Goal: Task Accomplishment & Management: Manage account settings

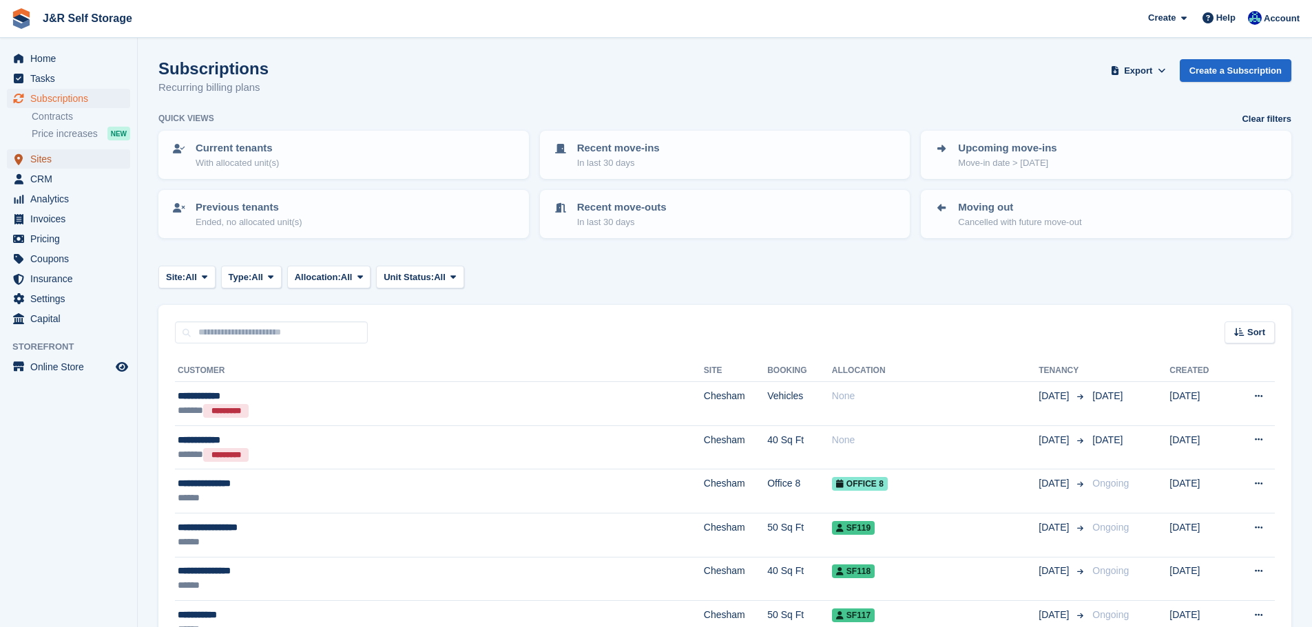
click at [46, 160] on span "Sites" at bounding box center [71, 158] width 83 height 19
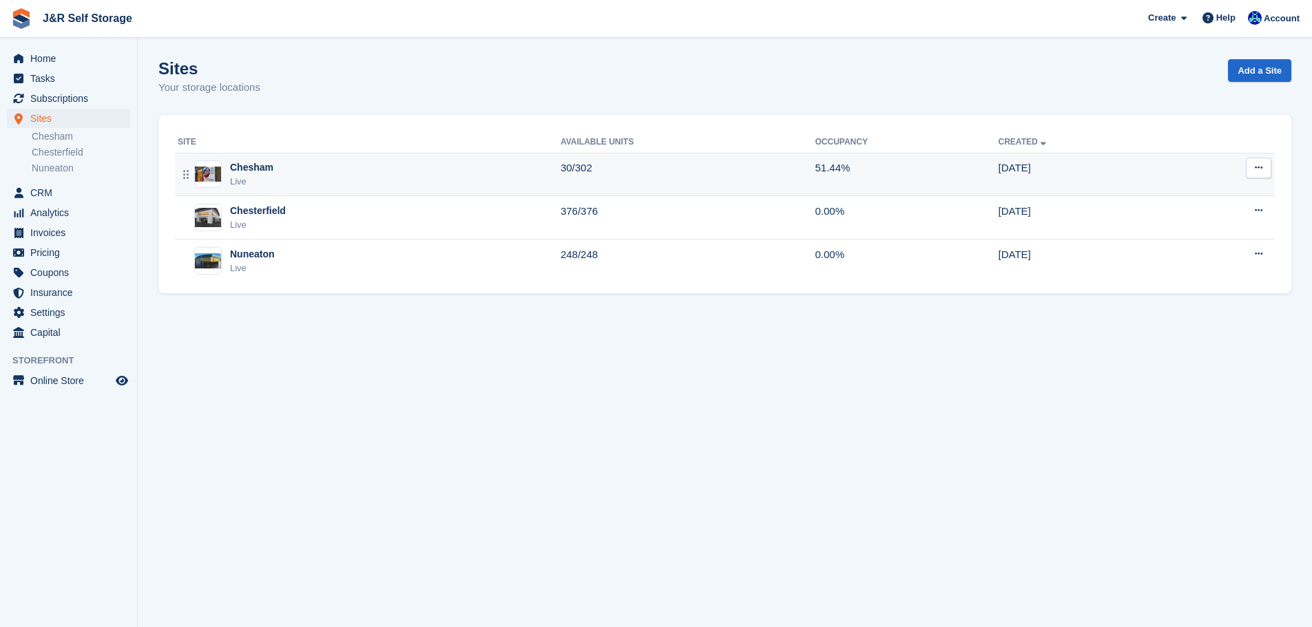
click at [249, 171] on div "Chesham" at bounding box center [251, 167] width 43 height 14
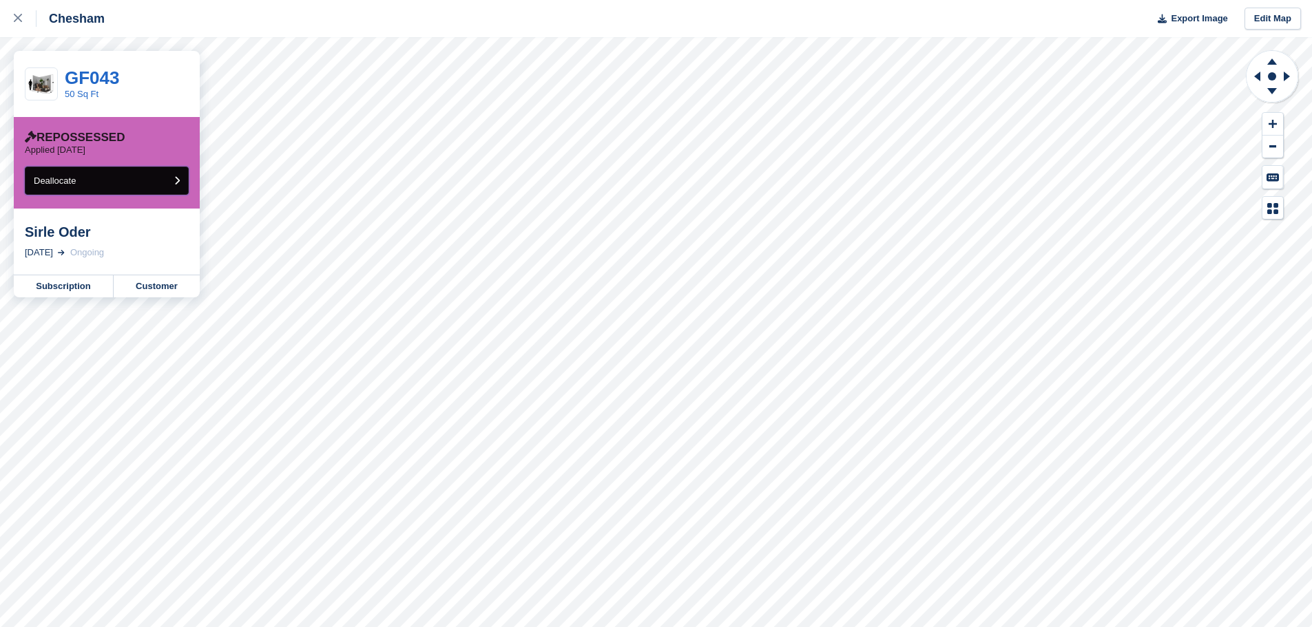
click at [176, 182] on icon "submit" at bounding box center [177, 180] width 6 height 9
click at [72, 286] on link "Subscription" at bounding box center [64, 286] width 100 height 22
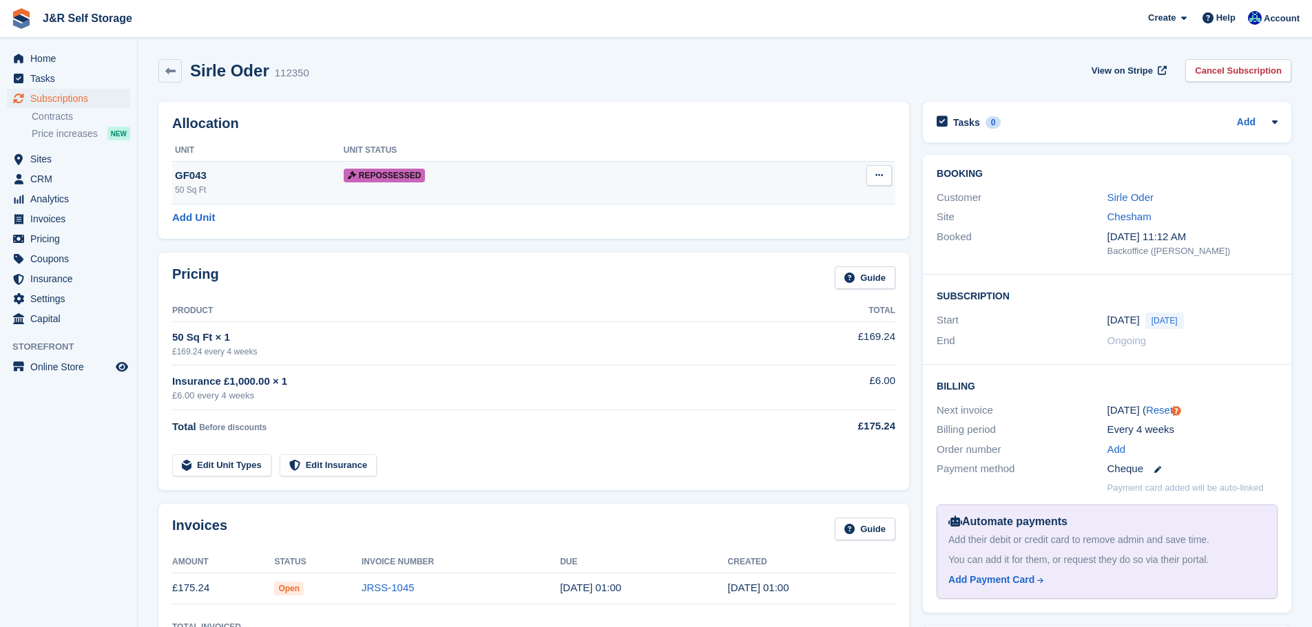
click at [871, 176] on button at bounding box center [878, 175] width 25 height 21
click at [230, 178] on div "GF043" at bounding box center [259, 176] width 169 height 16
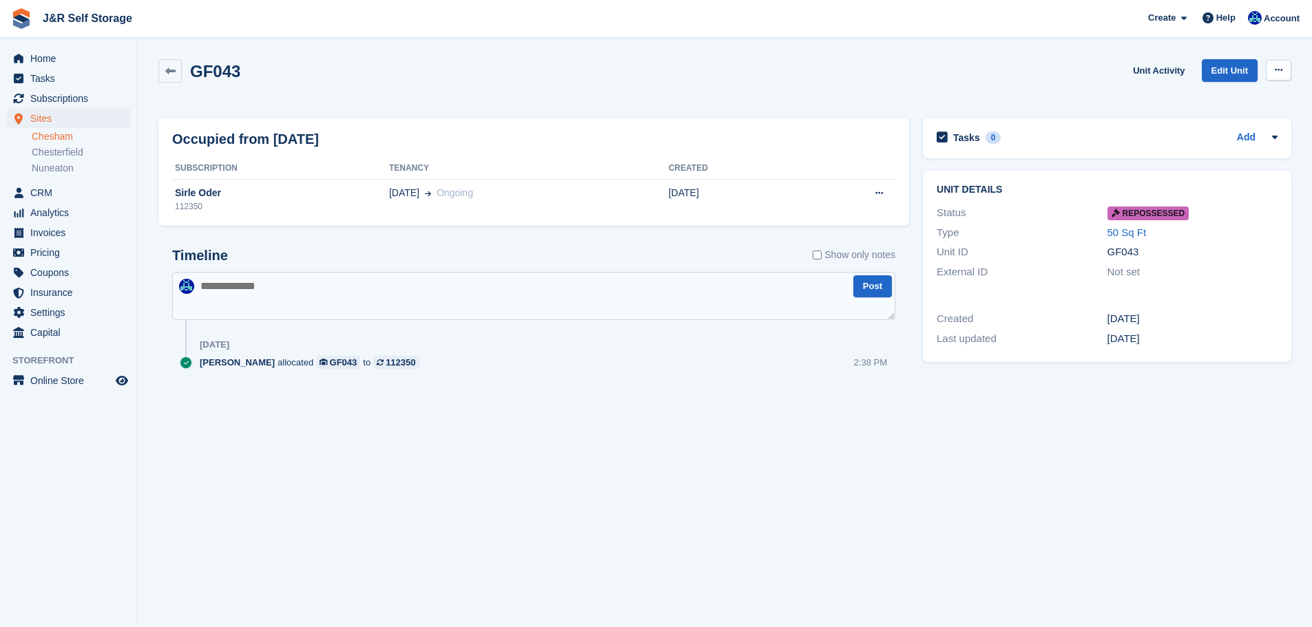
click at [1271, 69] on button at bounding box center [1278, 70] width 25 height 21
click at [43, 233] on span "Invoices" at bounding box center [71, 232] width 83 height 19
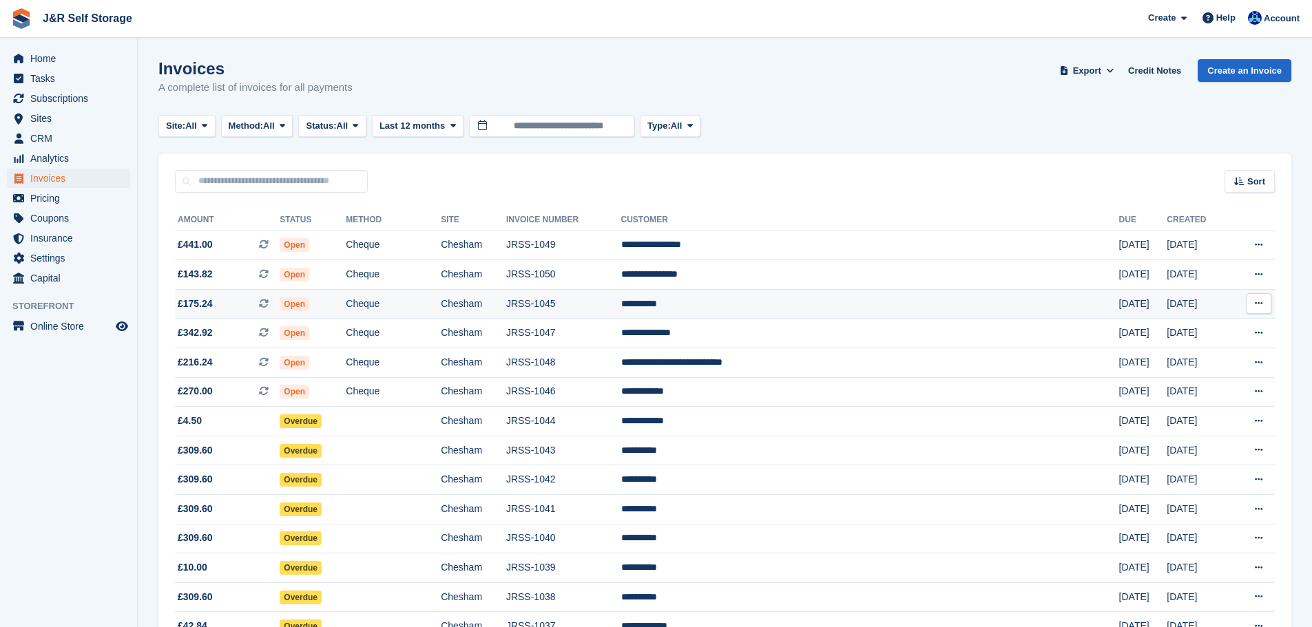
click at [621, 304] on td "JRSS-1045" at bounding box center [563, 304] width 115 height 30
click at [812, 302] on td "**********" at bounding box center [870, 304] width 498 height 30
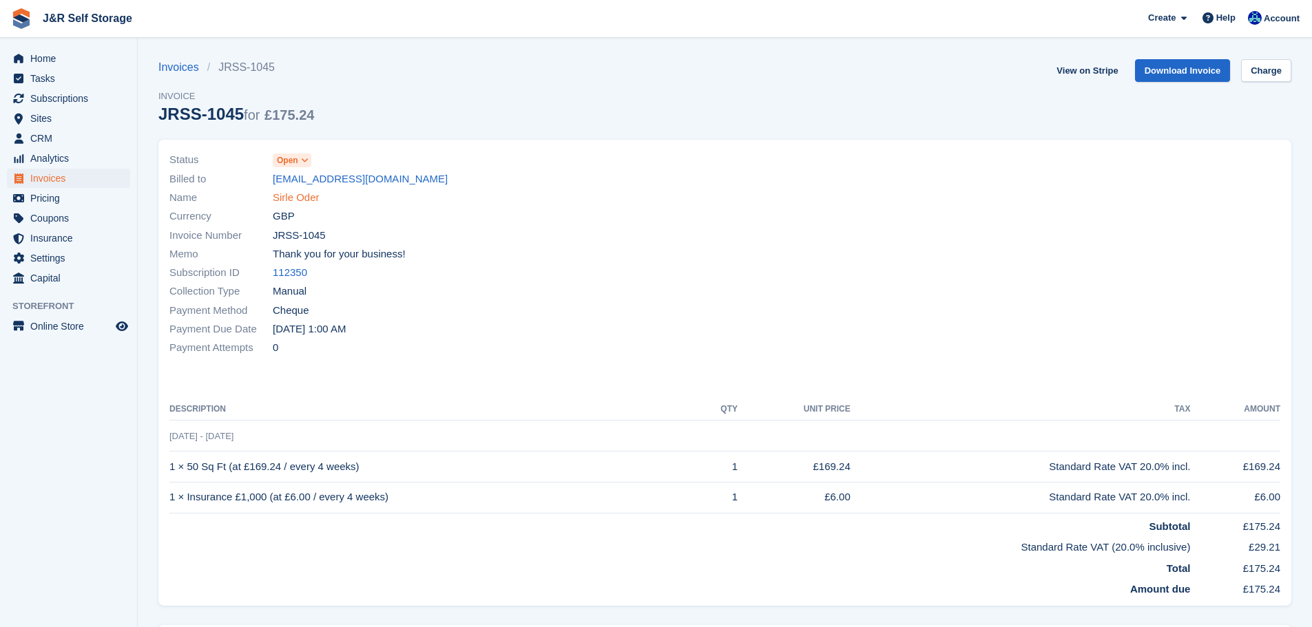
click at [308, 196] on link "Sirle Oder" at bounding box center [296, 198] width 47 height 16
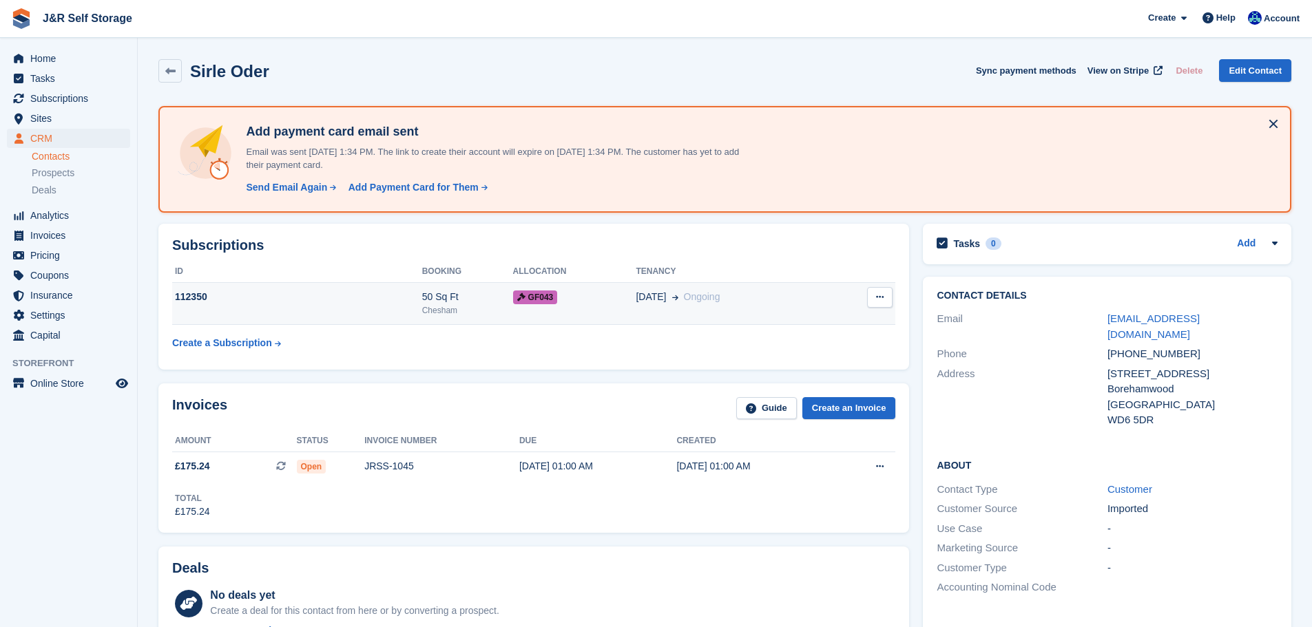
click at [879, 299] on icon at bounding box center [880, 297] width 8 height 9
click at [242, 293] on div "112350" at bounding box center [297, 297] width 250 height 14
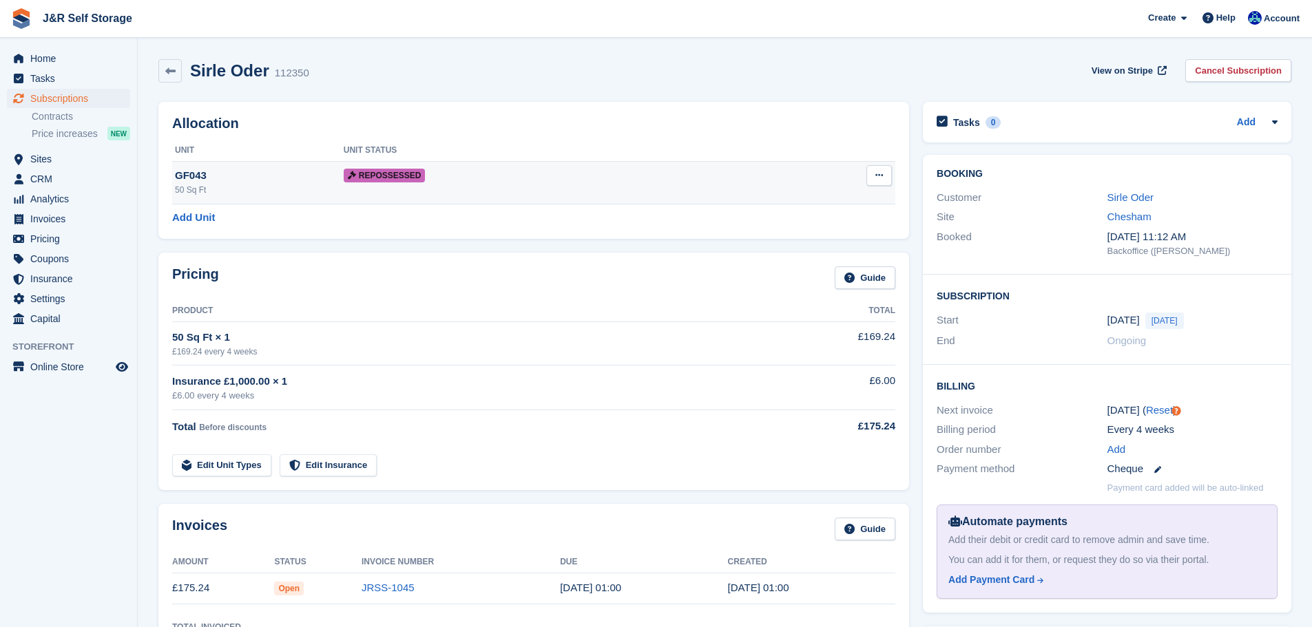
click at [879, 180] on icon at bounding box center [879, 175] width 8 height 9
click at [810, 202] on p "Deallocate" at bounding box center [826, 203] width 120 height 18
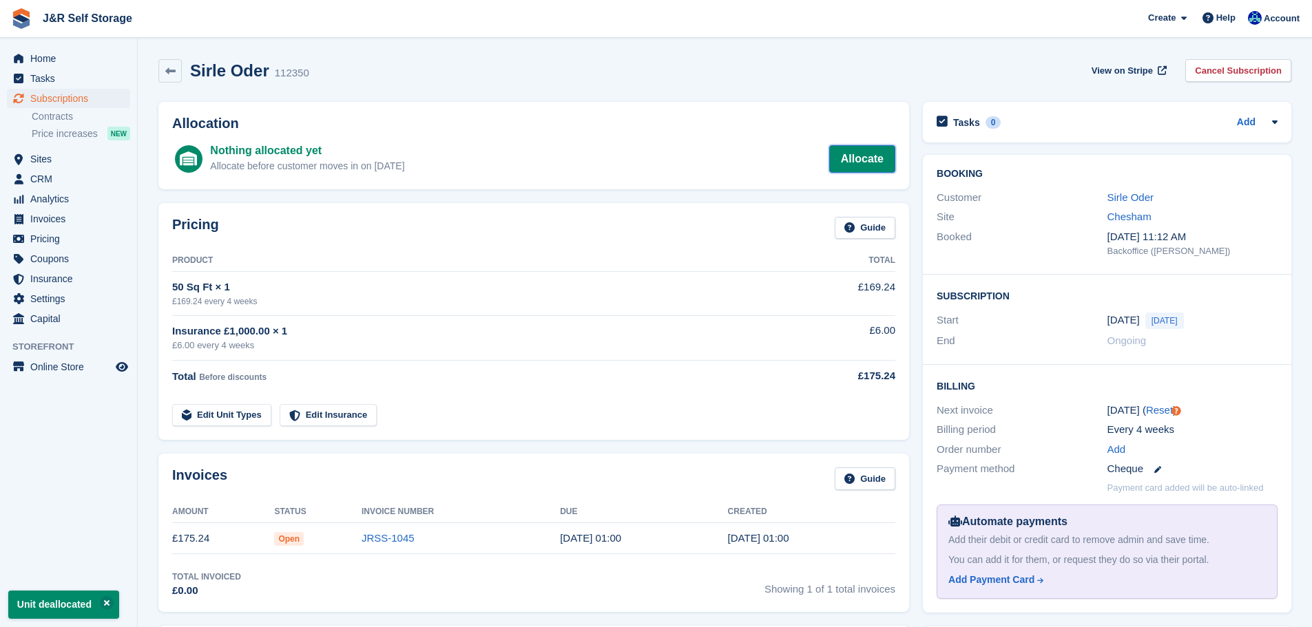
click at [871, 151] on link "Allocate" at bounding box center [862, 159] width 66 height 28
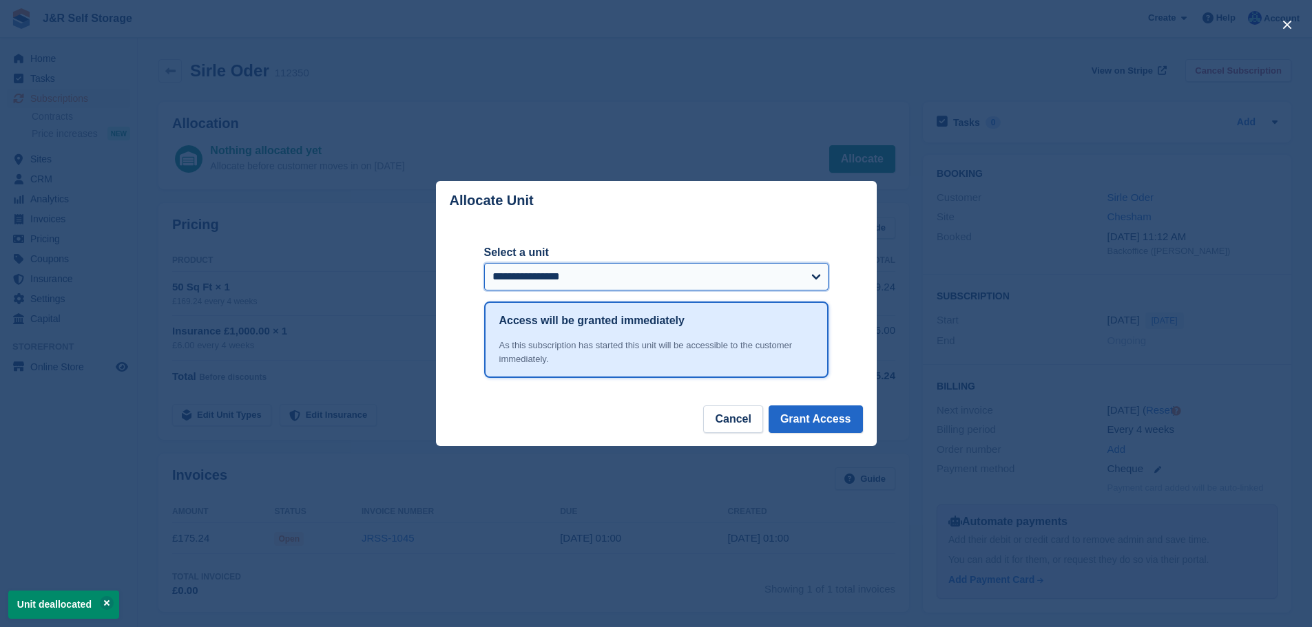
click at [631, 284] on select "**********" at bounding box center [656, 277] width 344 height 28
select select "******"
click at [484, 264] on select "**********" at bounding box center [656, 277] width 344 height 28
click at [794, 415] on button "Grant Access" at bounding box center [815, 420] width 94 height 28
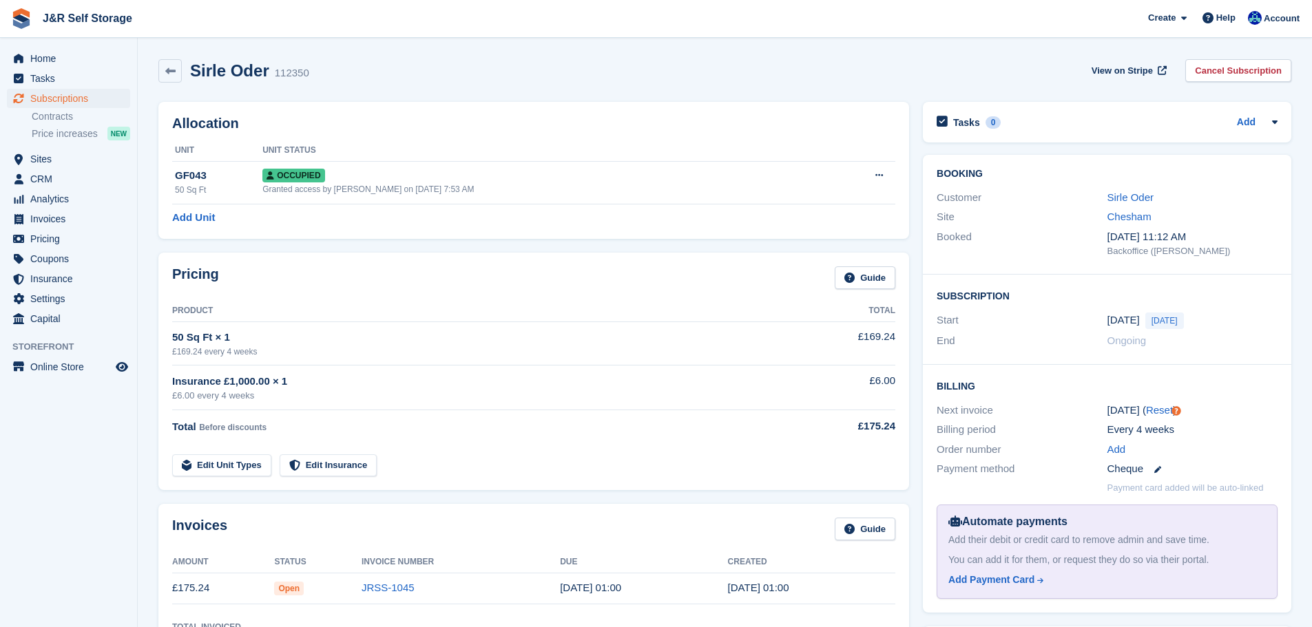
click at [390, 78] on div "Sirle Oder 112350 View on Stripe Cancel Subscription" at bounding box center [724, 70] width 1133 height 23
click at [39, 160] on span "Sites" at bounding box center [71, 158] width 83 height 19
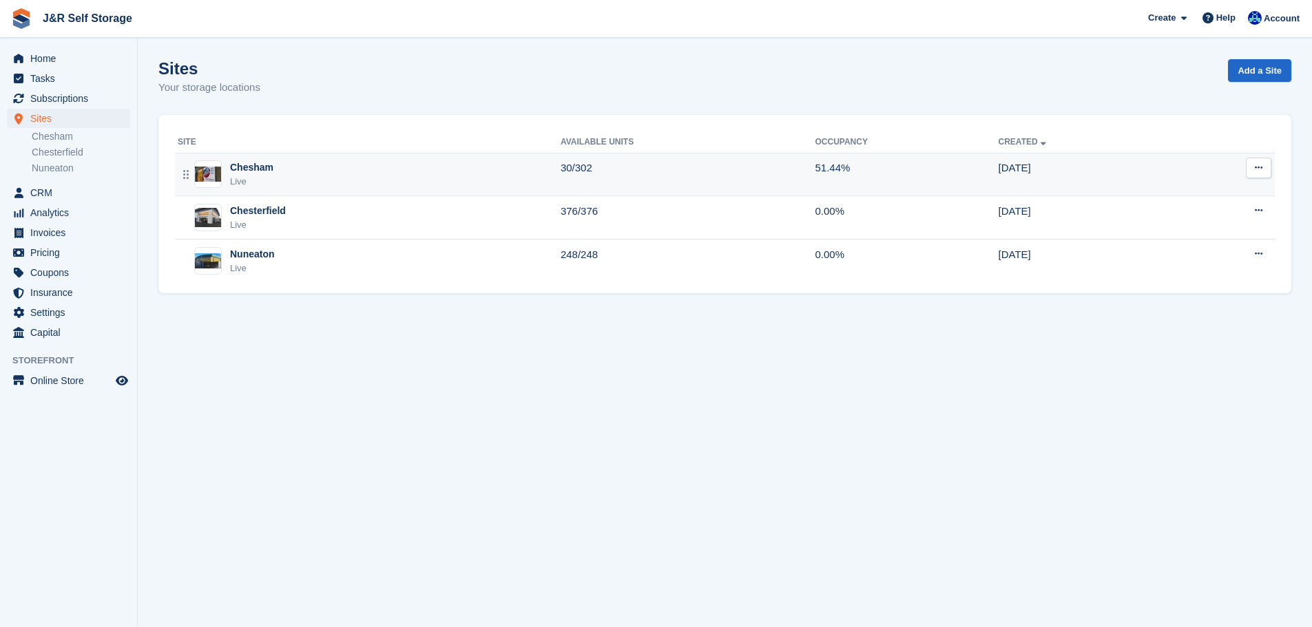
click at [264, 176] on div "Live" at bounding box center [251, 182] width 43 height 14
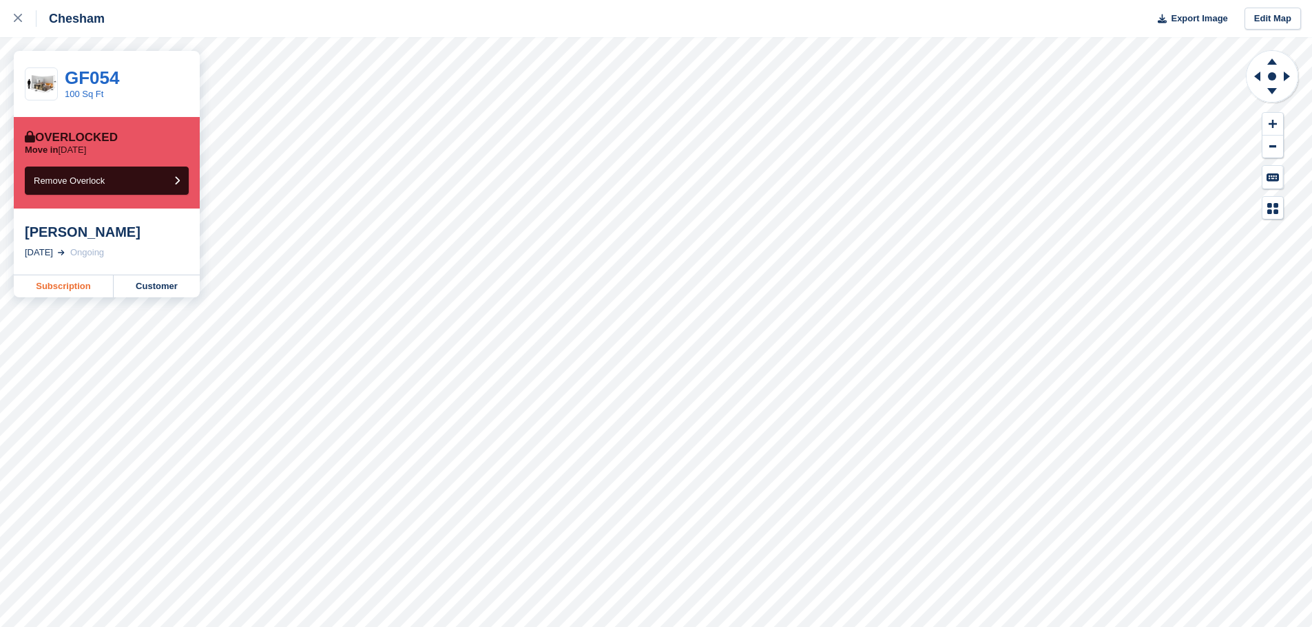
click at [69, 293] on link "Subscription" at bounding box center [64, 286] width 100 height 22
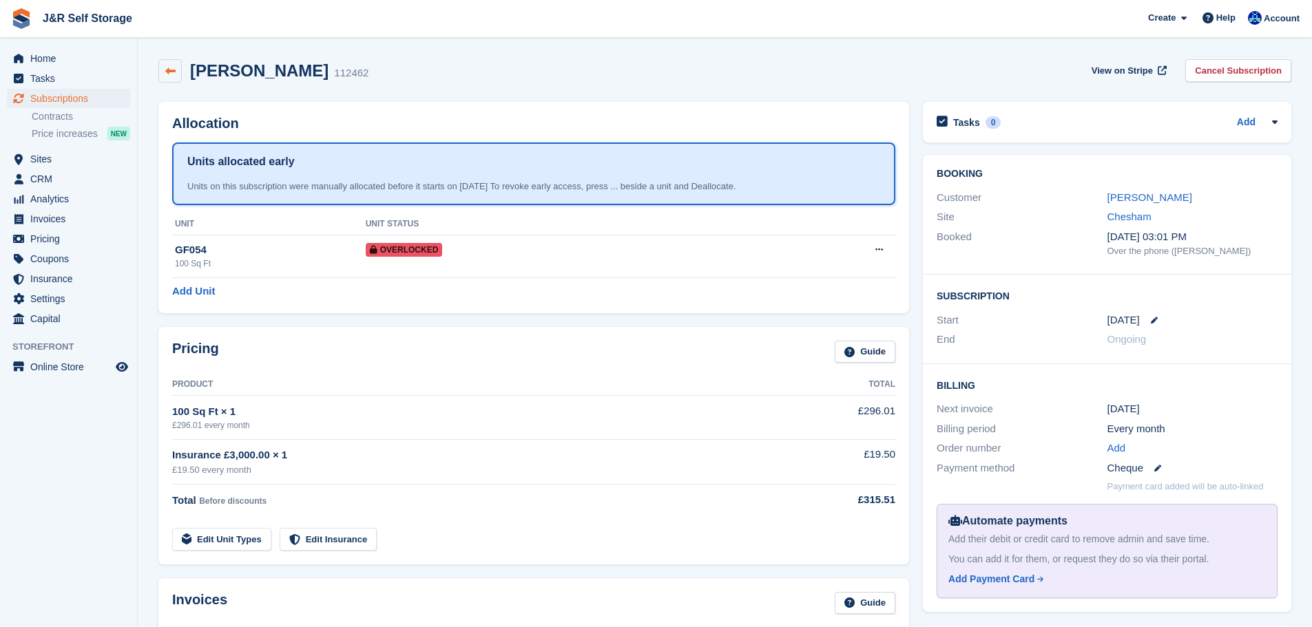
click at [174, 70] on icon at bounding box center [170, 71] width 10 height 10
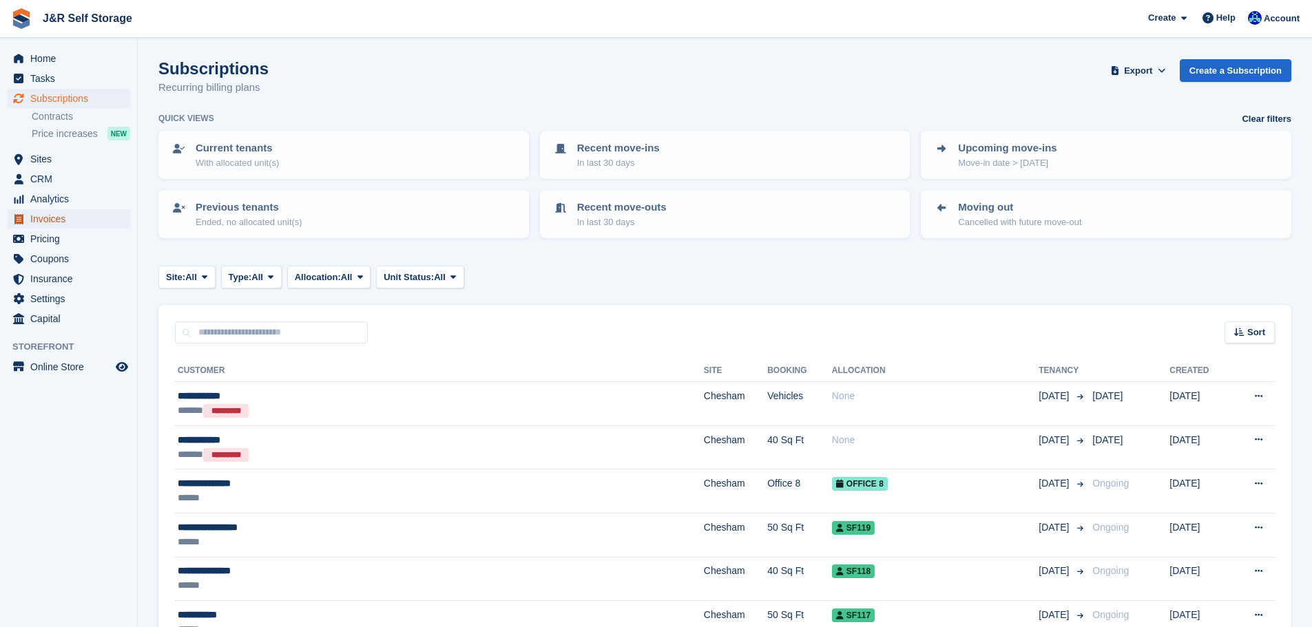
click at [57, 218] on span "Invoices" at bounding box center [71, 218] width 83 height 19
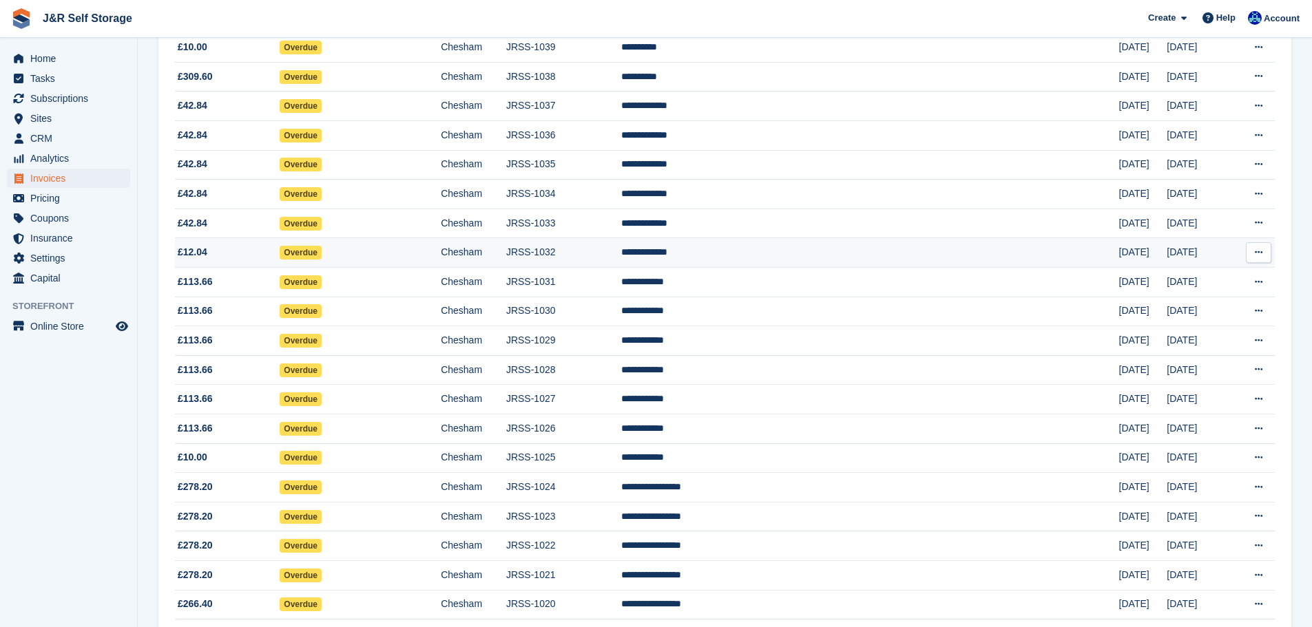
scroll to position [551, 0]
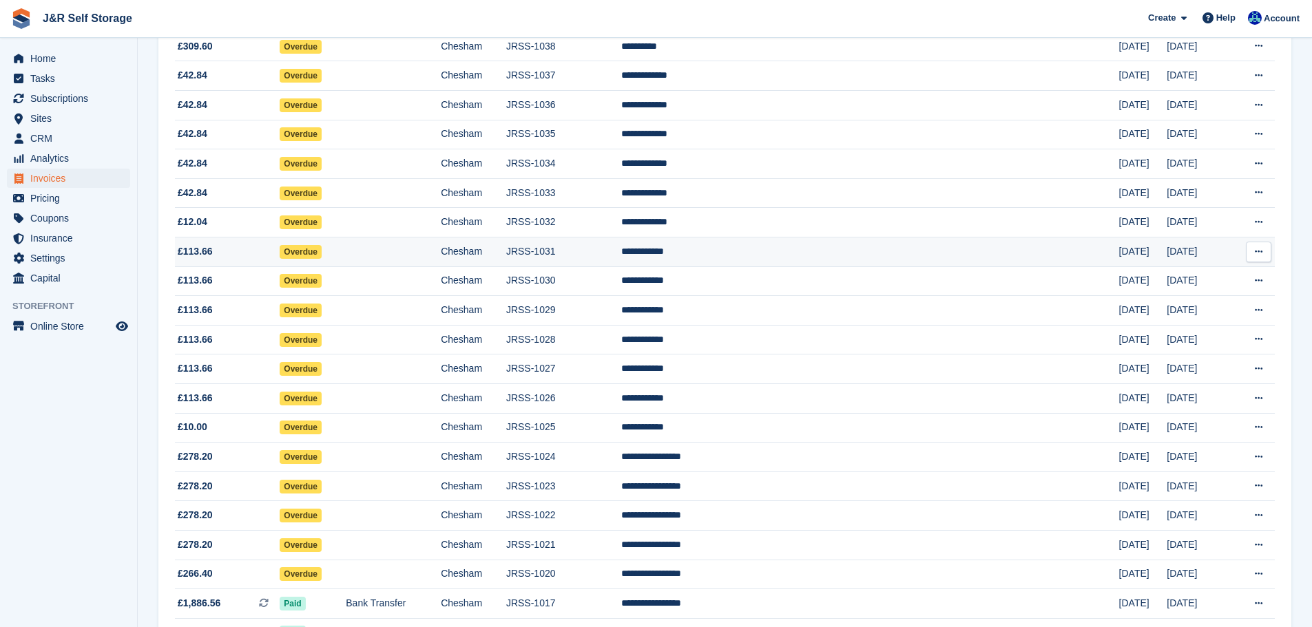
click at [793, 255] on td "**********" at bounding box center [870, 252] width 498 height 30
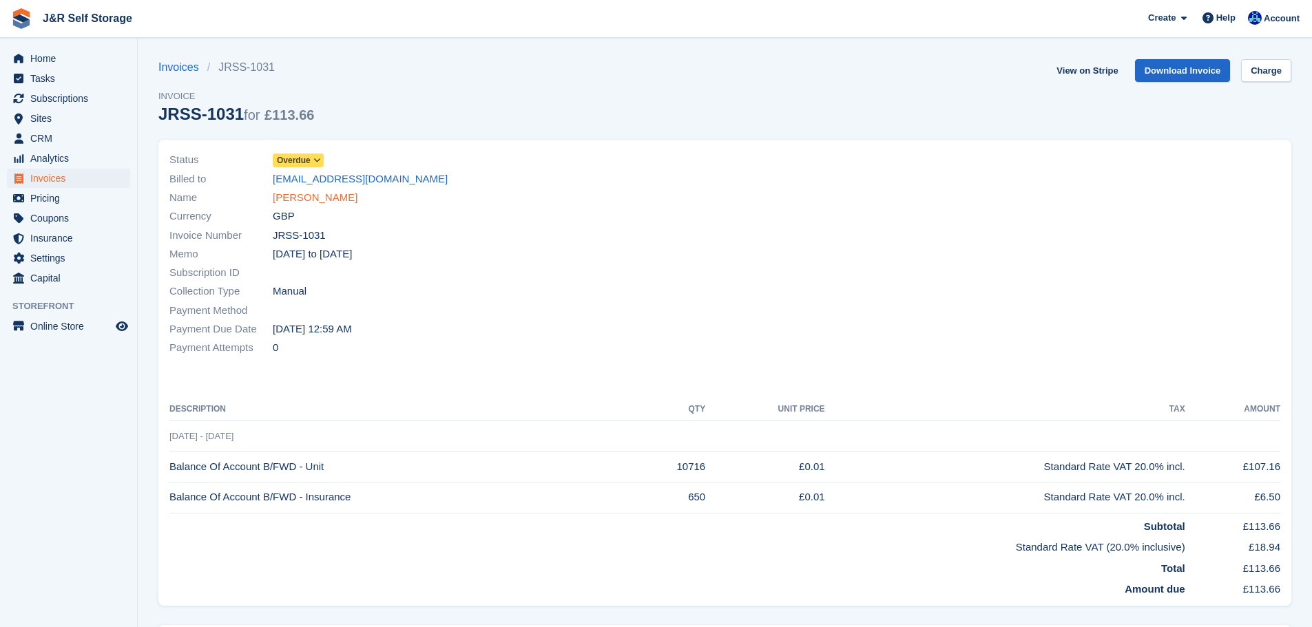
click at [315, 200] on link "Chloe Bruton" at bounding box center [315, 198] width 85 height 16
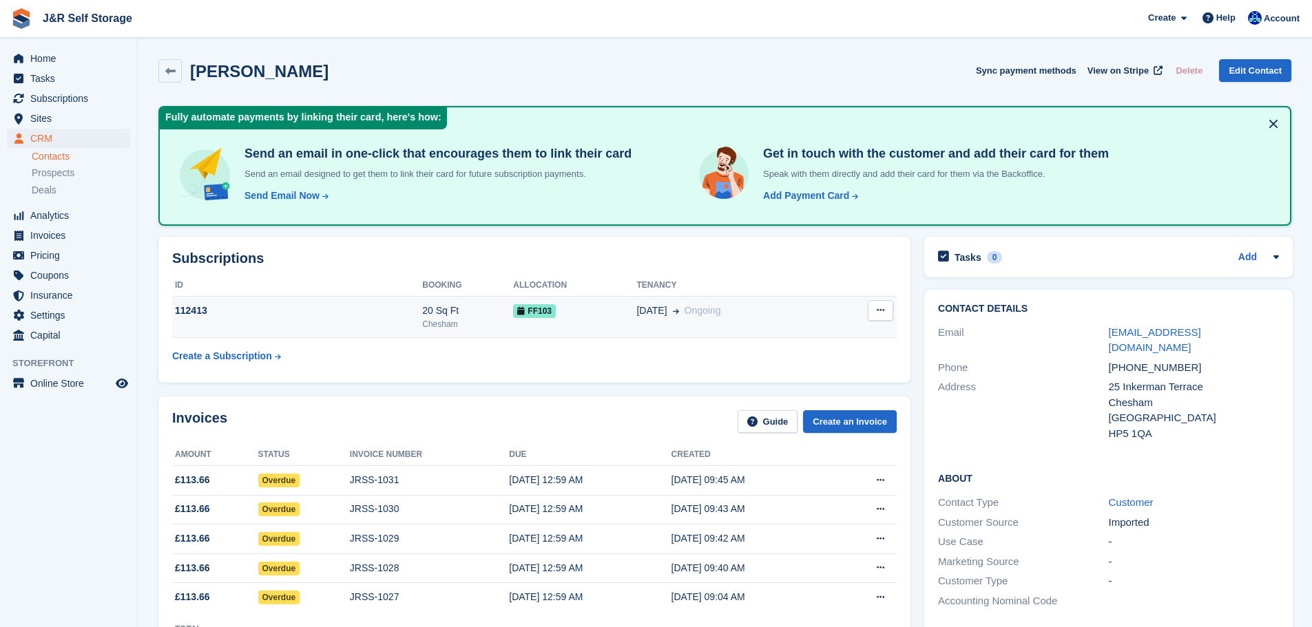
click at [878, 308] on icon at bounding box center [881, 310] width 8 height 9
click at [335, 307] on div "112413" at bounding box center [297, 311] width 250 height 14
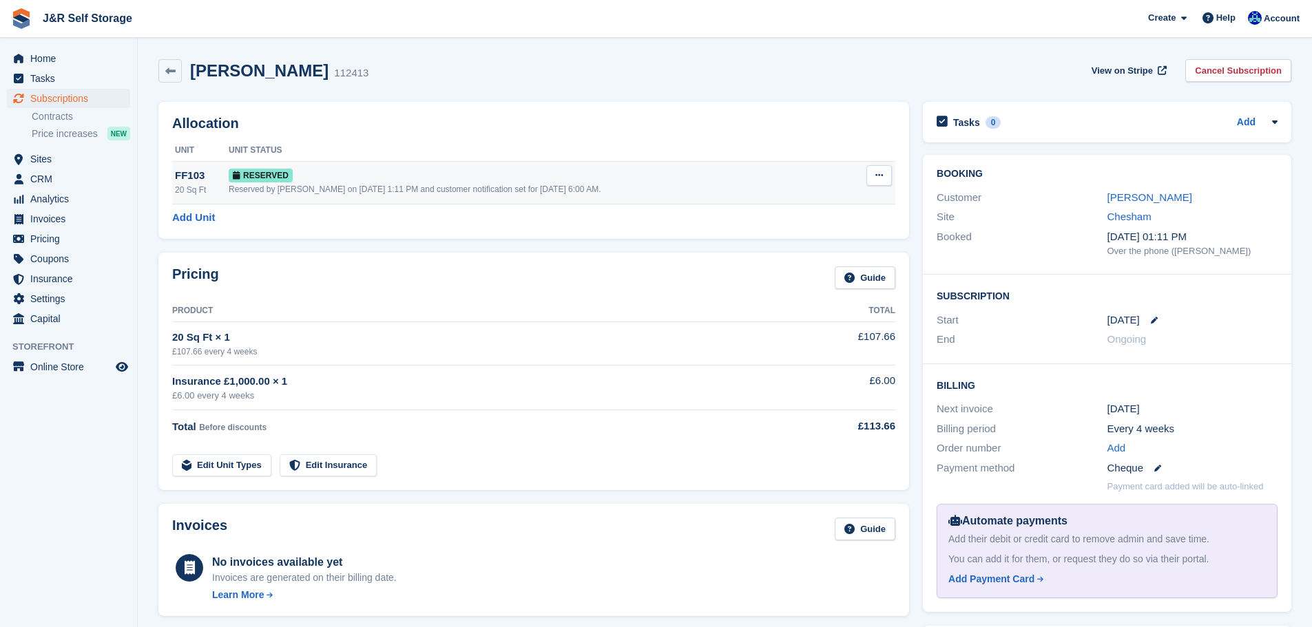
click at [877, 182] on button at bounding box center [878, 175] width 25 height 21
click at [617, 138] on div "Allocation Unit Unit Status FF103 20 Sq Ft Reserved Reserved by [PERSON_NAME] o…" at bounding box center [533, 170] width 751 height 137
click at [171, 71] on icon at bounding box center [170, 71] width 10 height 10
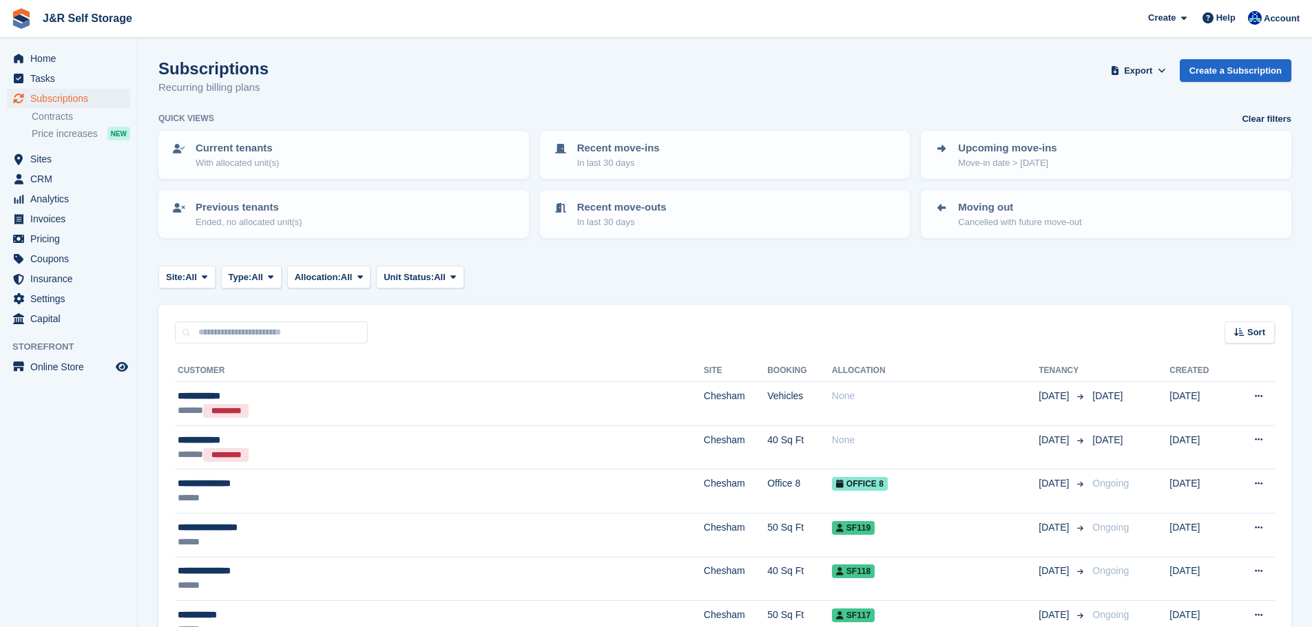
click at [496, 94] on div "Subscriptions Recurring billing plans Export Export Subscriptions Export a CSV …" at bounding box center [724, 85] width 1133 height 53
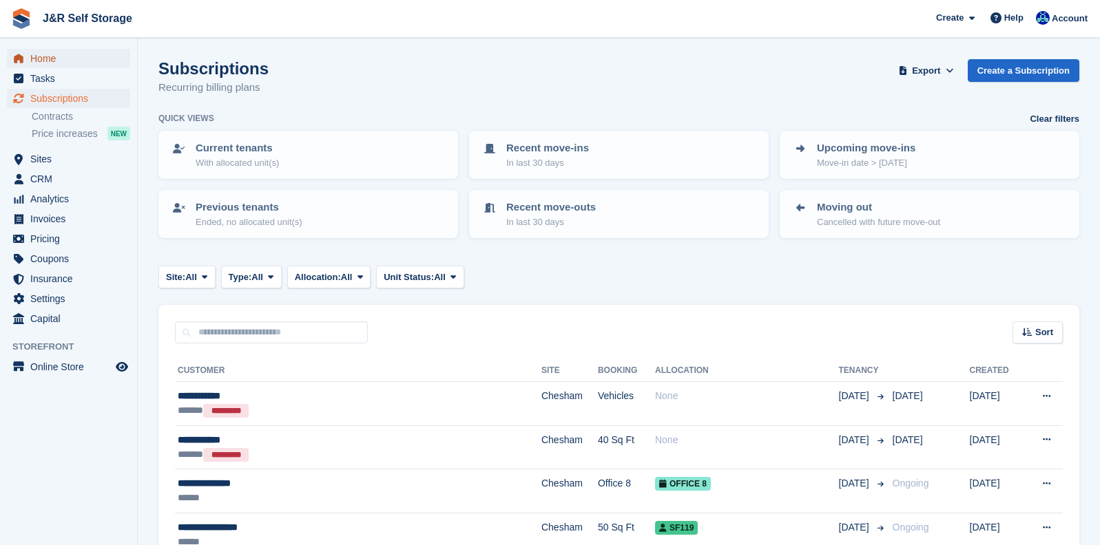
click at [44, 63] on span "Home" at bounding box center [71, 58] width 83 height 19
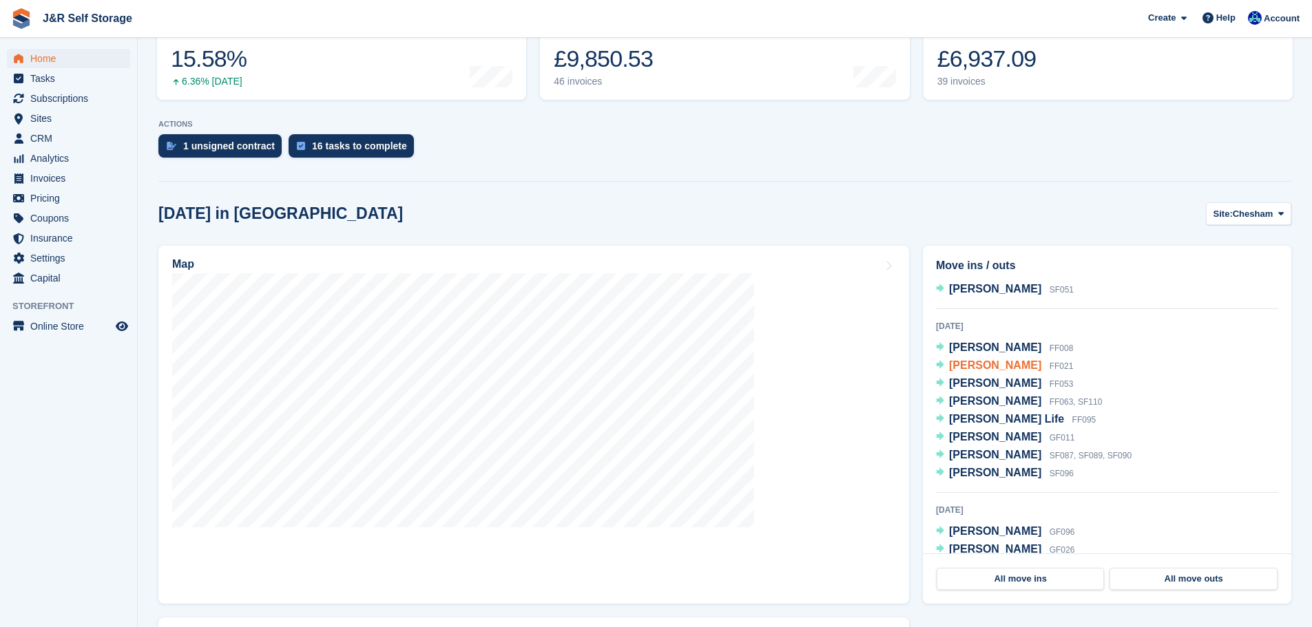
scroll to position [138, 0]
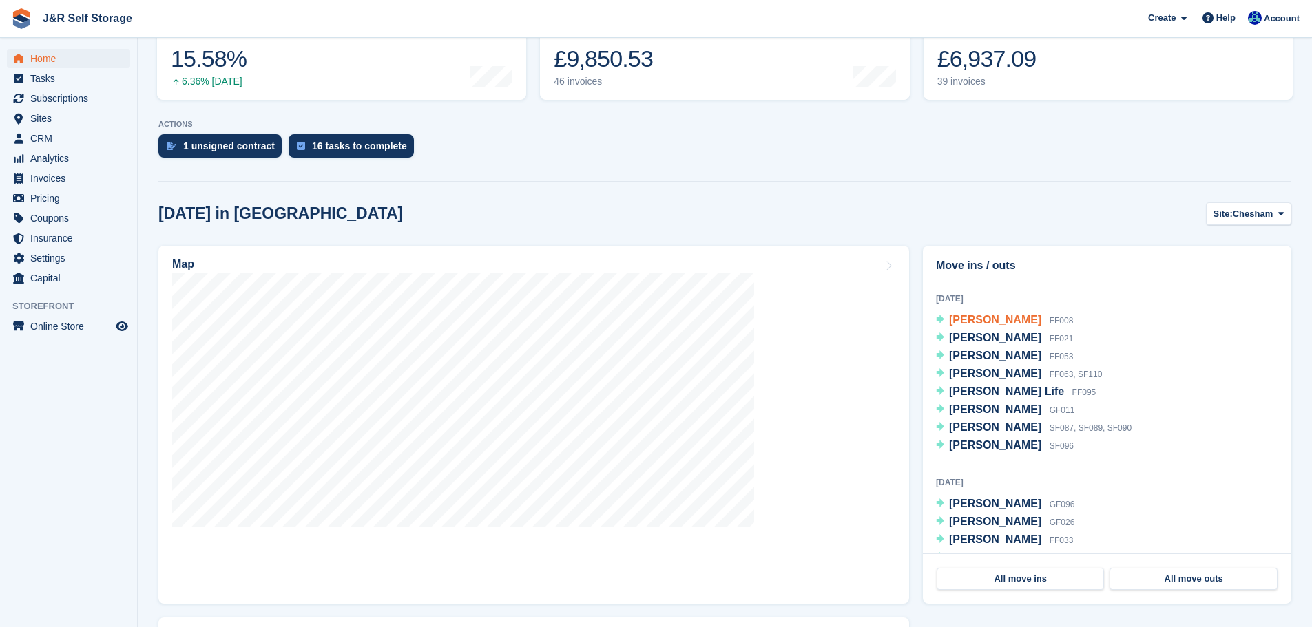
click at [984, 321] on span "[PERSON_NAME]" at bounding box center [995, 320] width 92 height 12
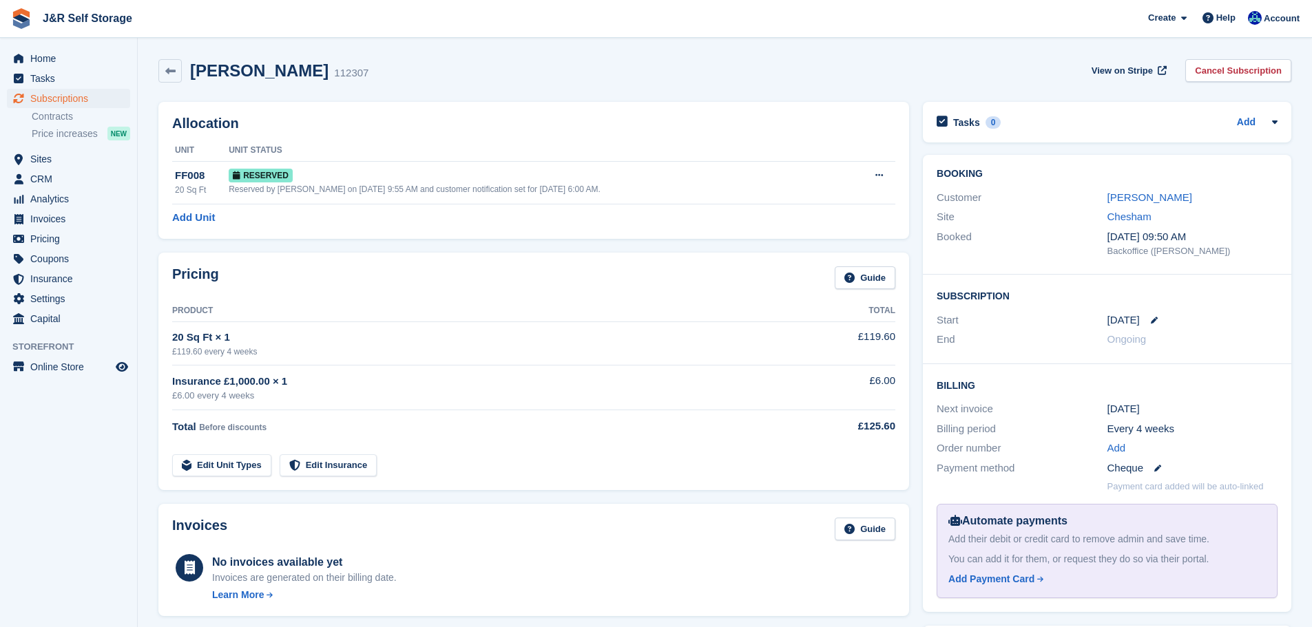
click at [1143, 206] on div "Customer [PERSON_NAME]" at bounding box center [1107, 198] width 341 height 20
click at [1144, 199] on link "[PERSON_NAME]" at bounding box center [1149, 197] width 85 height 12
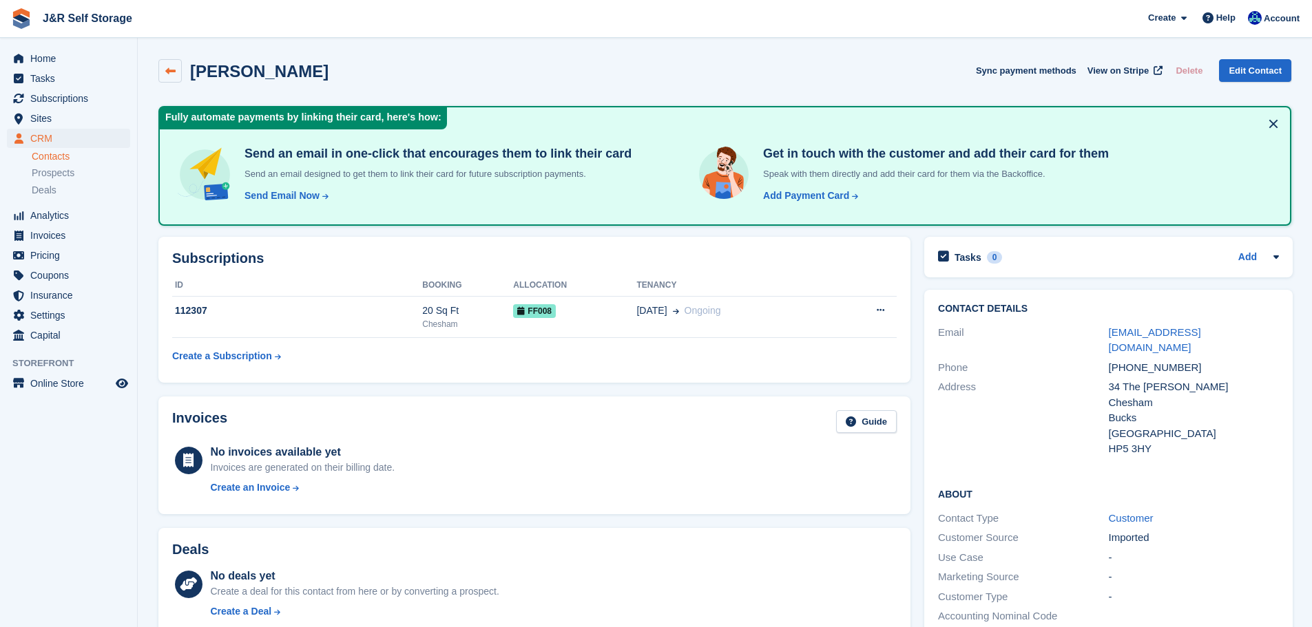
click at [167, 74] on icon at bounding box center [170, 71] width 10 height 10
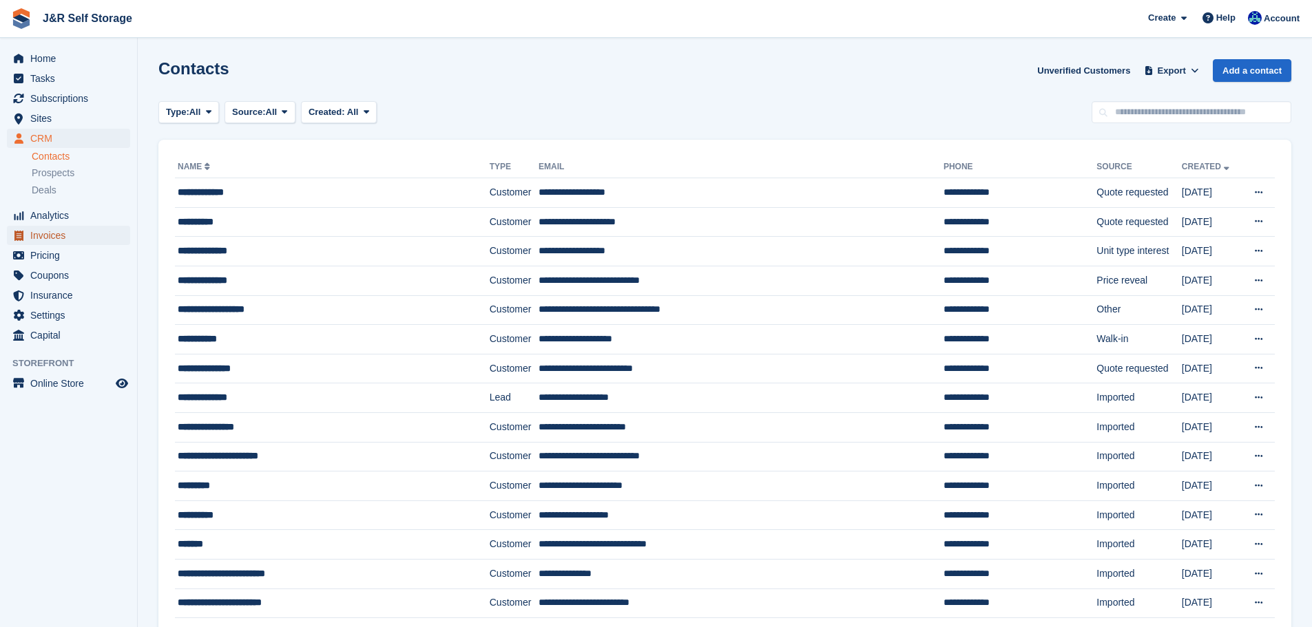
click at [54, 236] on span "Invoices" at bounding box center [71, 235] width 83 height 19
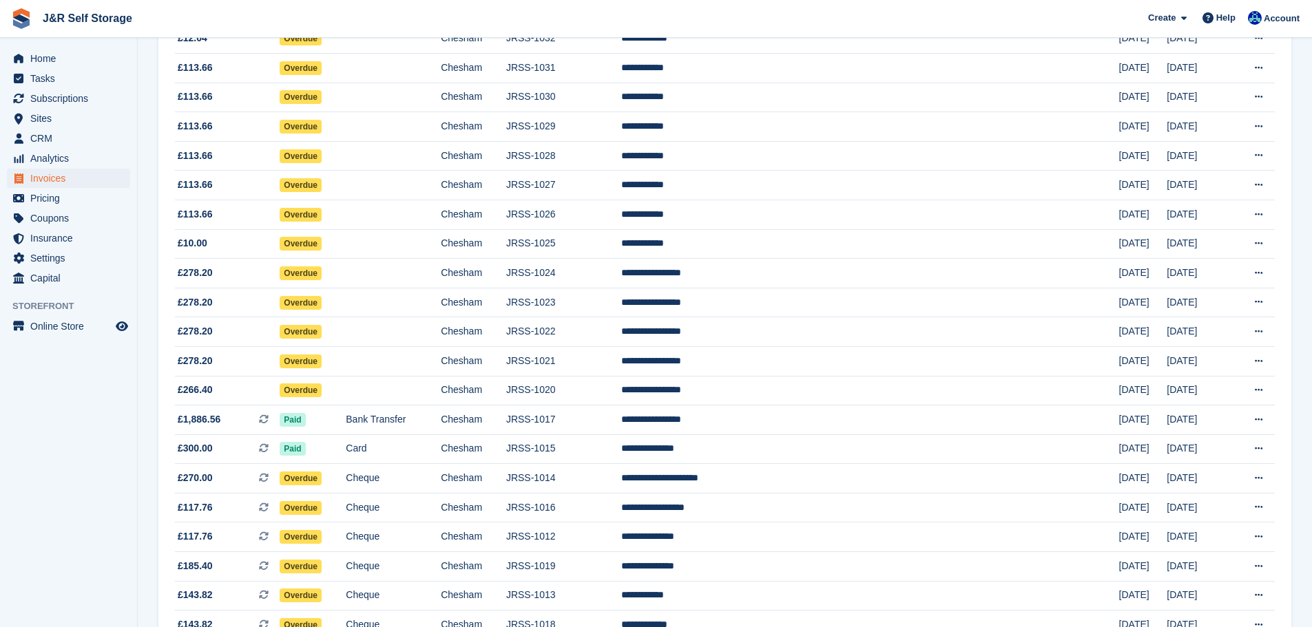
scroll to position [482, 0]
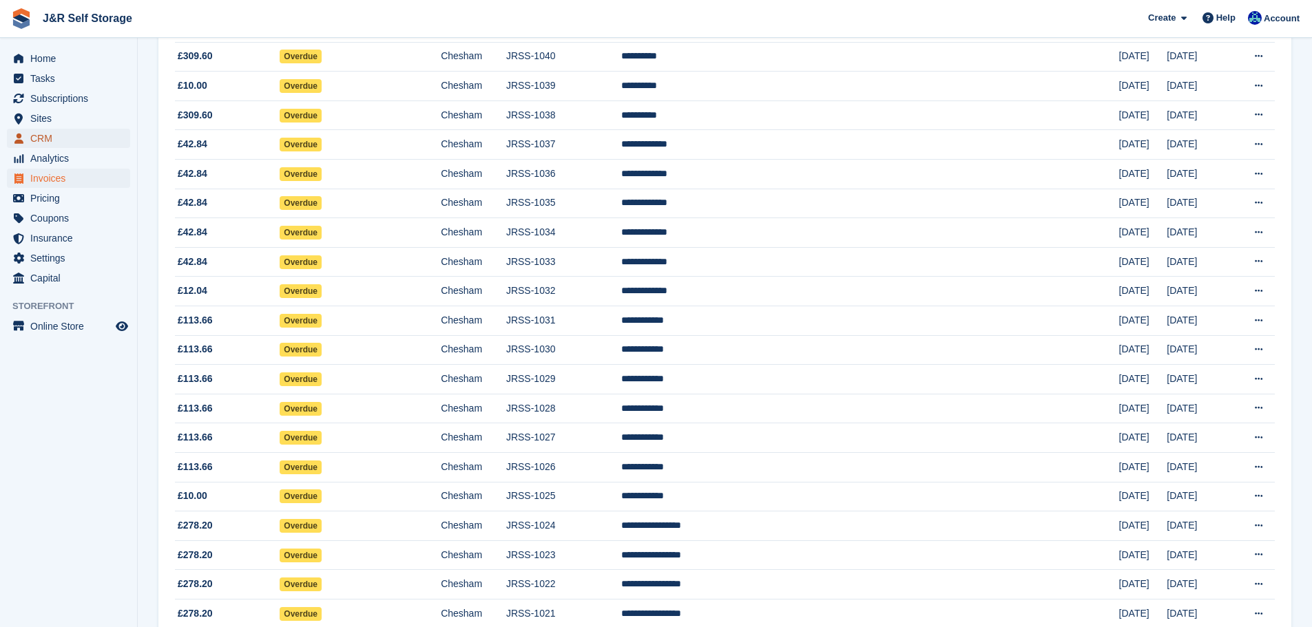
click at [38, 137] on span "CRM" at bounding box center [71, 138] width 83 height 19
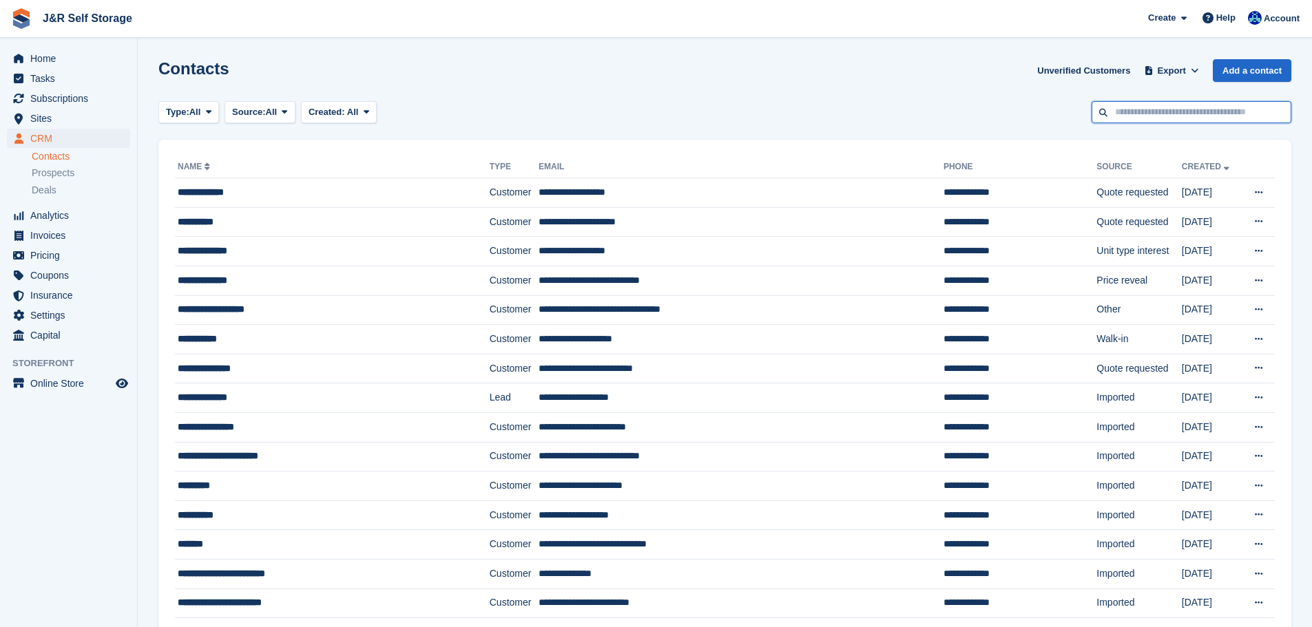
click at [1162, 117] on input "text" at bounding box center [1191, 112] width 200 height 23
type input "****"
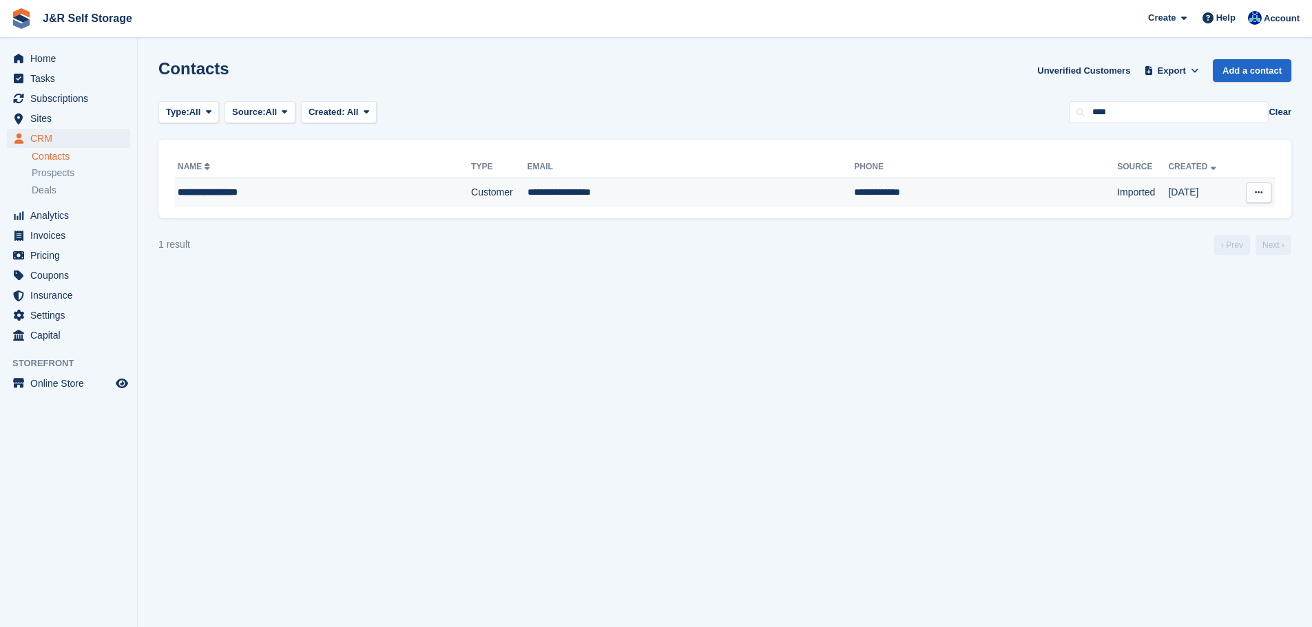
click at [237, 186] on div "**********" at bounding box center [287, 192] width 218 height 14
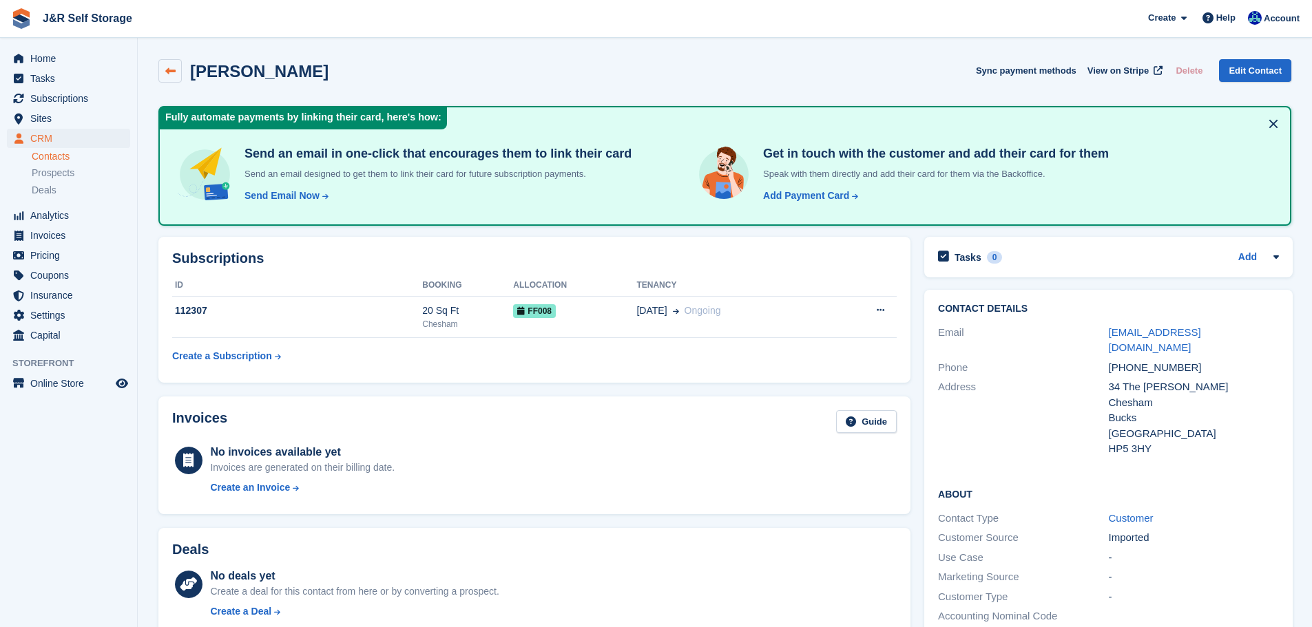
click at [170, 74] on icon at bounding box center [170, 71] width 10 height 10
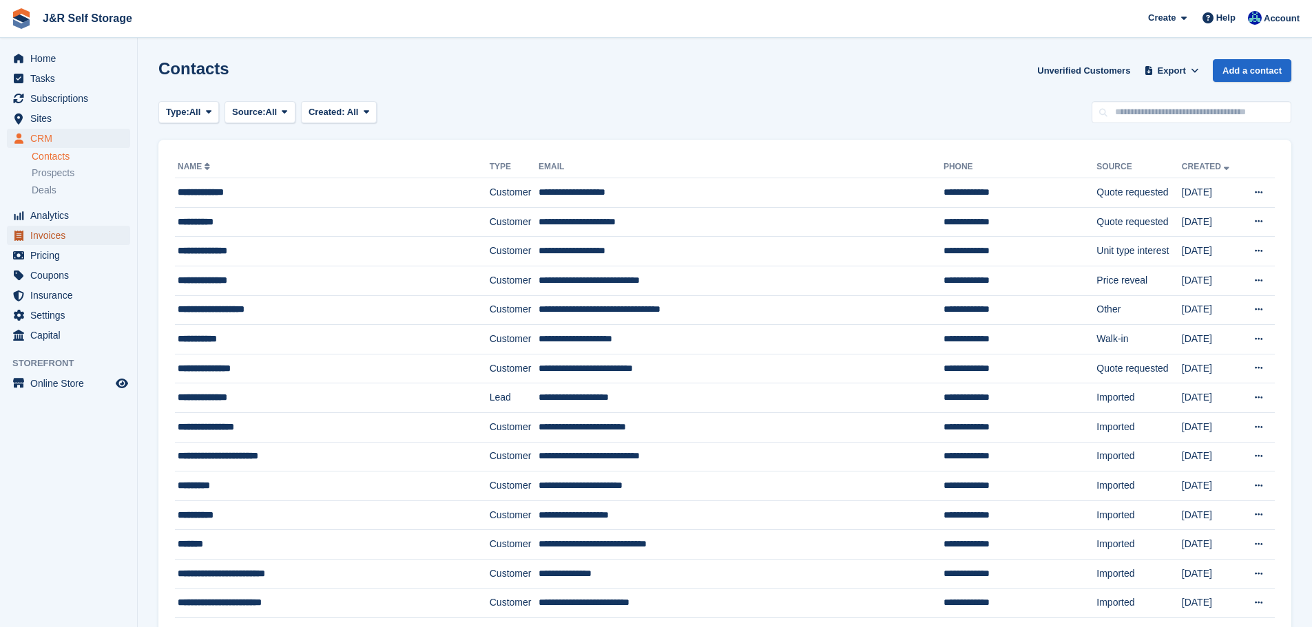
click at [48, 235] on span "Invoices" at bounding box center [71, 235] width 83 height 19
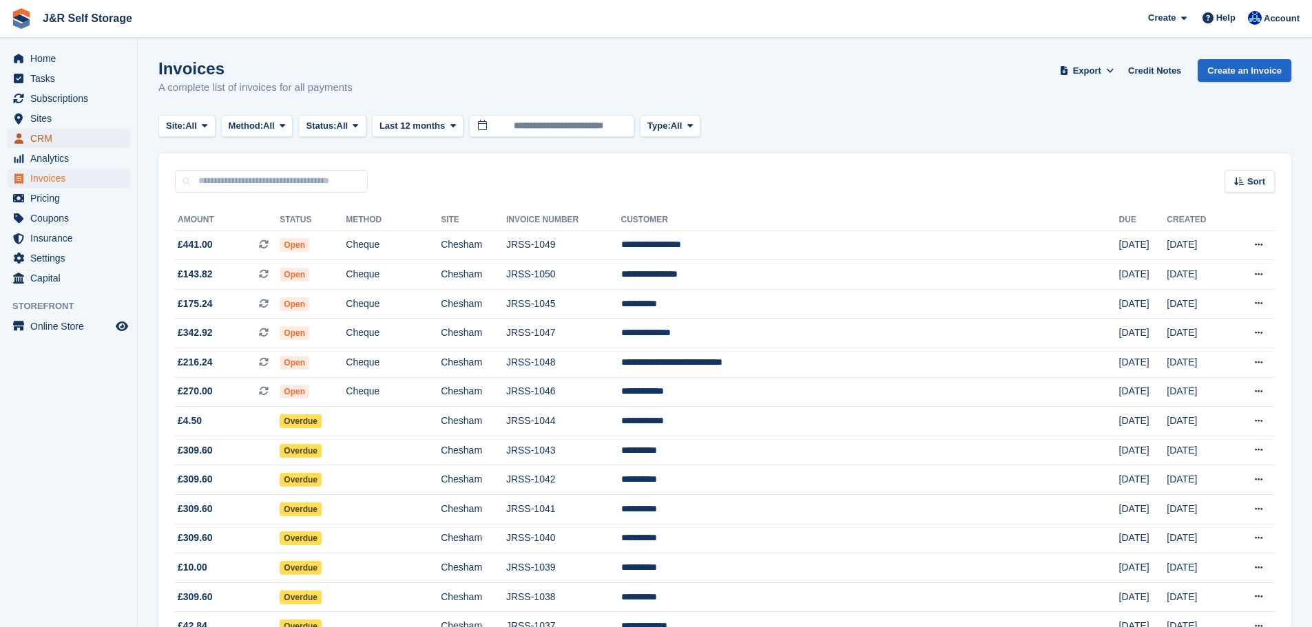
click at [42, 139] on span "CRM" at bounding box center [71, 138] width 83 height 19
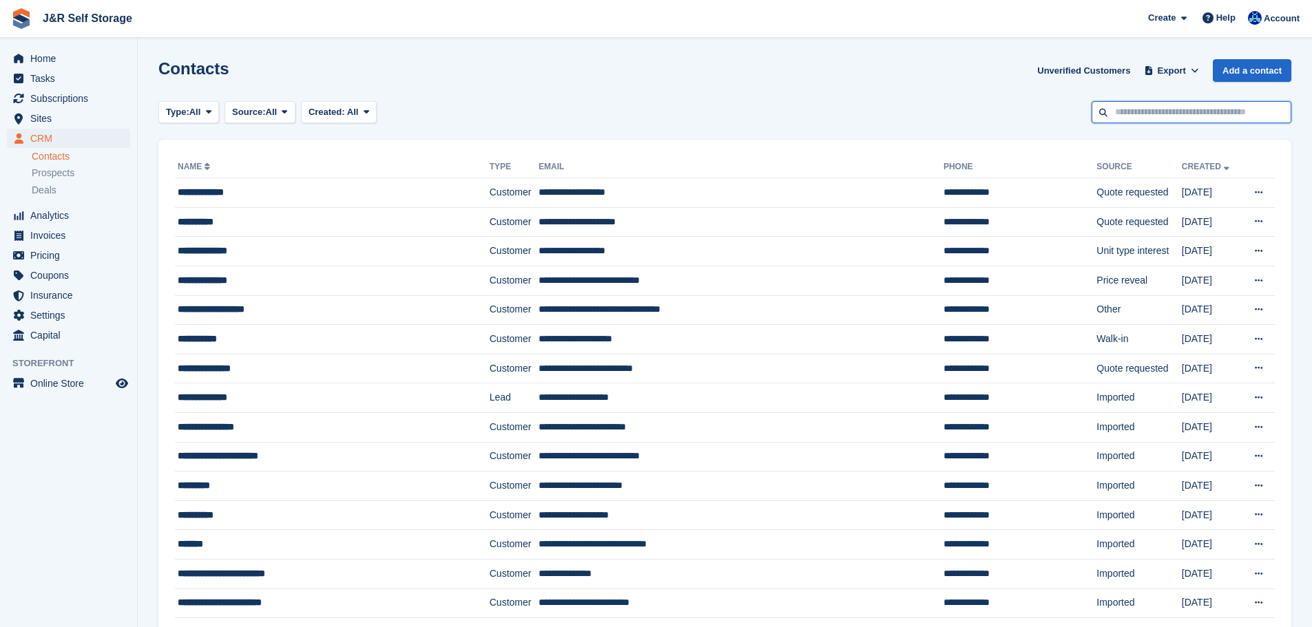
click at [1192, 116] on input "text" at bounding box center [1191, 112] width 200 height 23
type input "****"
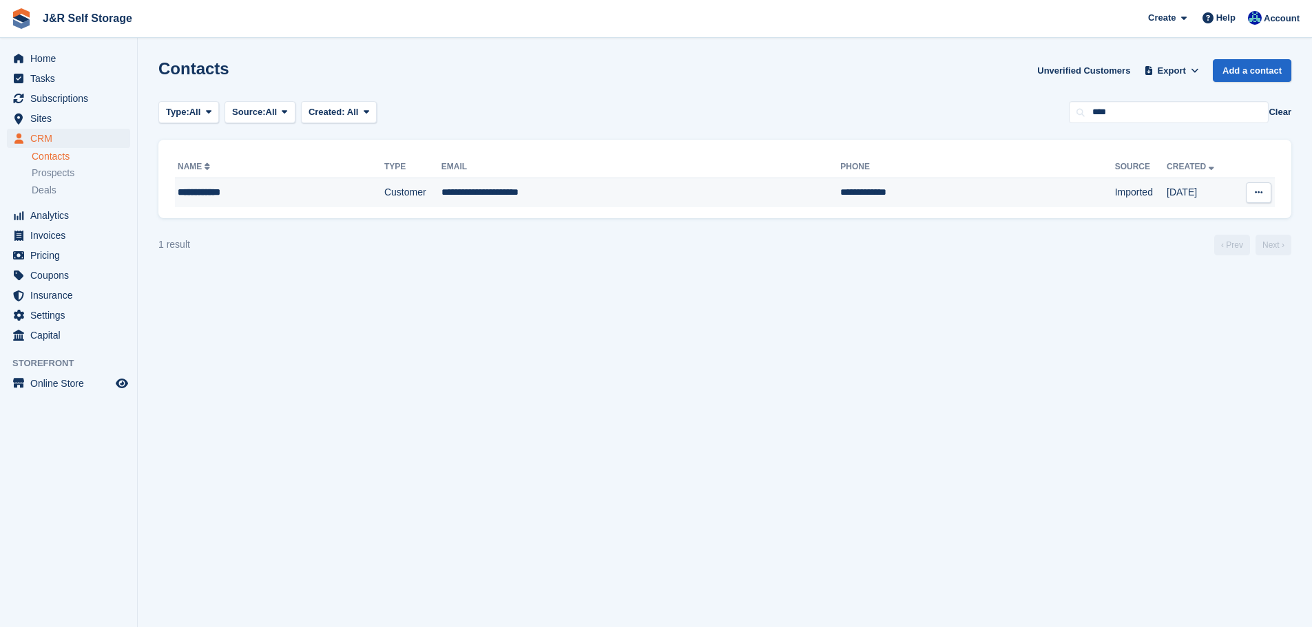
click at [228, 194] on div "**********" at bounding box center [253, 192] width 151 height 14
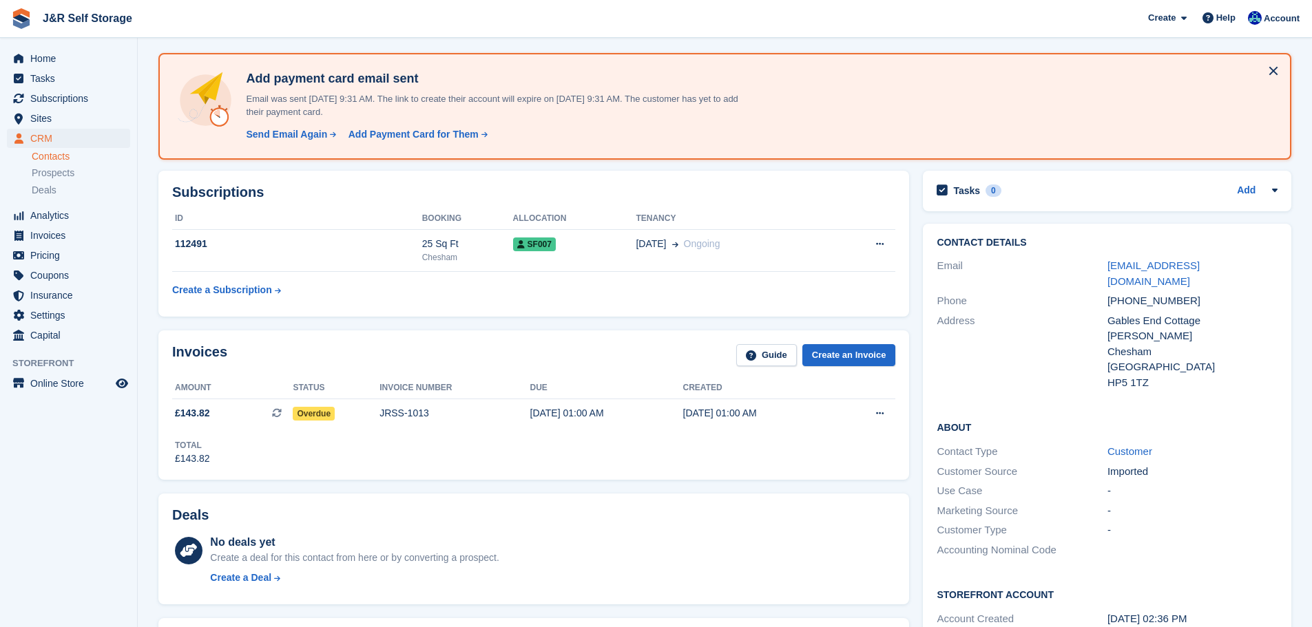
scroll to position [69, 0]
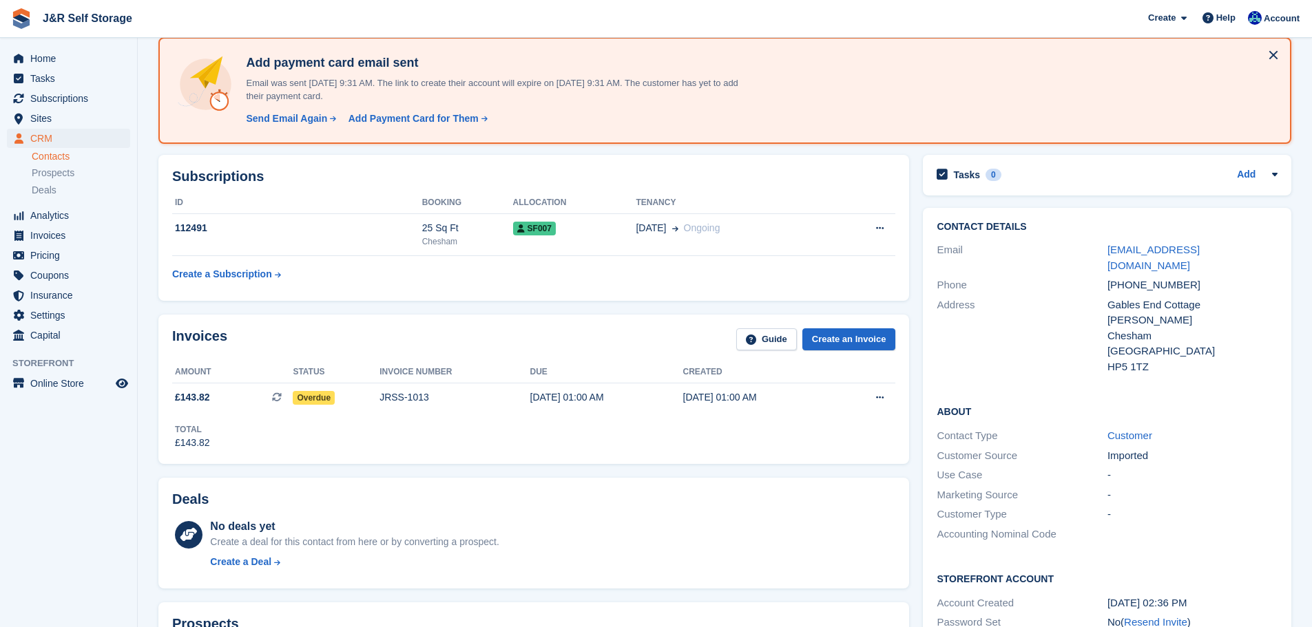
click at [46, 155] on link "Contacts" at bounding box center [81, 156] width 98 height 13
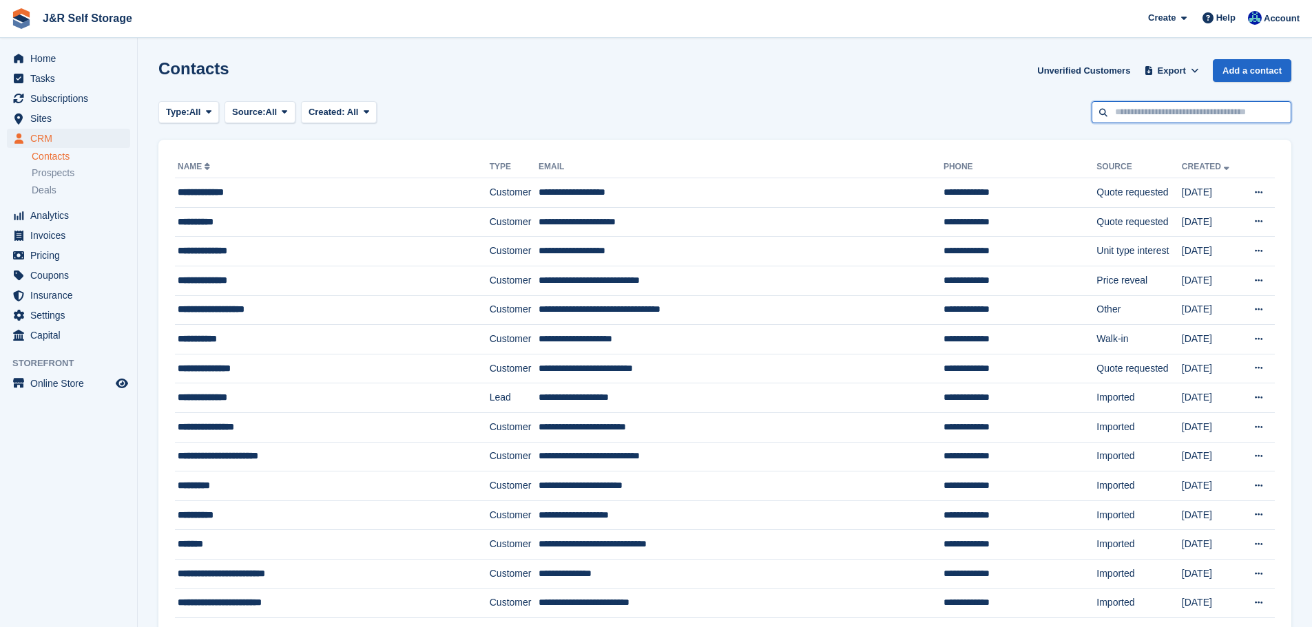
click at [1180, 112] on input "text" at bounding box center [1191, 112] width 200 height 23
type input "***"
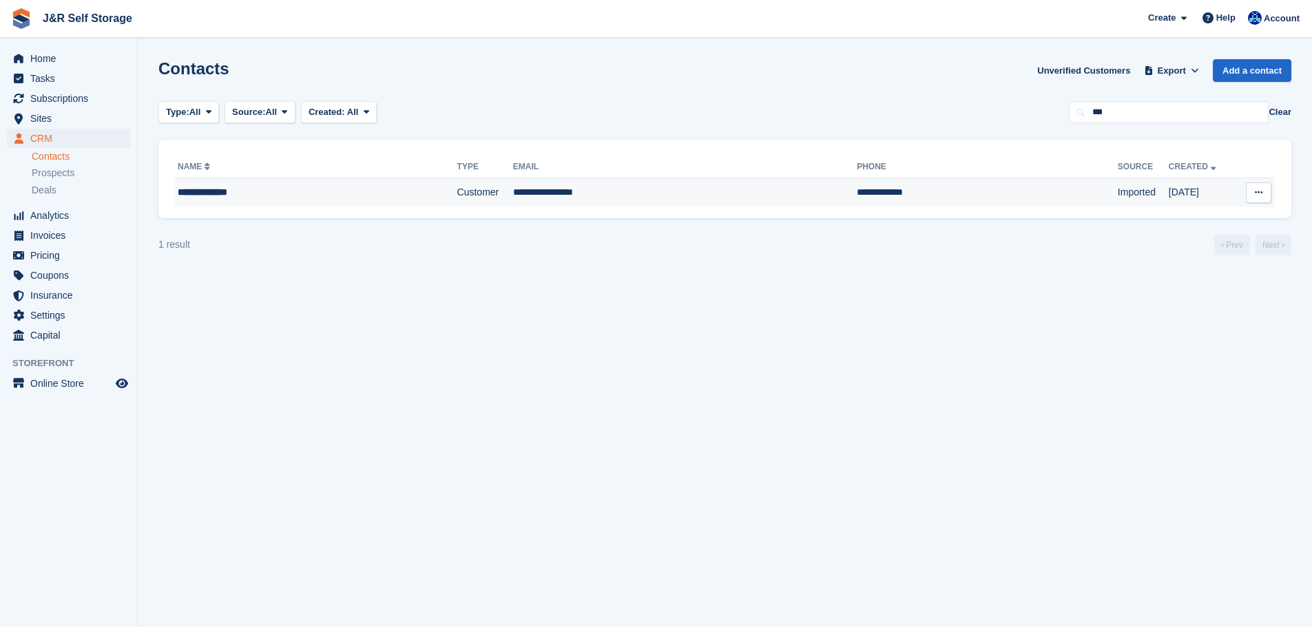
click at [220, 198] on div "**********" at bounding box center [282, 192] width 208 height 14
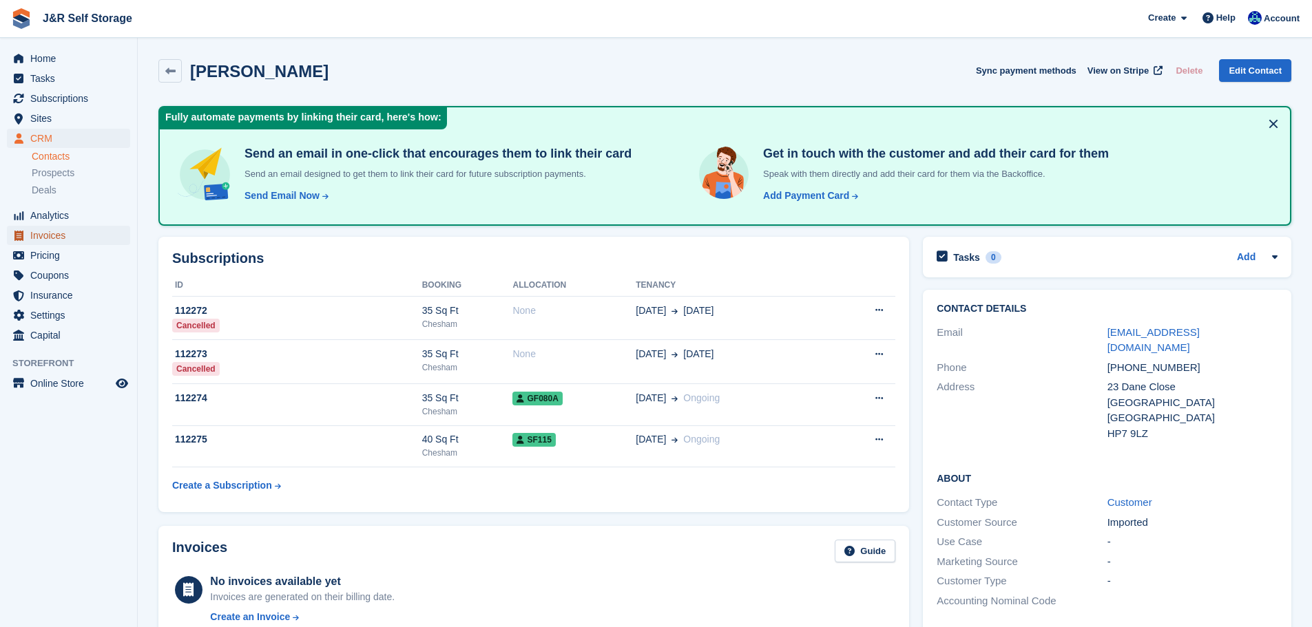
click at [49, 238] on span "Invoices" at bounding box center [71, 235] width 83 height 19
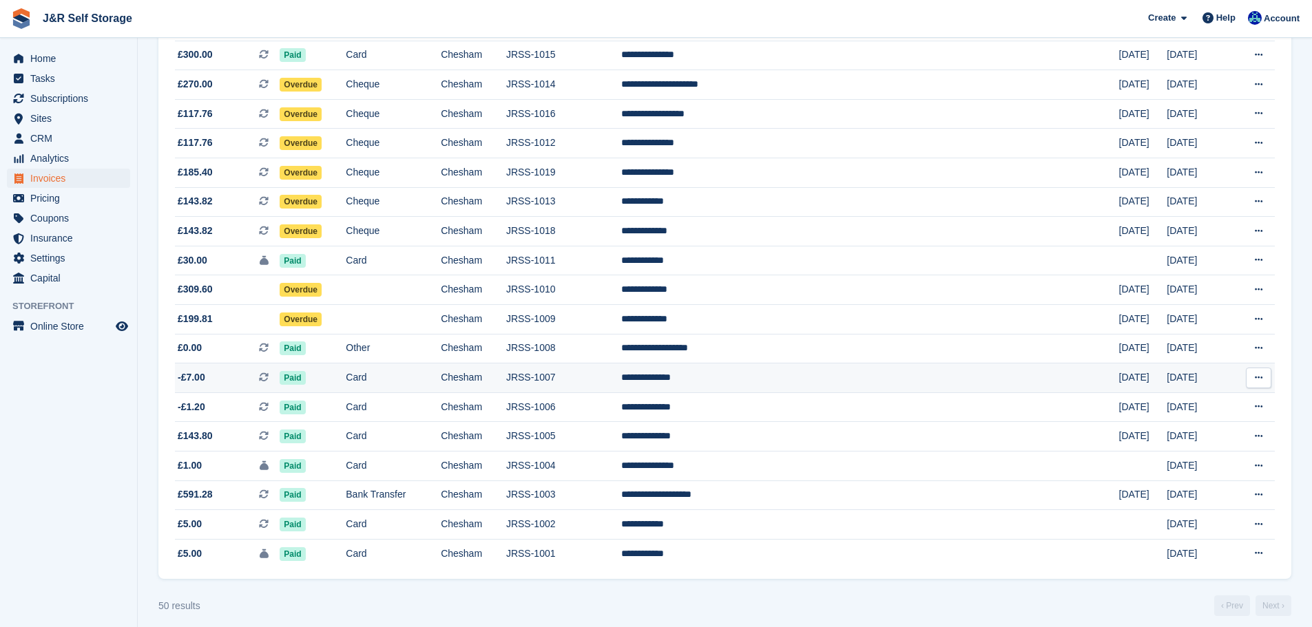
scroll to position [1138, 0]
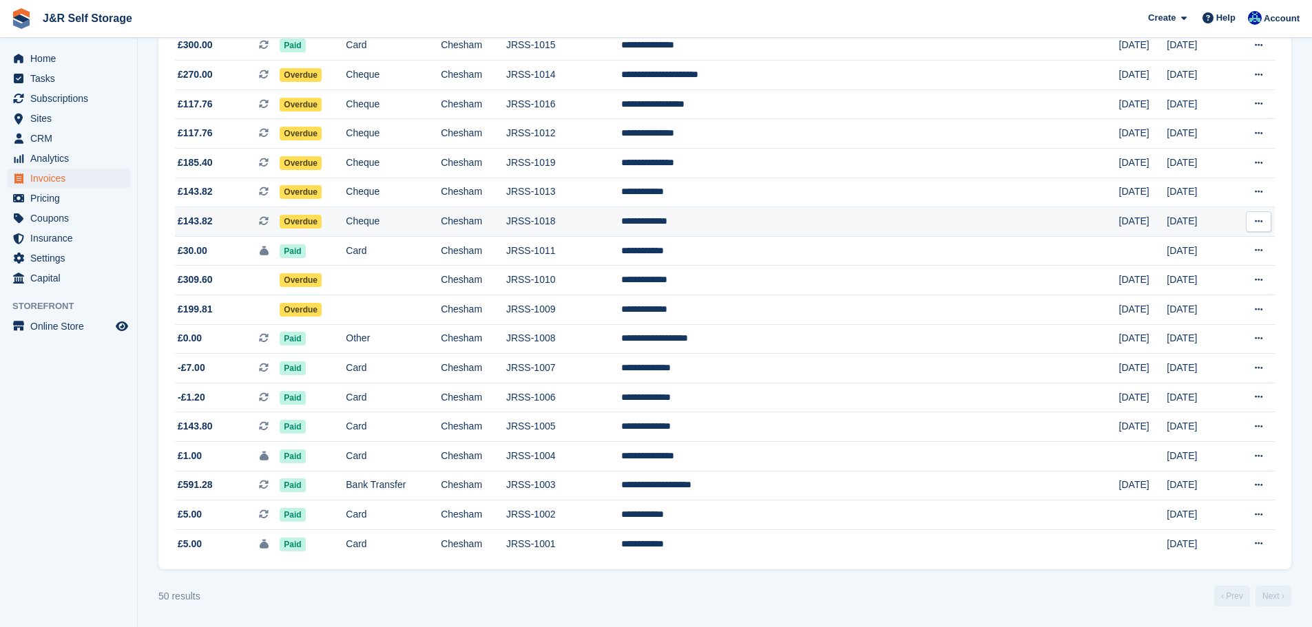
click at [346, 223] on td "Overdue" at bounding box center [313, 222] width 66 height 30
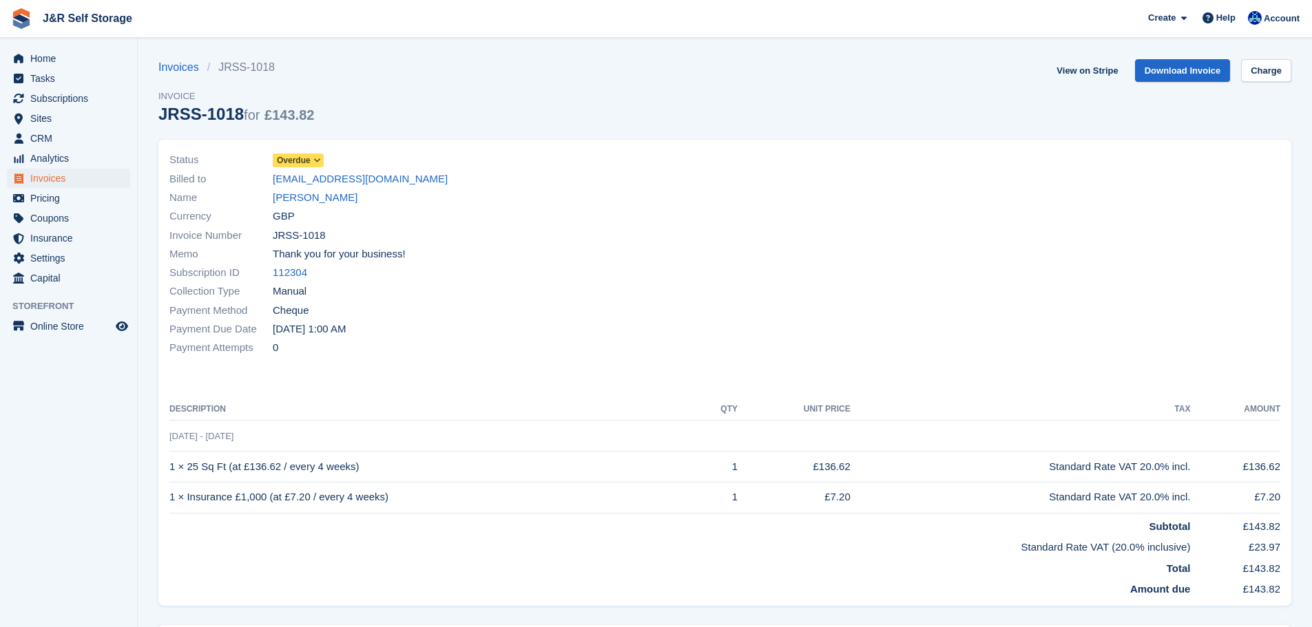
click at [316, 160] on icon at bounding box center [317, 160] width 8 height 8
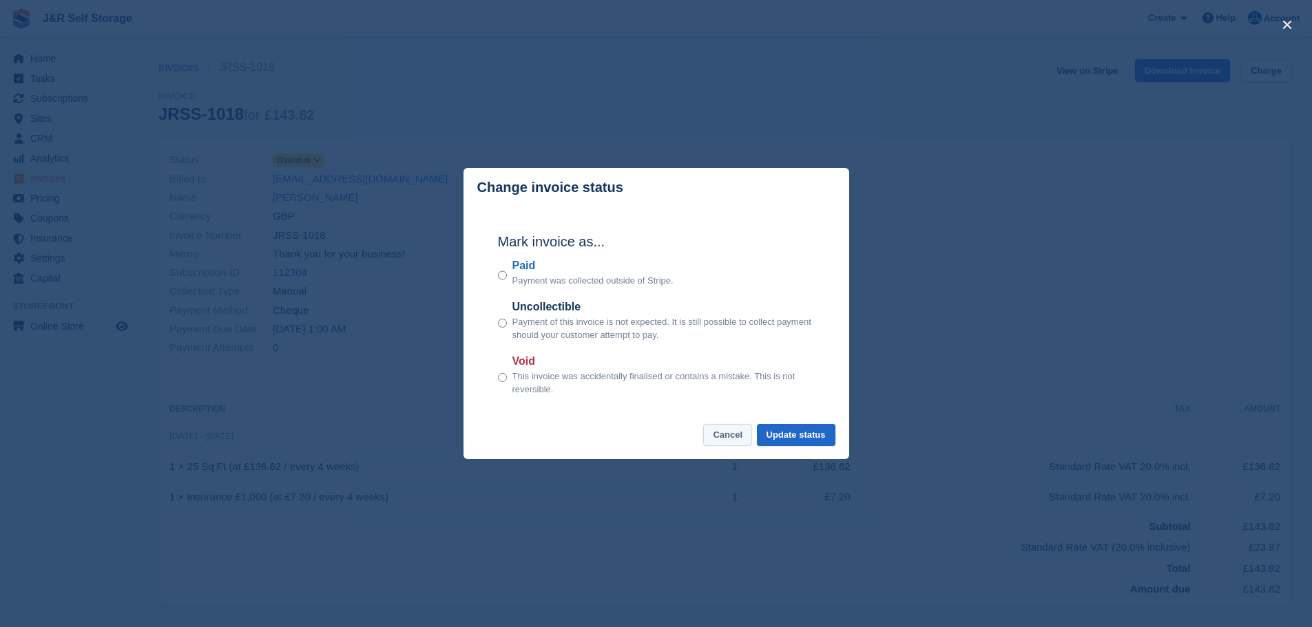
click at [733, 443] on button "Cancel" at bounding box center [727, 435] width 49 height 23
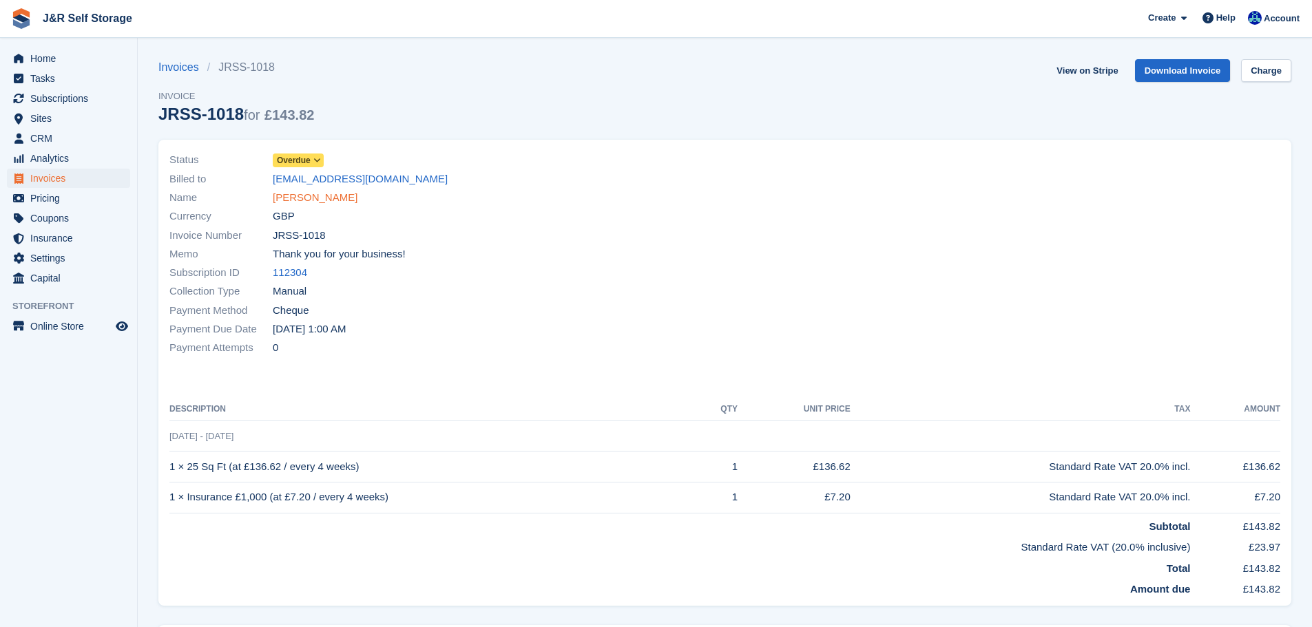
click at [328, 202] on link "[PERSON_NAME]" at bounding box center [315, 198] width 85 height 16
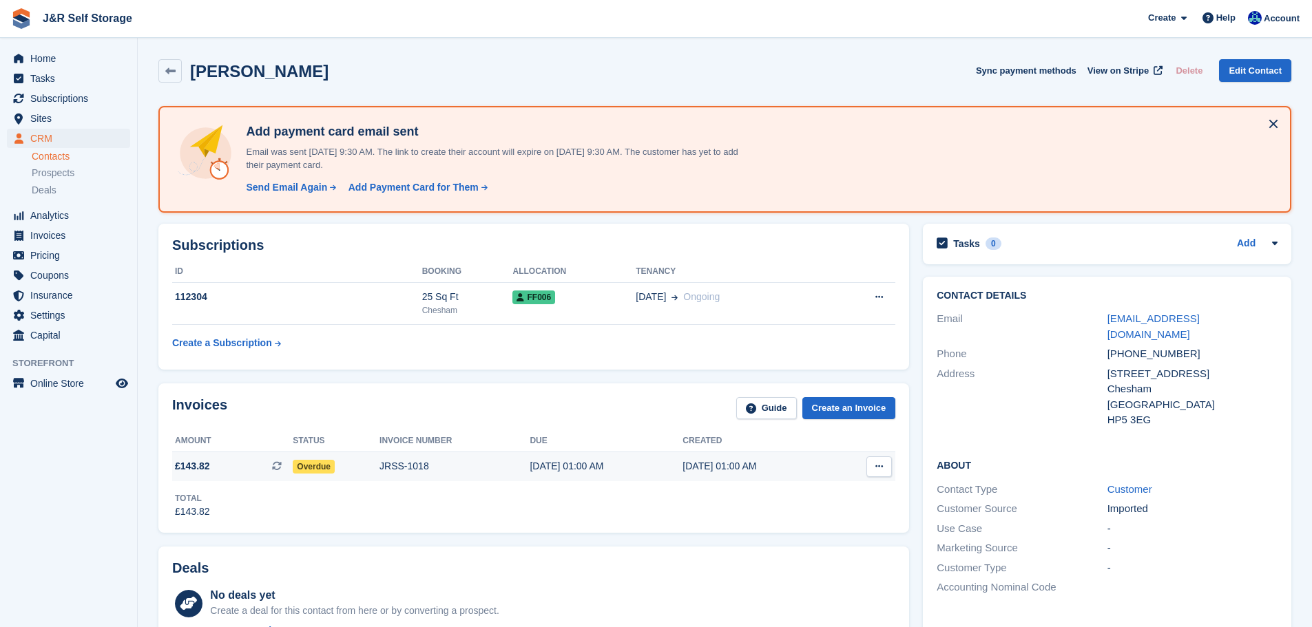
click at [874, 468] on button at bounding box center [878, 467] width 25 height 21
click at [623, 467] on div "[DATE] 01:00 AM" at bounding box center [606, 466] width 153 height 14
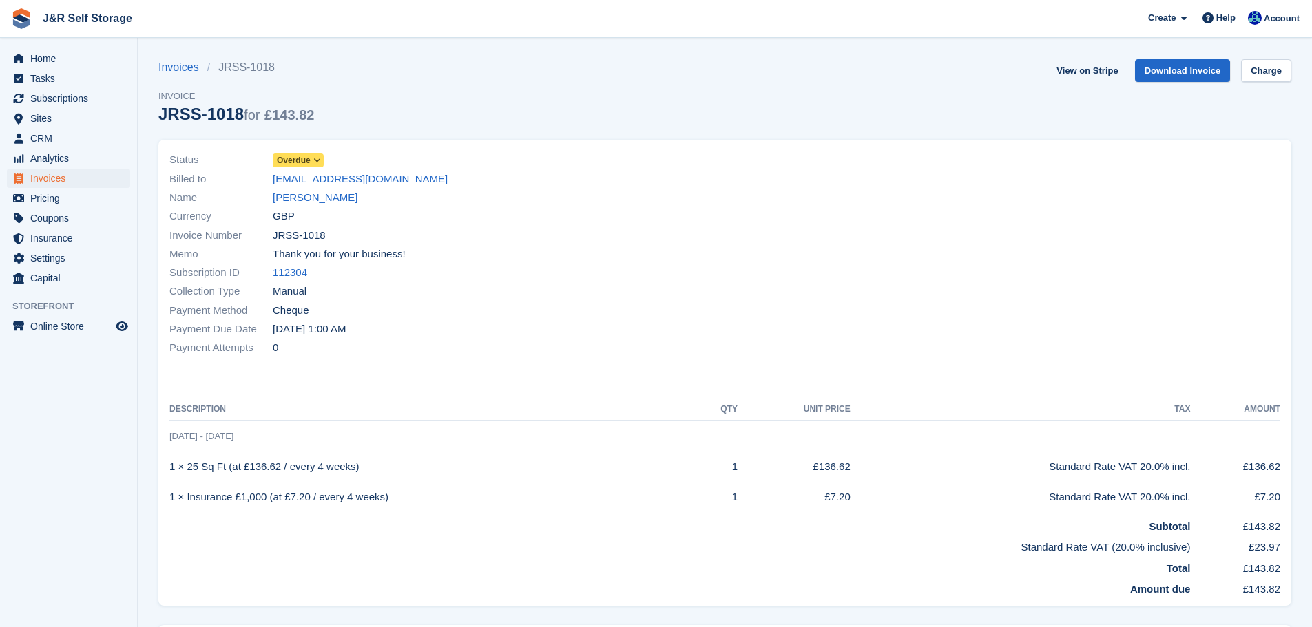
click at [318, 161] on icon at bounding box center [317, 160] width 8 height 8
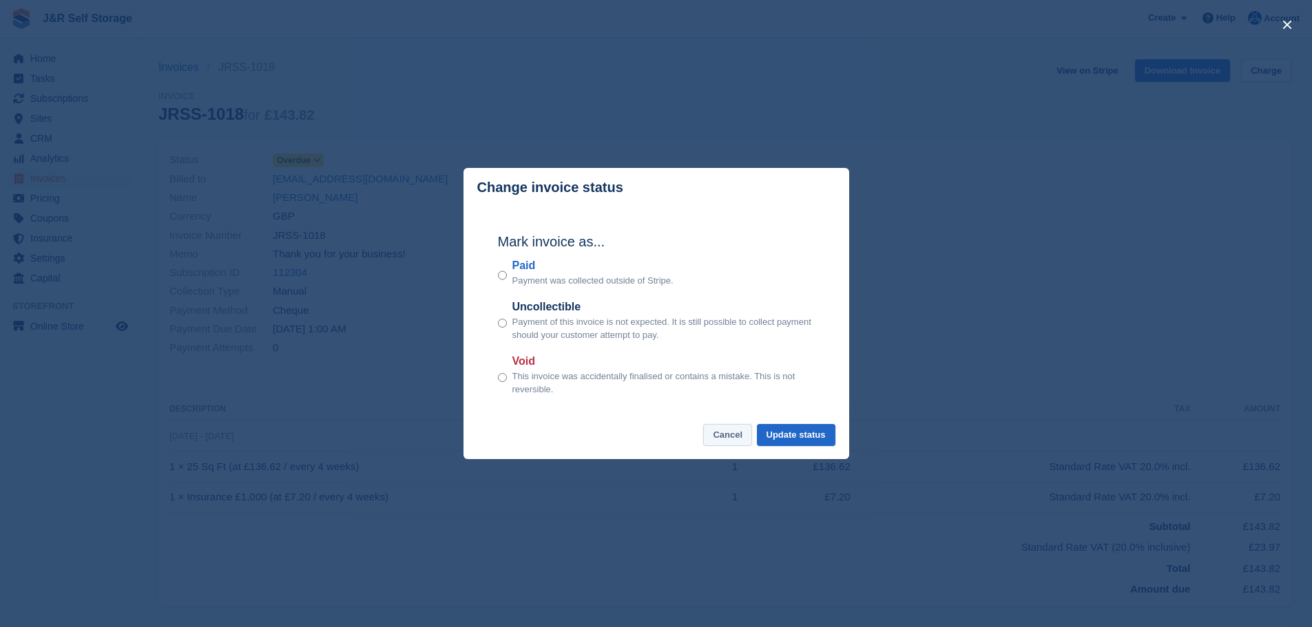
click at [729, 441] on button "Cancel" at bounding box center [727, 435] width 49 height 23
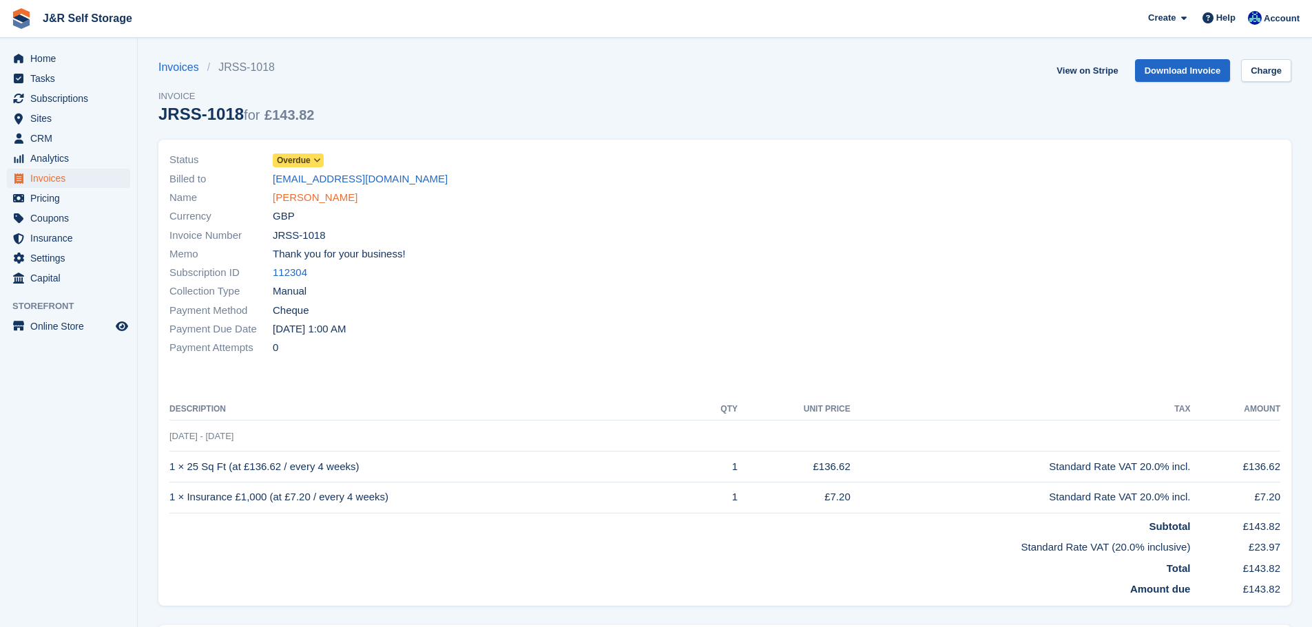
click at [324, 200] on link "Lydia Desmond" at bounding box center [315, 198] width 85 height 16
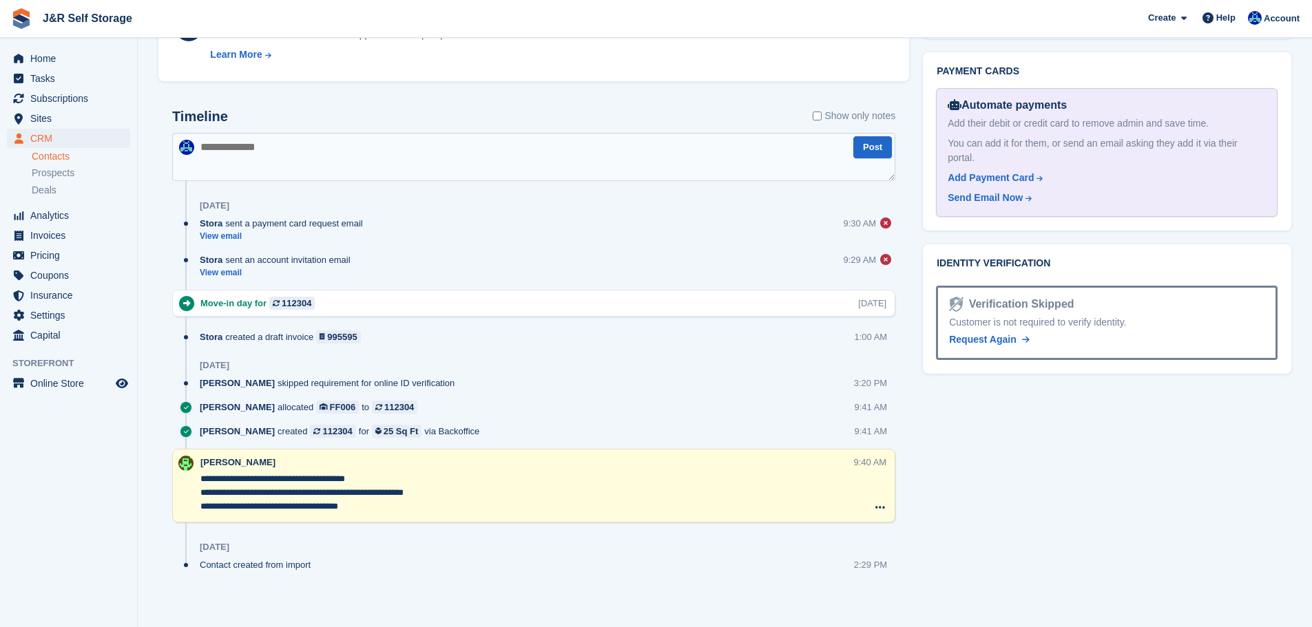
scroll to position [705, 0]
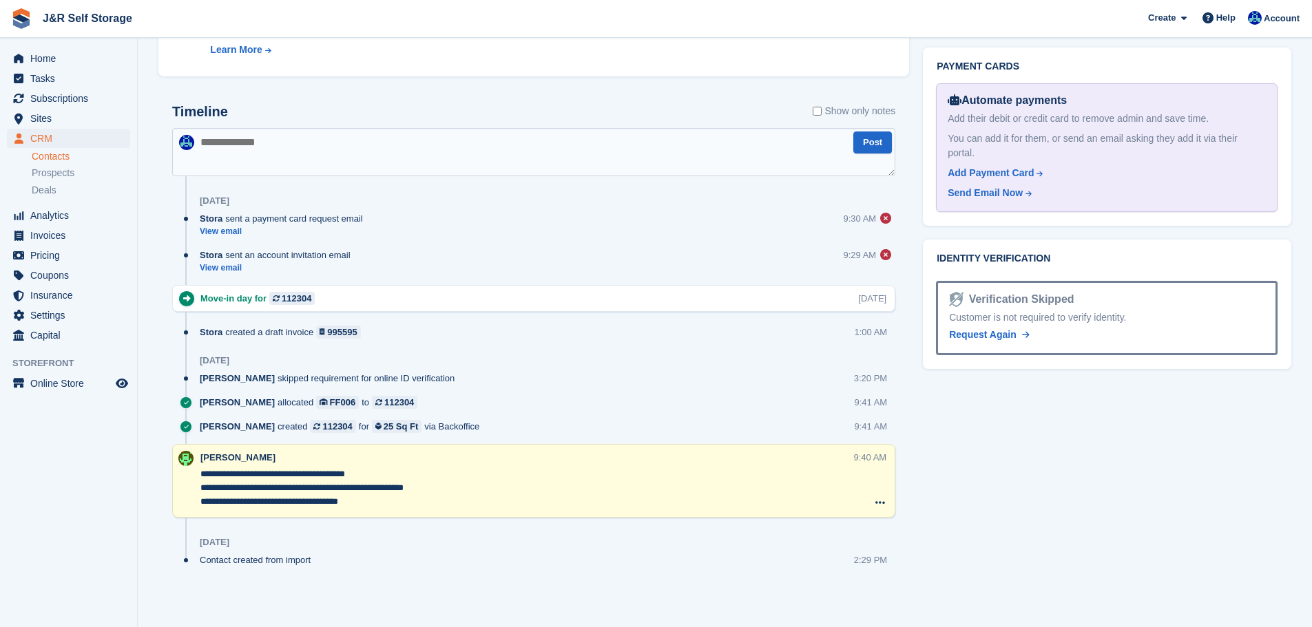
click at [256, 147] on textarea at bounding box center [533, 152] width 723 height 48
type textarea "*"
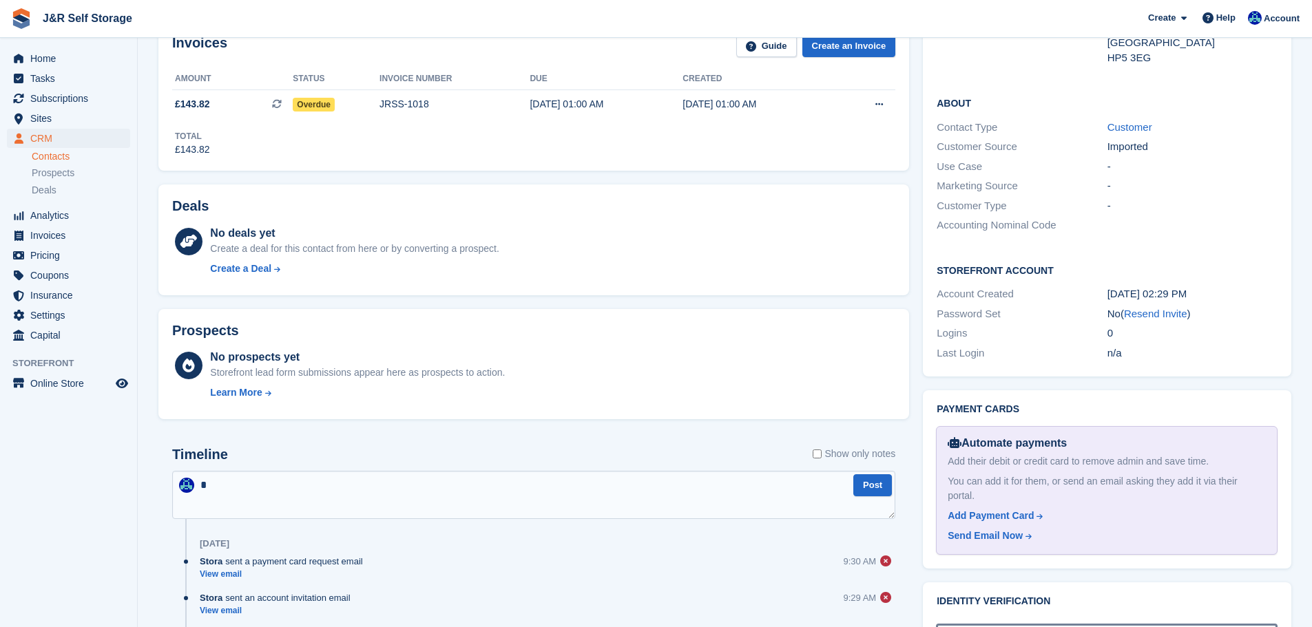
scroll to position [361, 0]
click at [51, 61] on span "Home" at bounding box center [71, 58] width 83 height 19
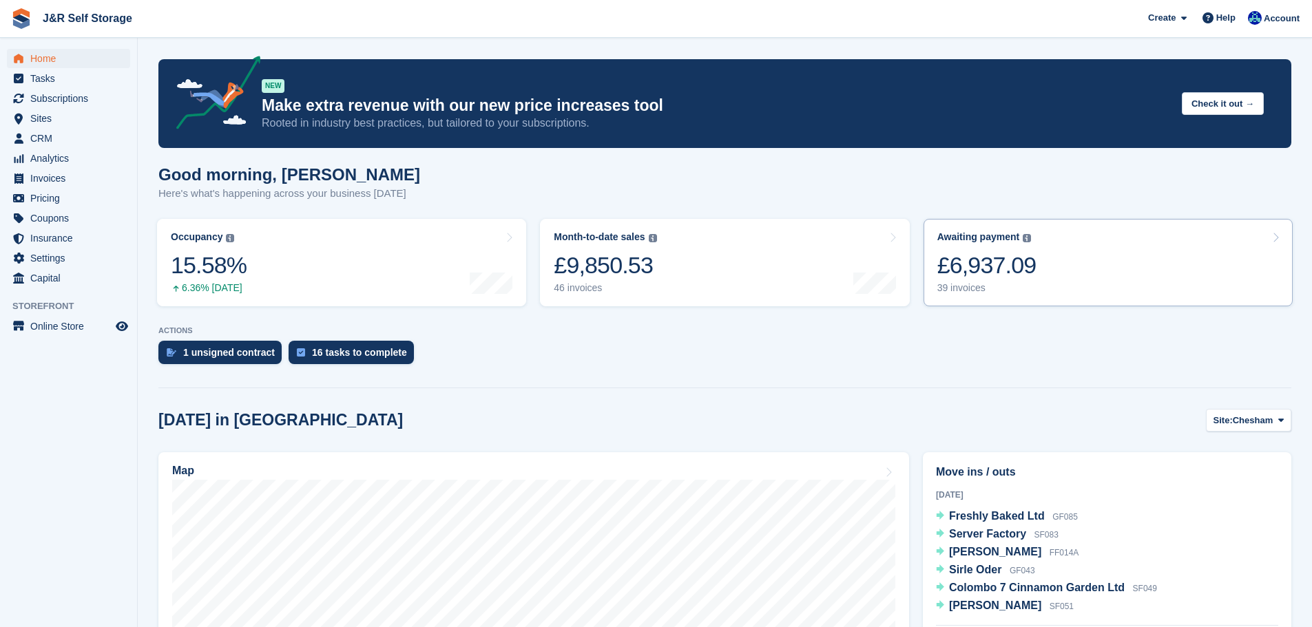
click at [994, 262] on div "£6,937.09" at bounding box center [986, 265] width 99 height 28
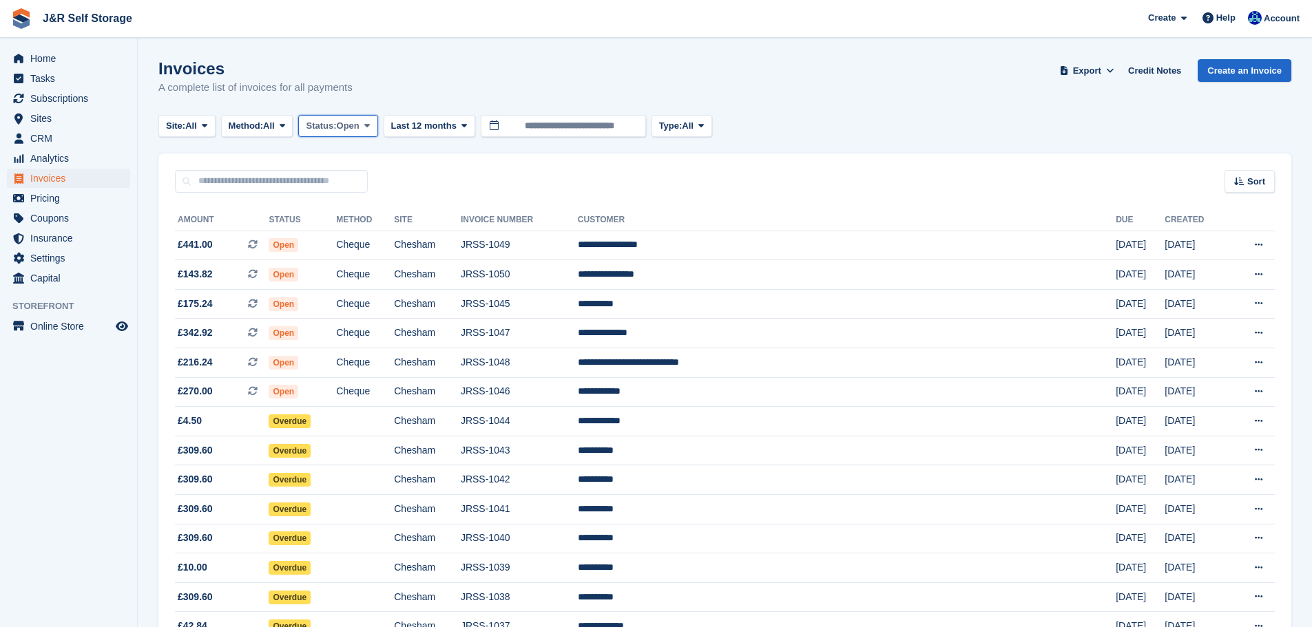
click at [368, 126] on span at bounding box center [367, 126] width 11 height 11
click at [884, 82] on div "Invoices A complete list of invoices for all payments Export Export Invoices Ex…" at bounding box center [724, 85] width 1133 height 53
click at [34, 136] on span "CRM" at bounding box center [71, 138] width 83 height 19
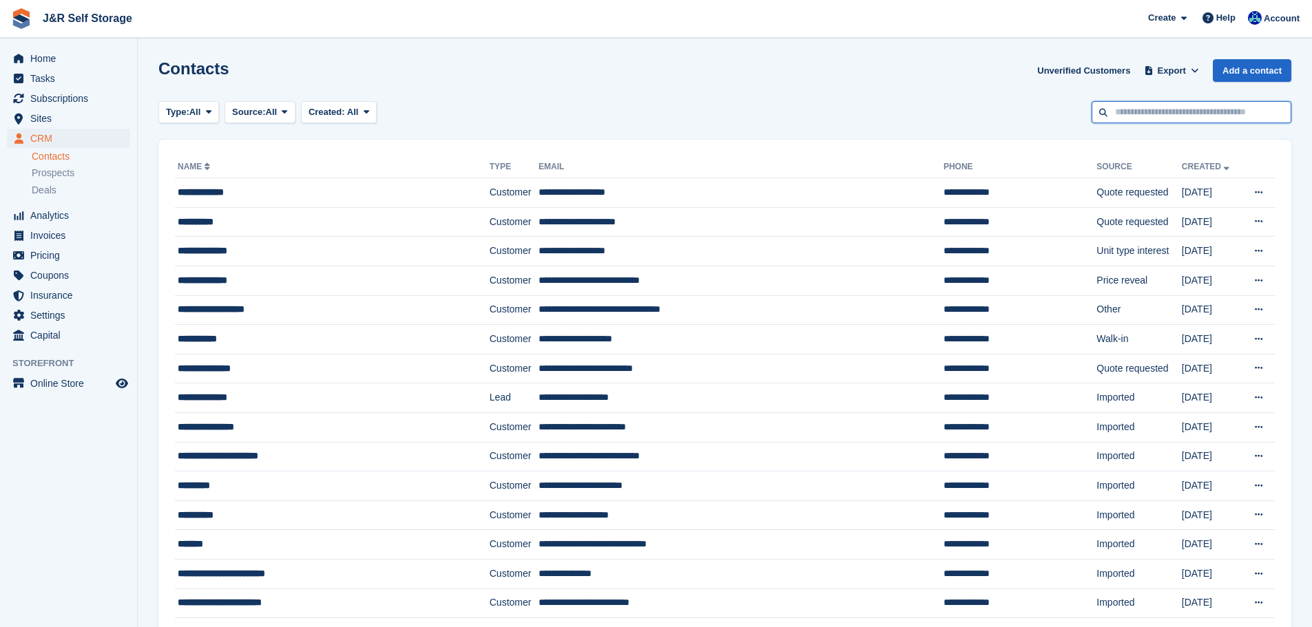
click at [1207, 116] on input "text" at bounding box center [1191, 112] width 200 height 23
type input "****"
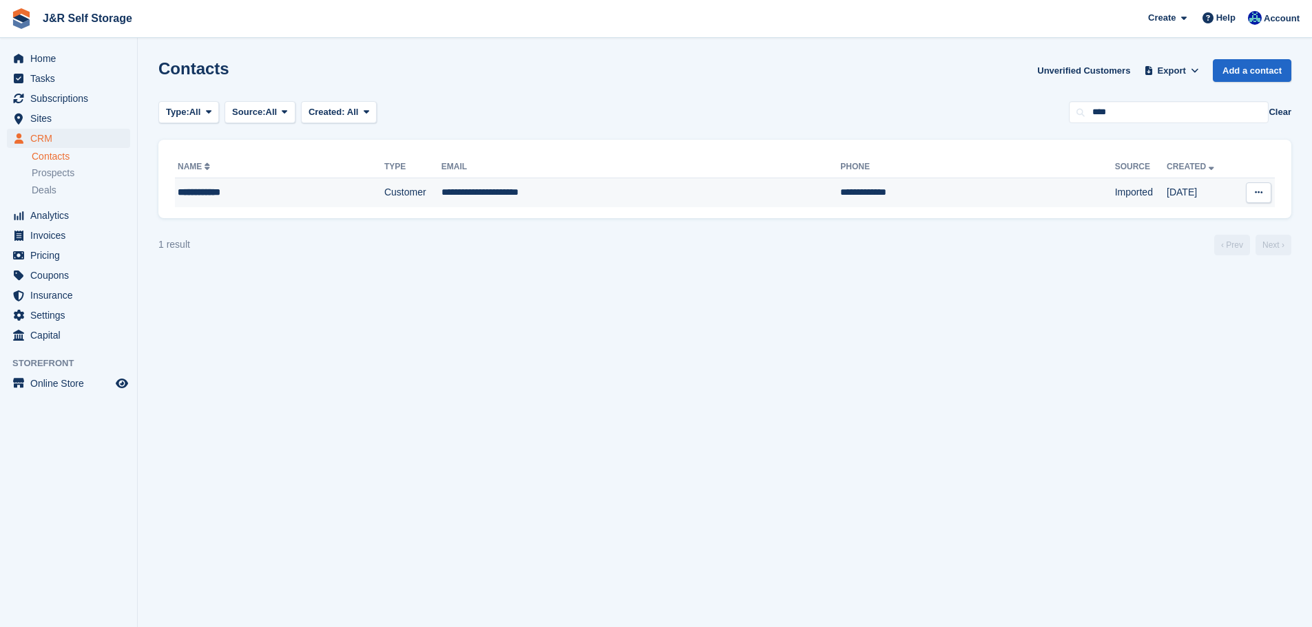
click at [256, 190] on div "**********" at bounding box center [253, 192] width 151 height 14
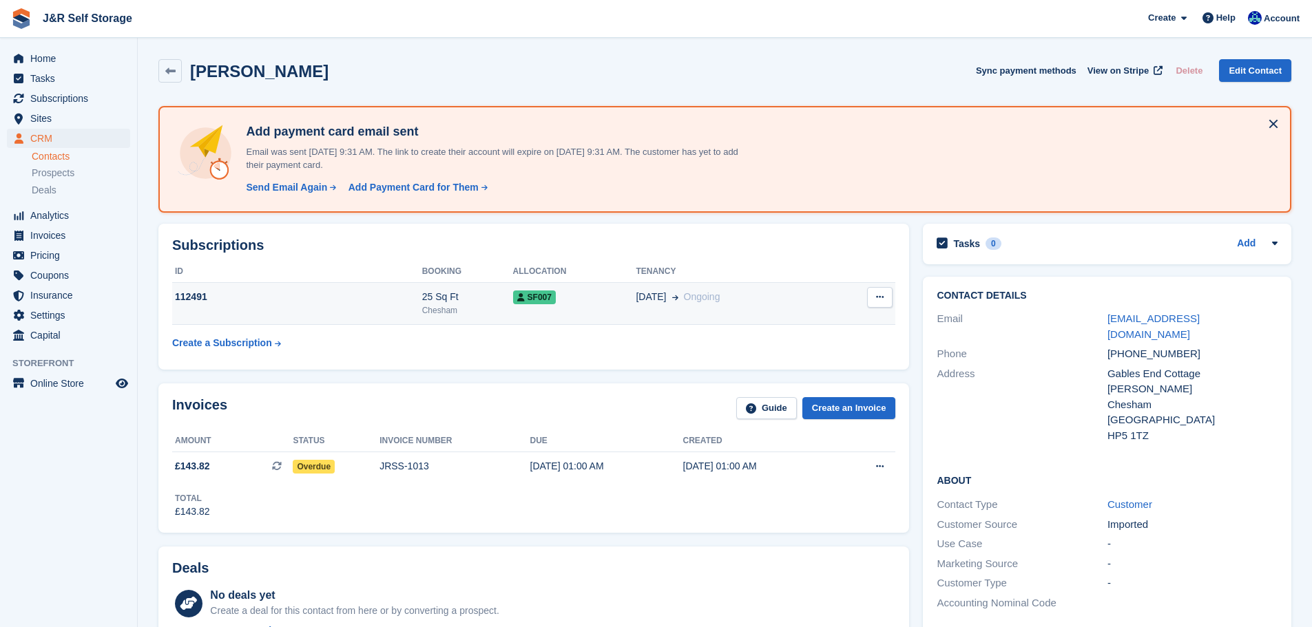
click at [364, 300] on div "112491" at bounding box center [297, 297] width 250 height 14
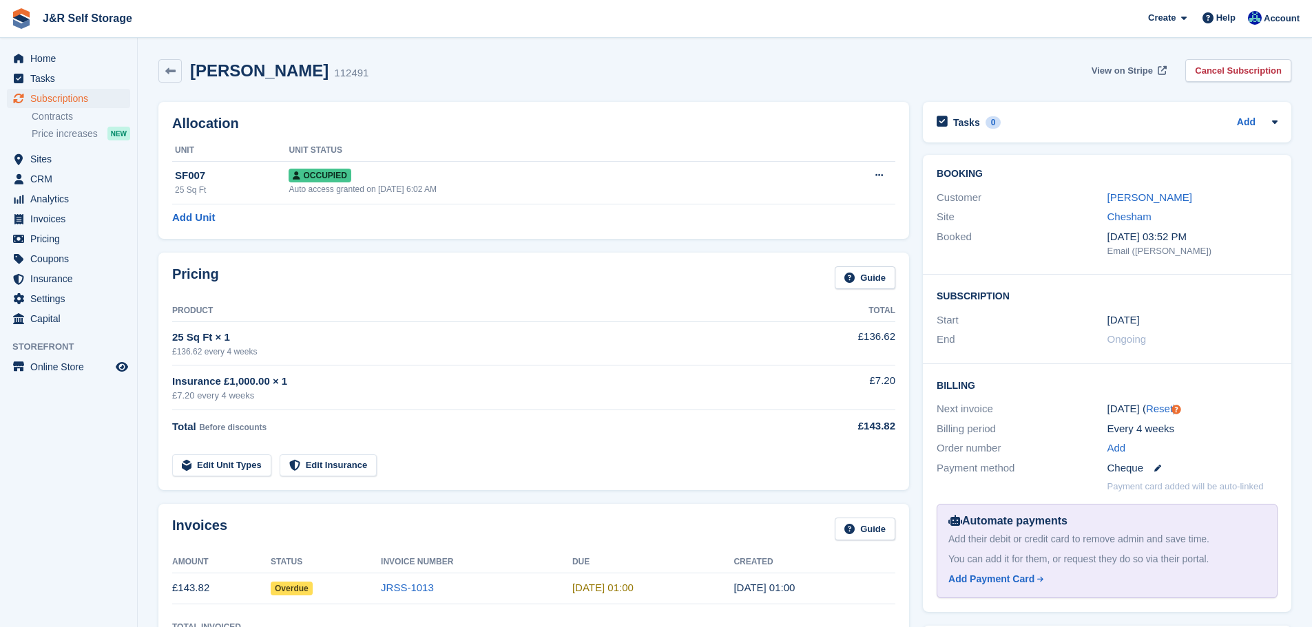
click at [1146, 72] on span "View on Stripe" at bounding box center [1121, 71] width 61 height 14
click at [35, 178] on span "CRM" at bounding box center [71, 178] width 83 height 19
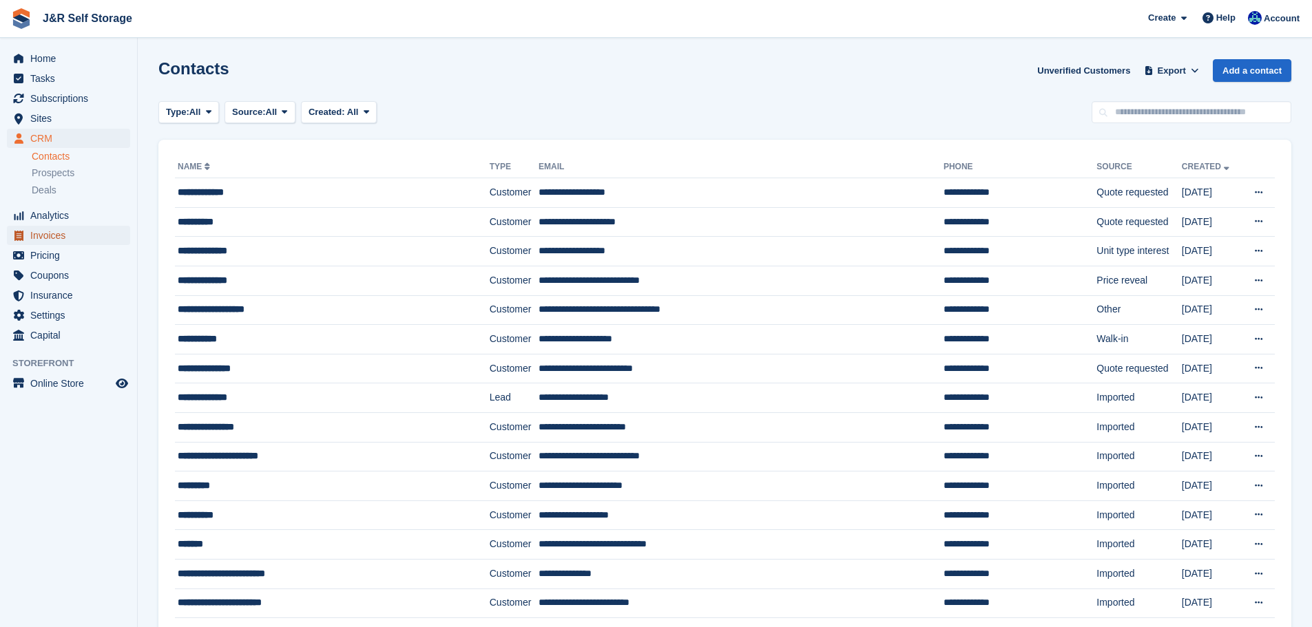
click at [51, 236] on span "Invoices" at bounding box center [71, 235] width 83 height 19
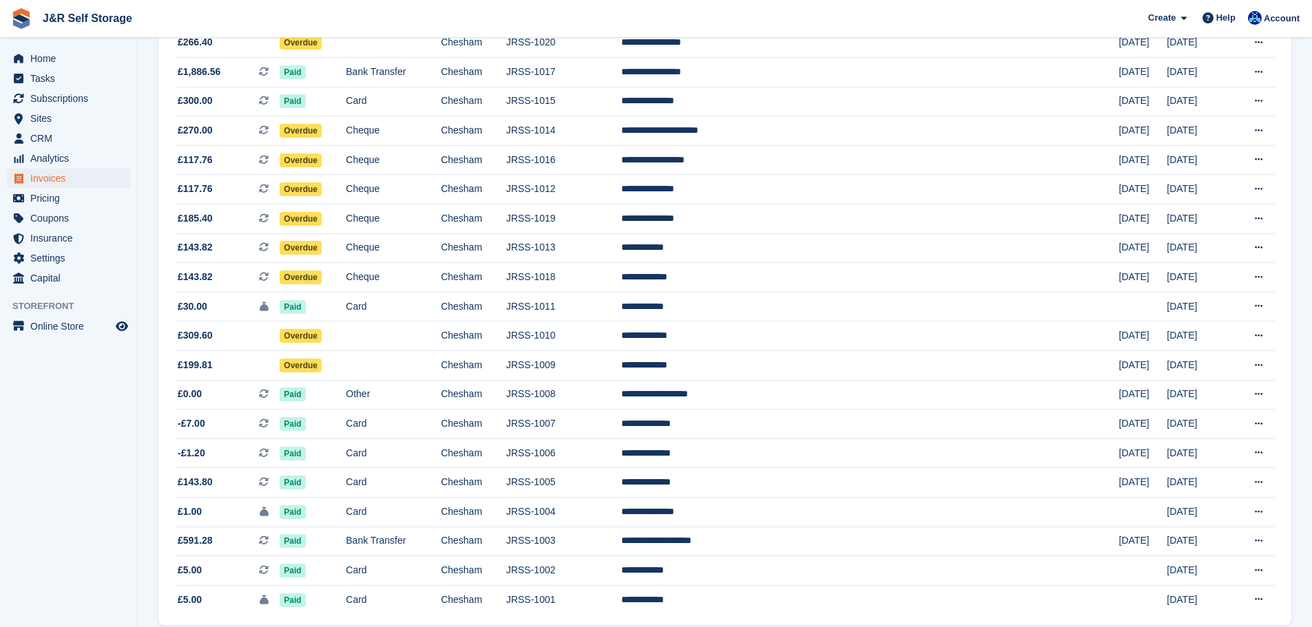
scroll to position [1102, 0]
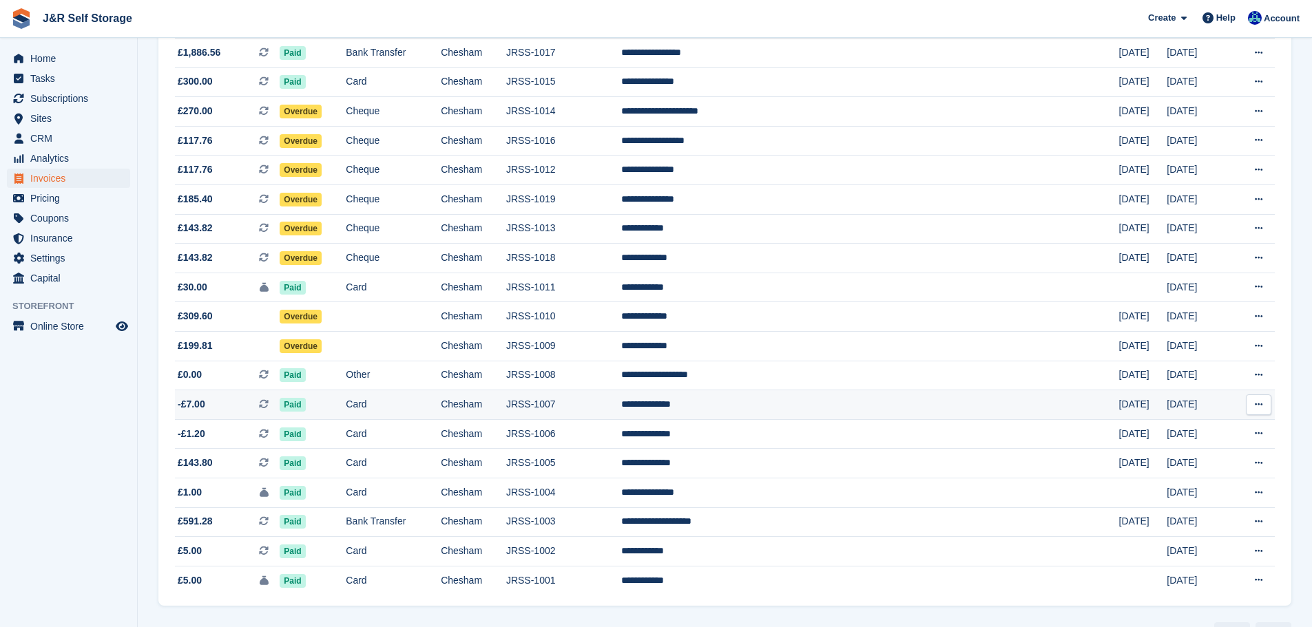
click at [815, 406] on td "**********" at bounding box center [870, 405] width 498 height 30
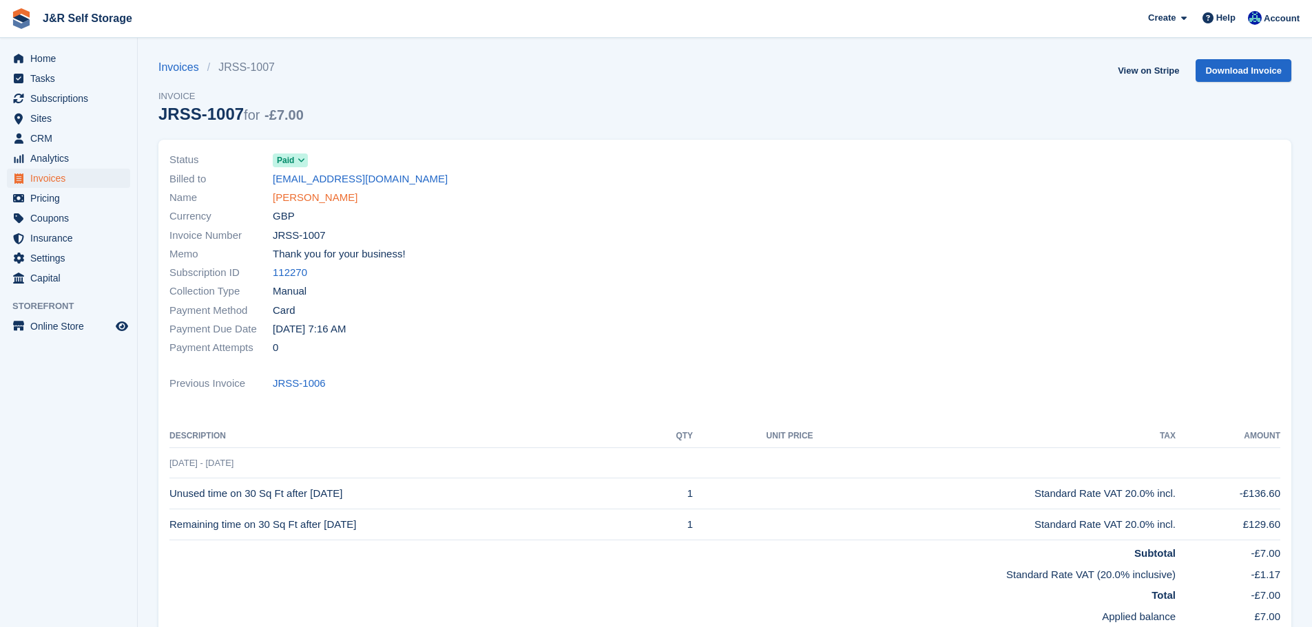
click at [308, 196] on link "Tina Proudlock" at bounding box center [315, 198] width 85 height 16
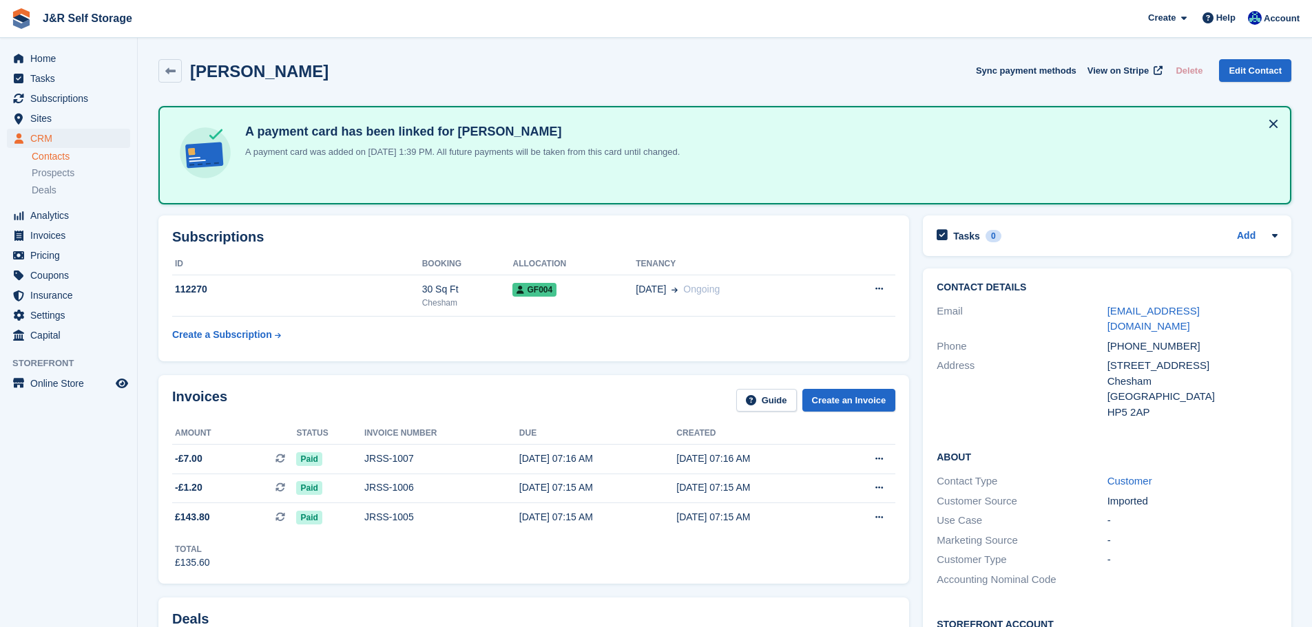
click at [49, 156] on link "Contacts" at bounding box center [81, 156] width 98 height 13
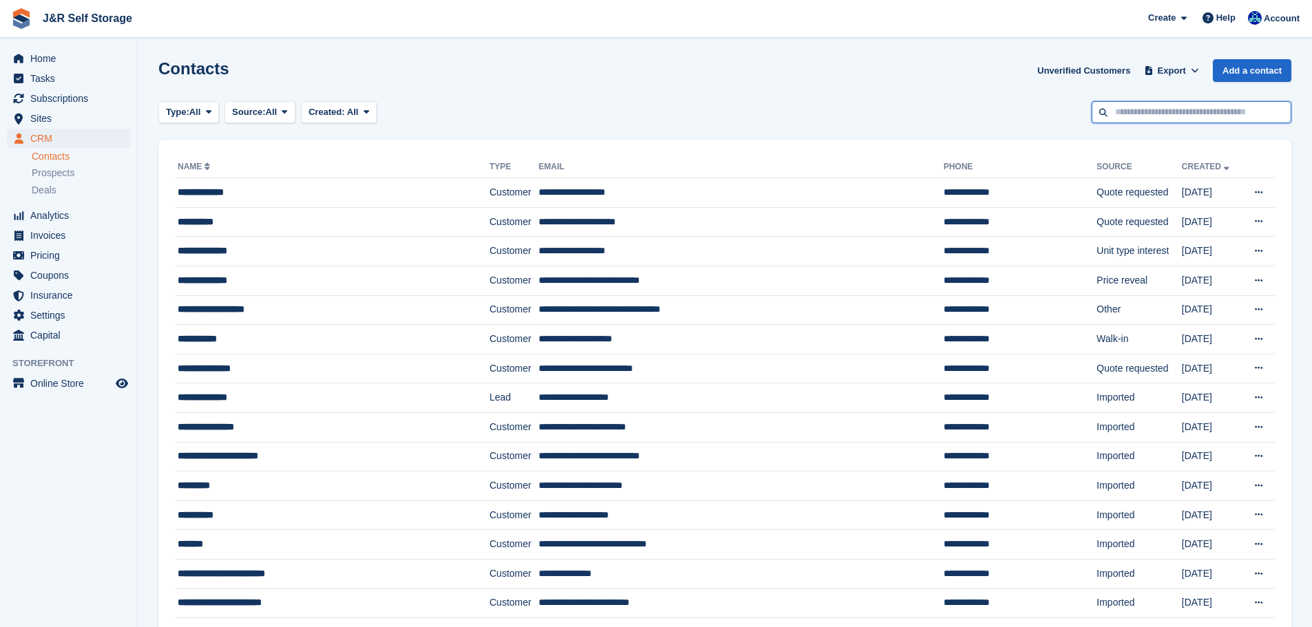
click at [1180, 114] on input "text" at bounding box center [1191, 112] width 200 height 23
type input "****"
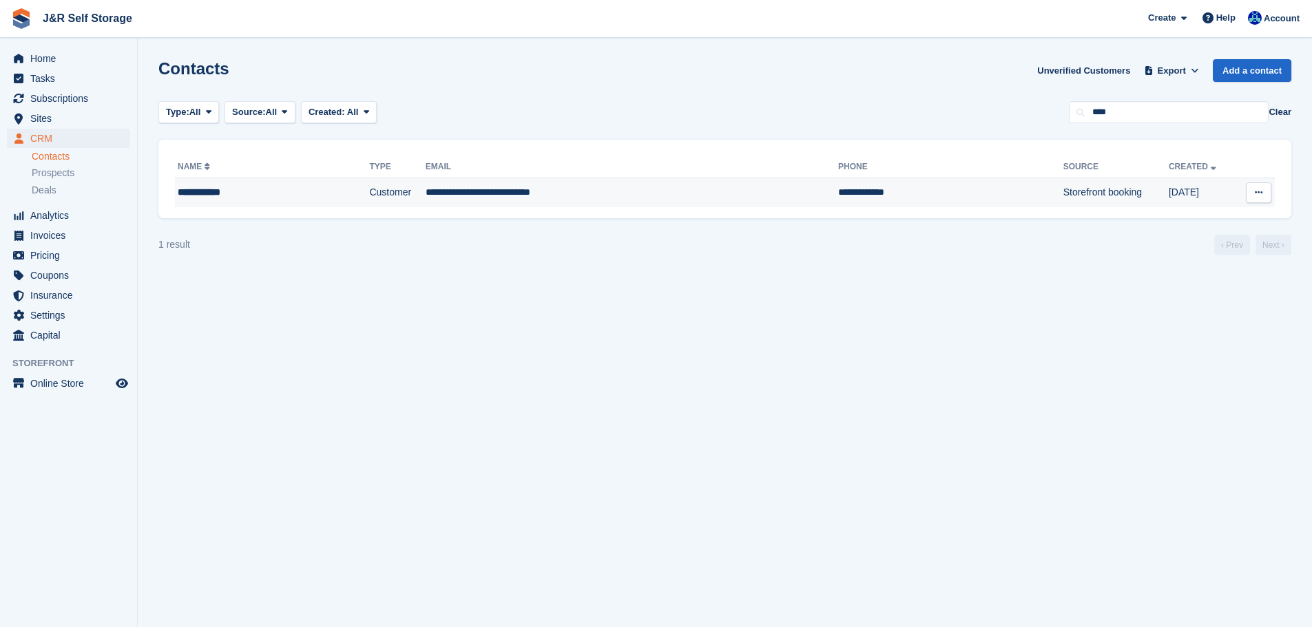
click at [230, 200] on td "**********" at bounding box center [272, 192] width 194 height 29
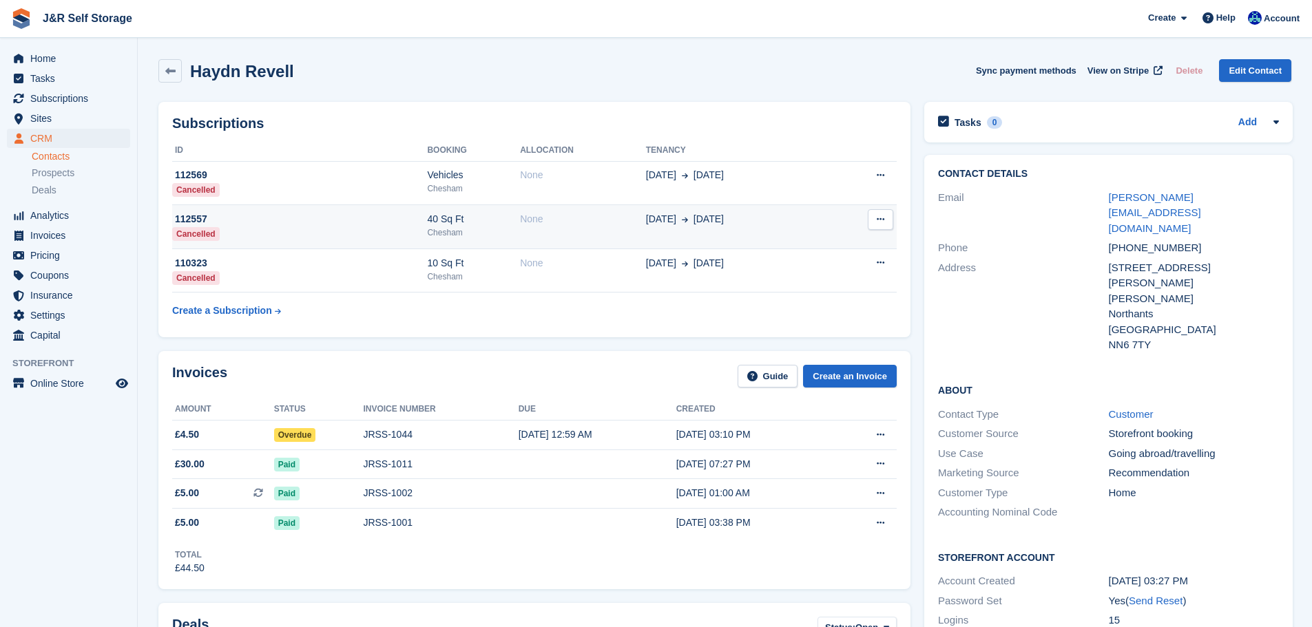
click at [390, 233] on td "112557 Cancelled" at bounding box center [299, 227] width 255 height 44
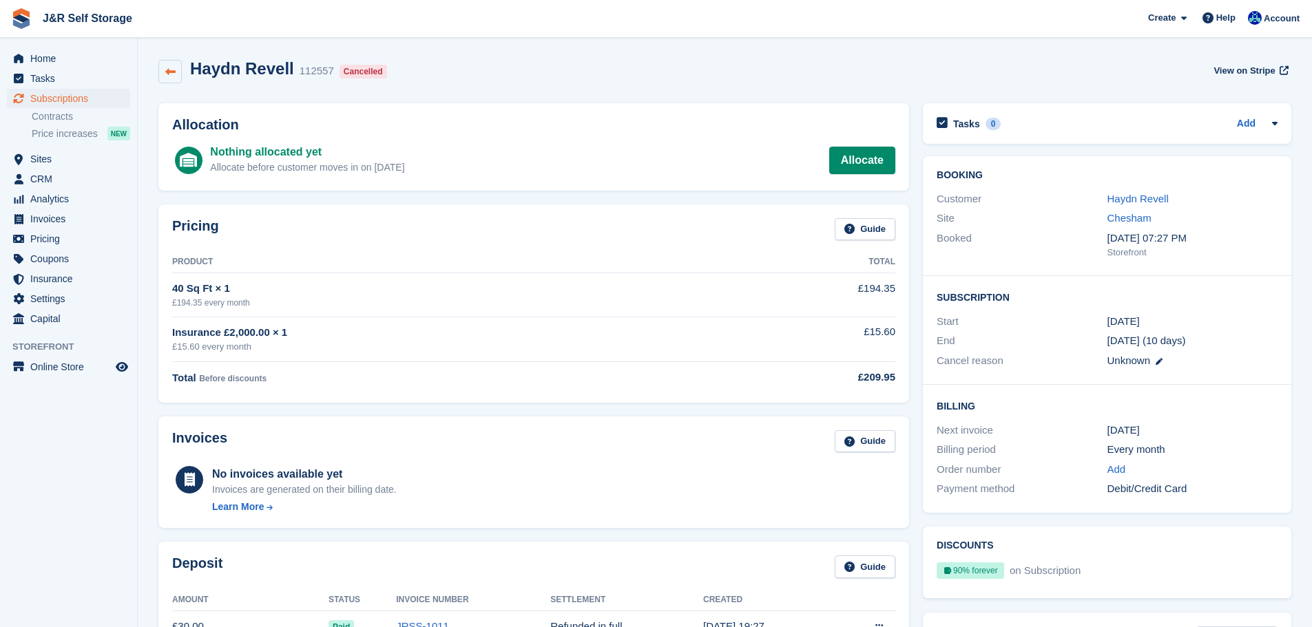
click at [171, 68] on icon at bounding box center [170, 72] width 10 height 10
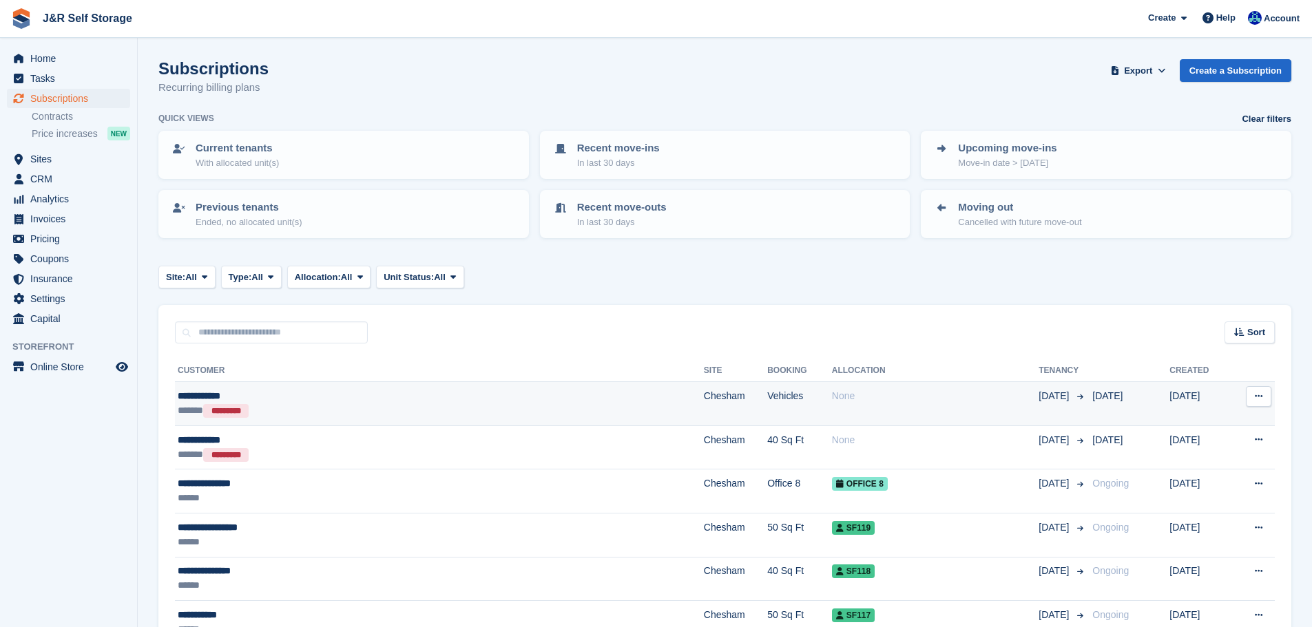
click at [205, 395] on div "**********" at bounding box center [348, 396] width 340 height 14
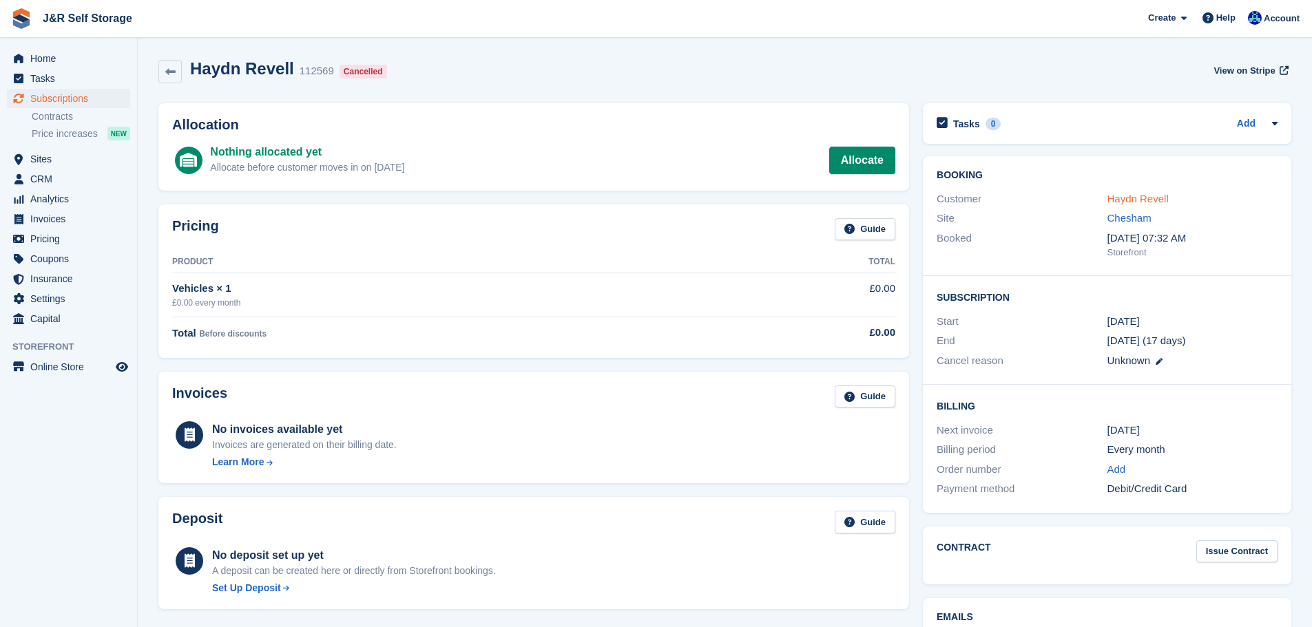
click at [1126, 198] on link "Haydn Revell" at bounding box center [1137, 199] width 61 height 12
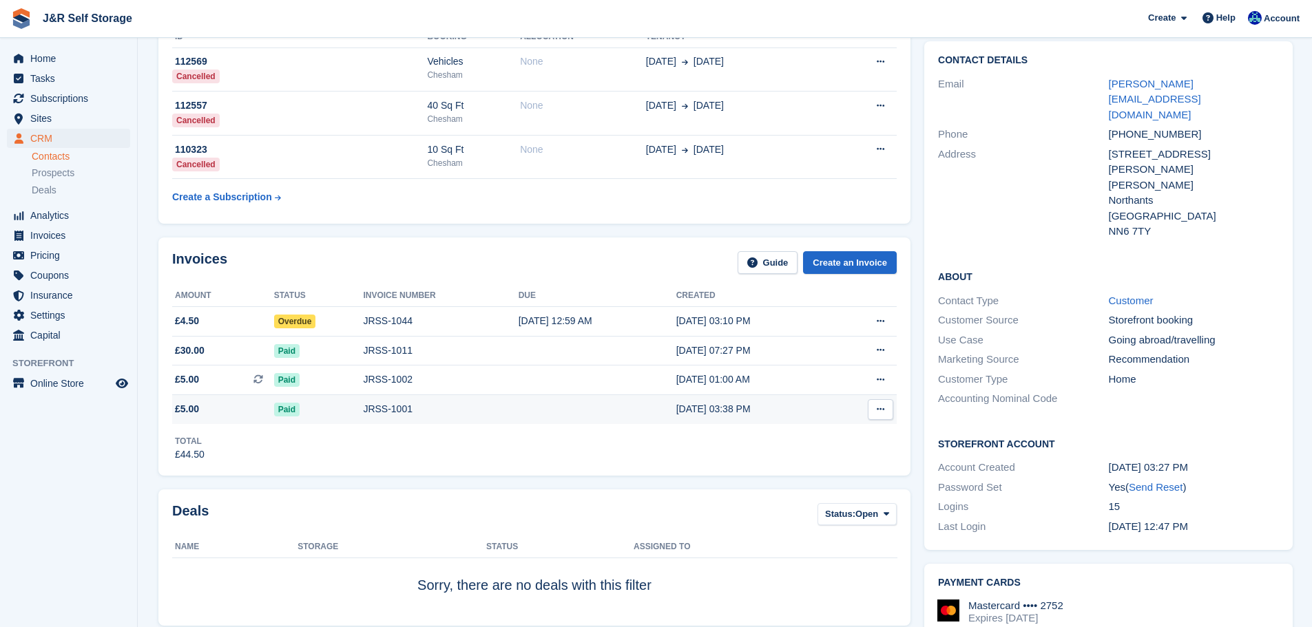
scroll to position [138, 0]
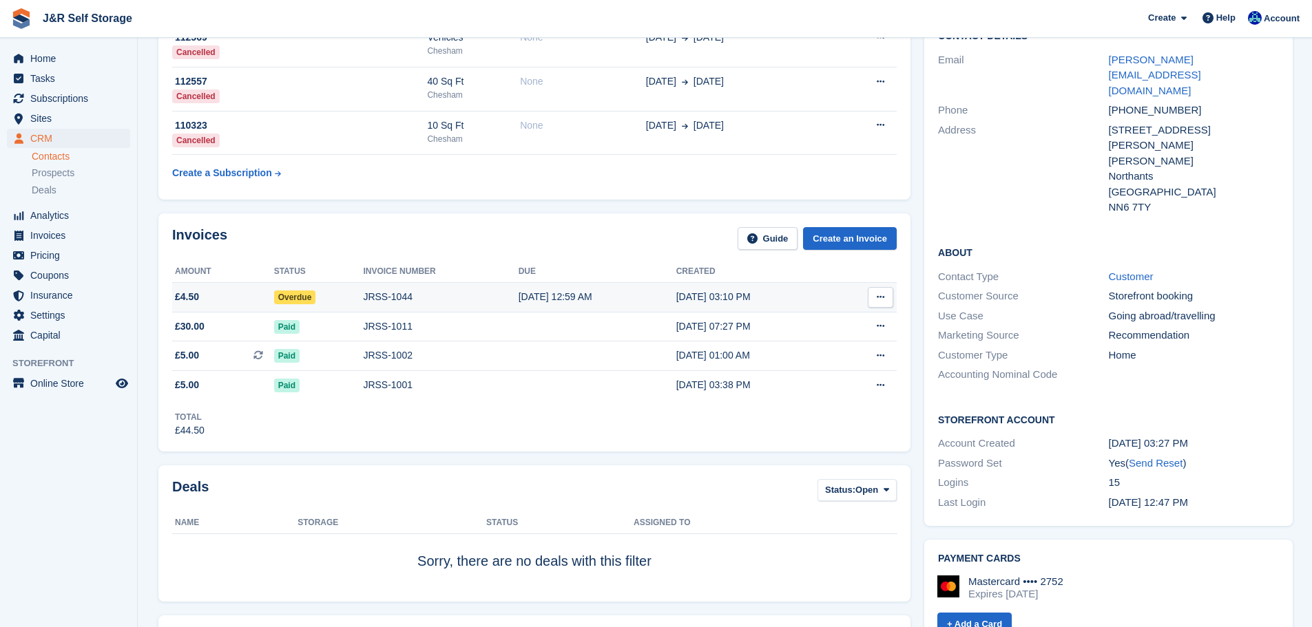
click at [449, 304] on div "JRSS-1044" at bounding box center [440, 297] width 155 height 14
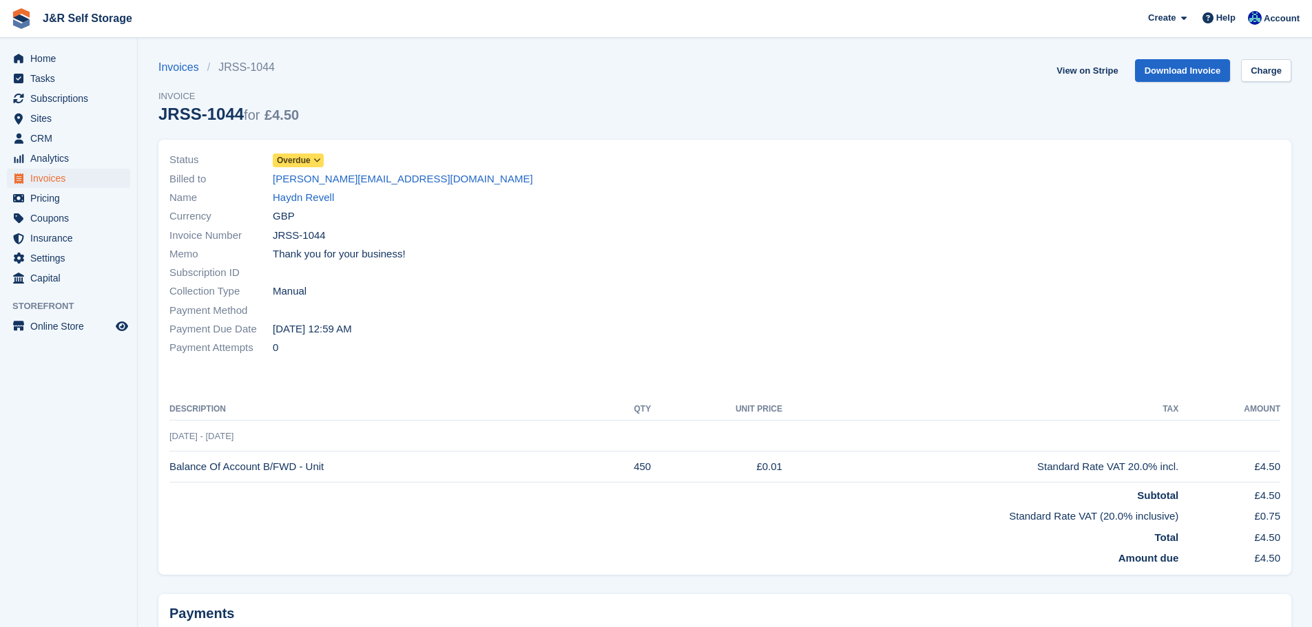
click at [306, 158] on span "Overdue" at bounding box center [294, 160] width 34 height 12
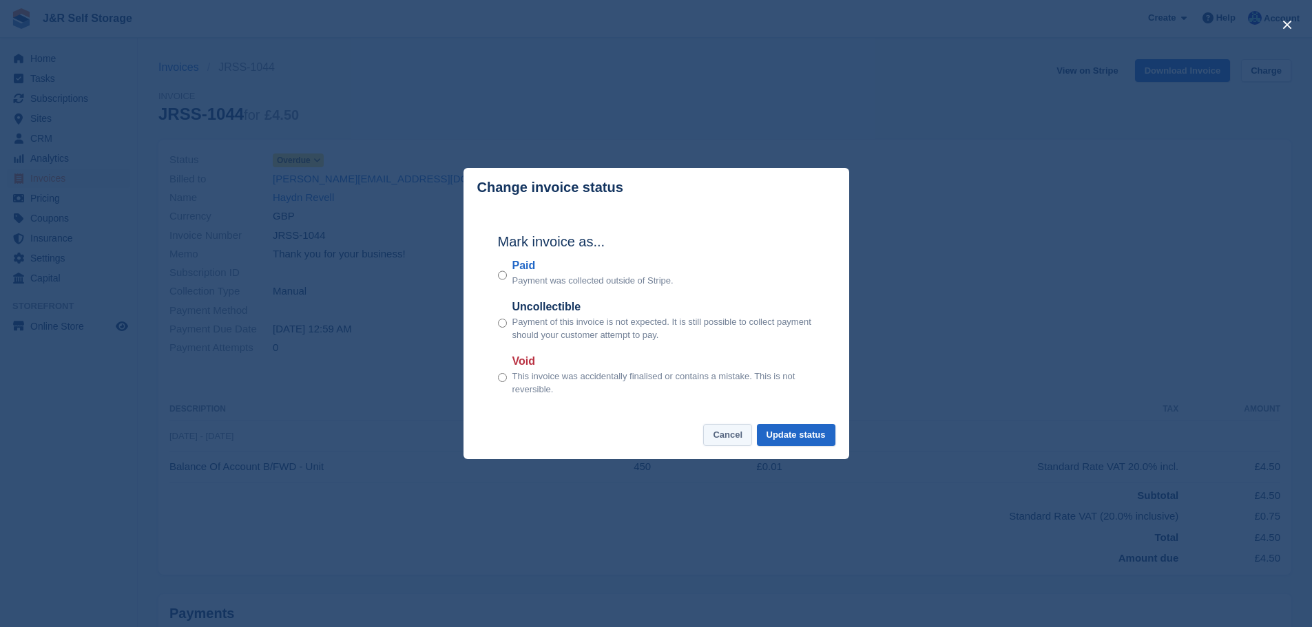
click at [731, 436] on button "Cancel" at bounding box center [727, 435] width 49 height 23
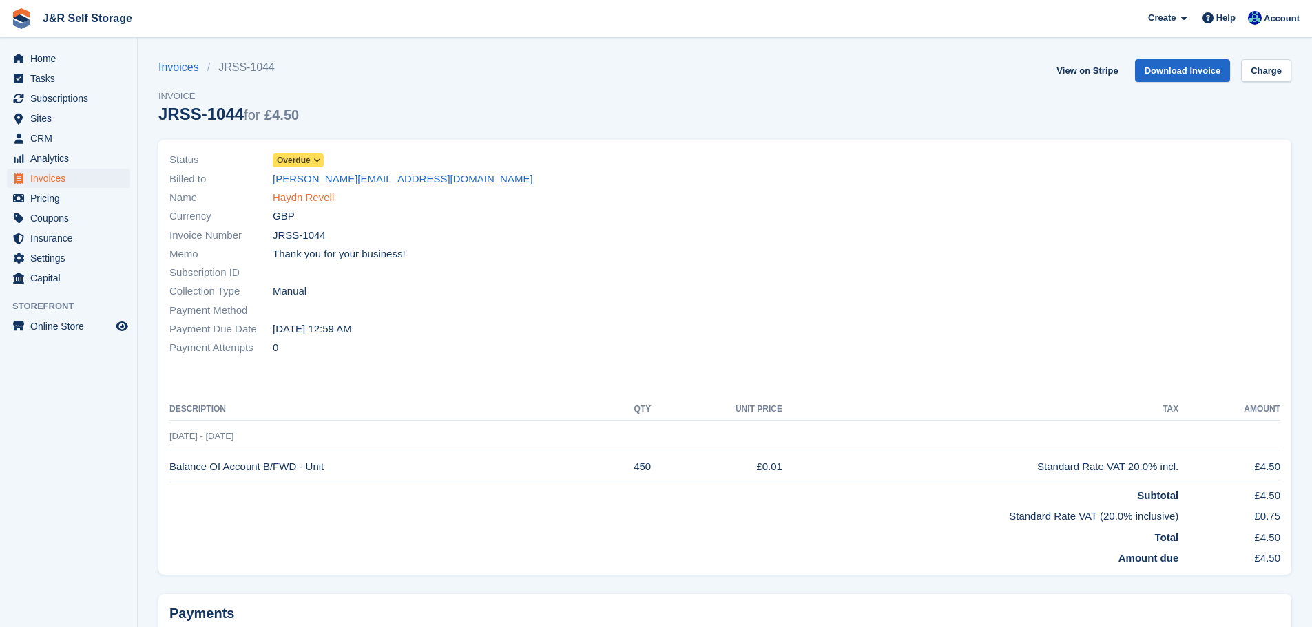
click at [319, 196] on link "Haydn Revell" at bounding box center [303, 198] width 61 height 16
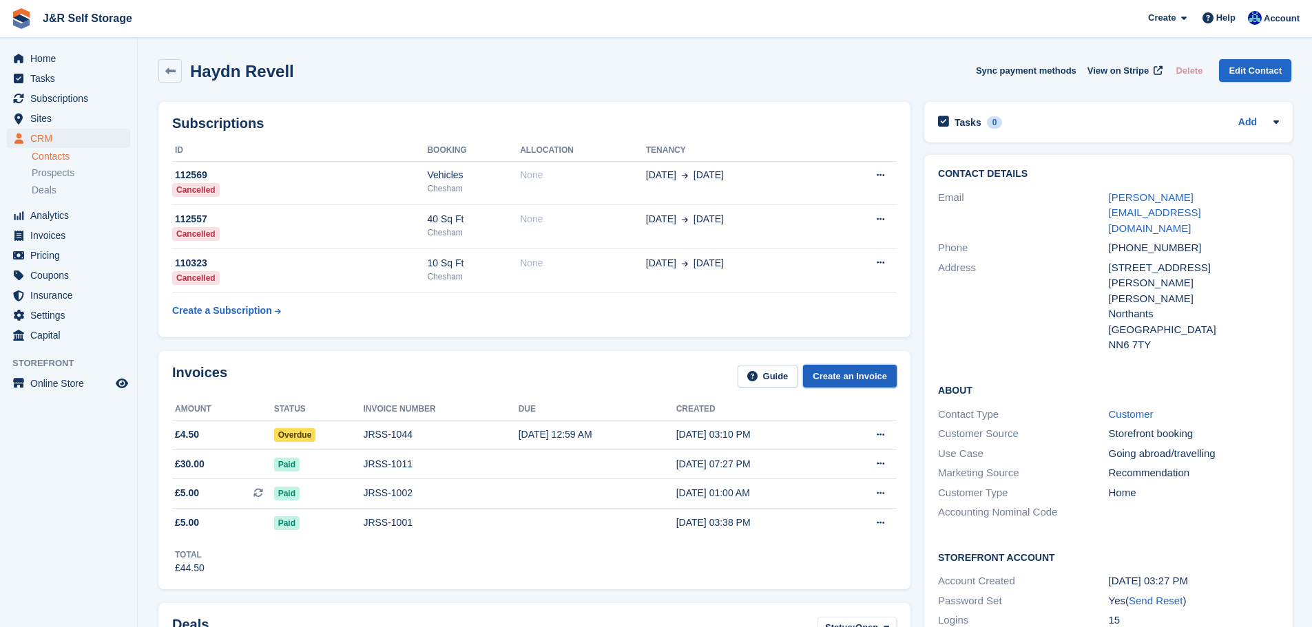
click at [855, 376] on link "Create an Invoice" at bounding box center [850, 376] width 94 height 23
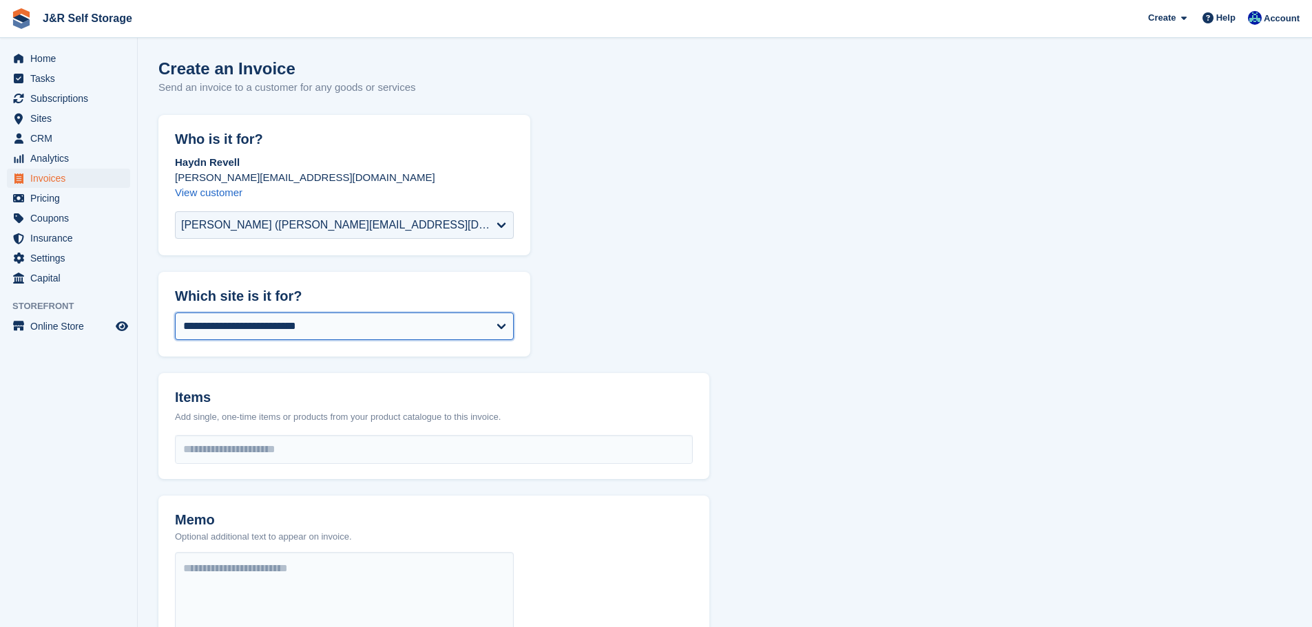
click at [397, 332] on select "**********" at bounding box center [344, 327] width 339 height 28
select select "****"
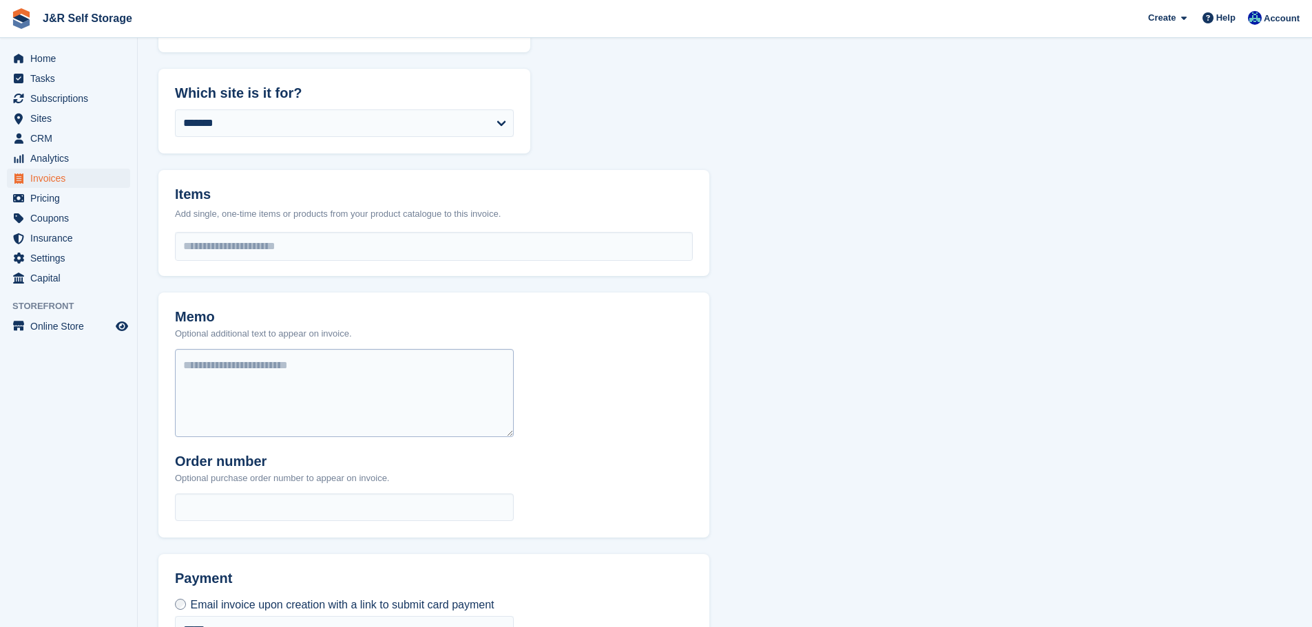
scroll to position [275, 0]
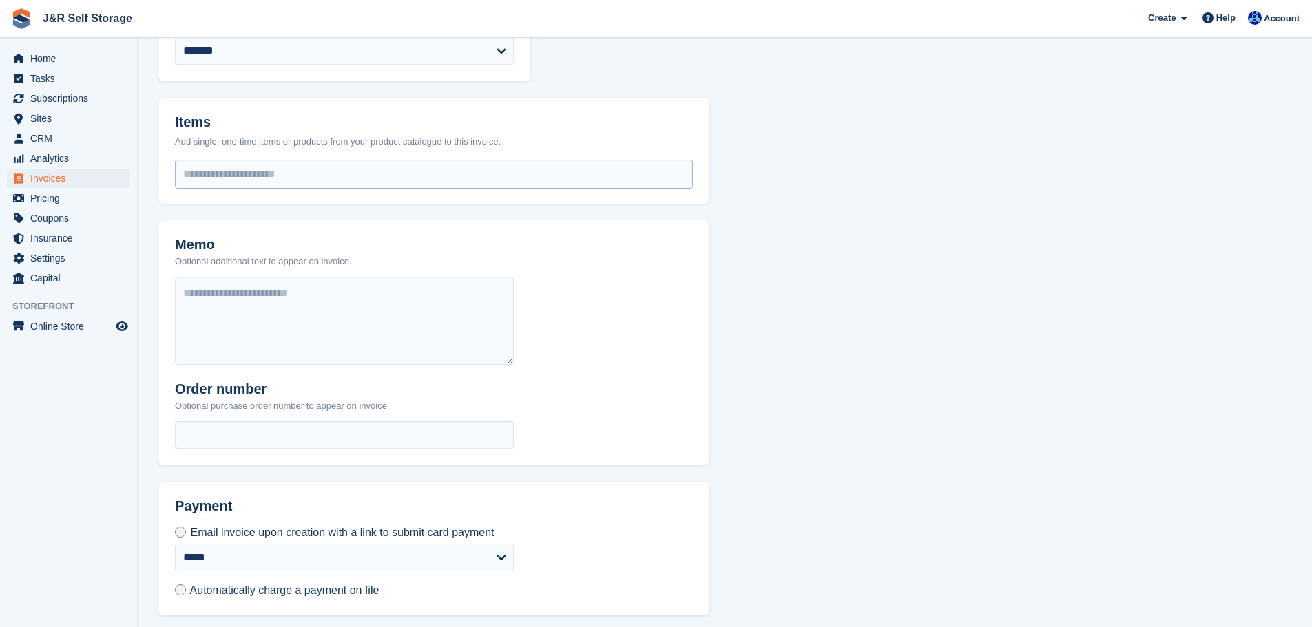
click at [227, 176] on input "select-one" at bounding box center [434, 174] width 516 height 28
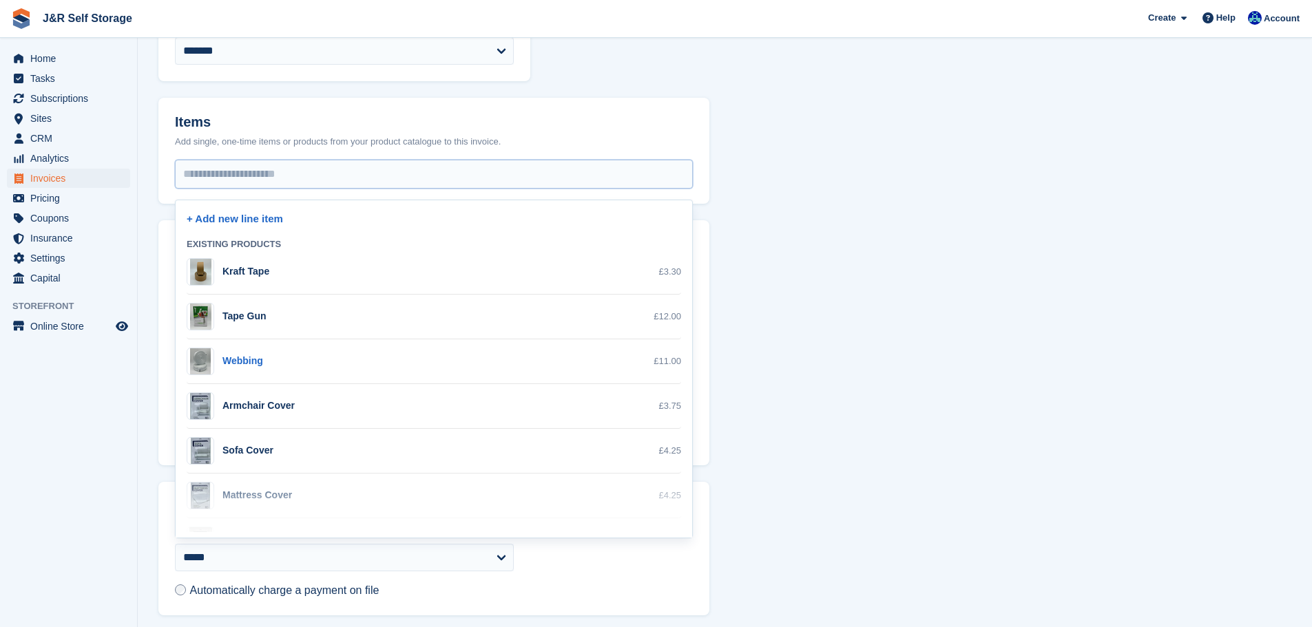
click at [247, 366] on div "Webbing" at bounding box center [242, 361] width 41 height 14
select select "***"
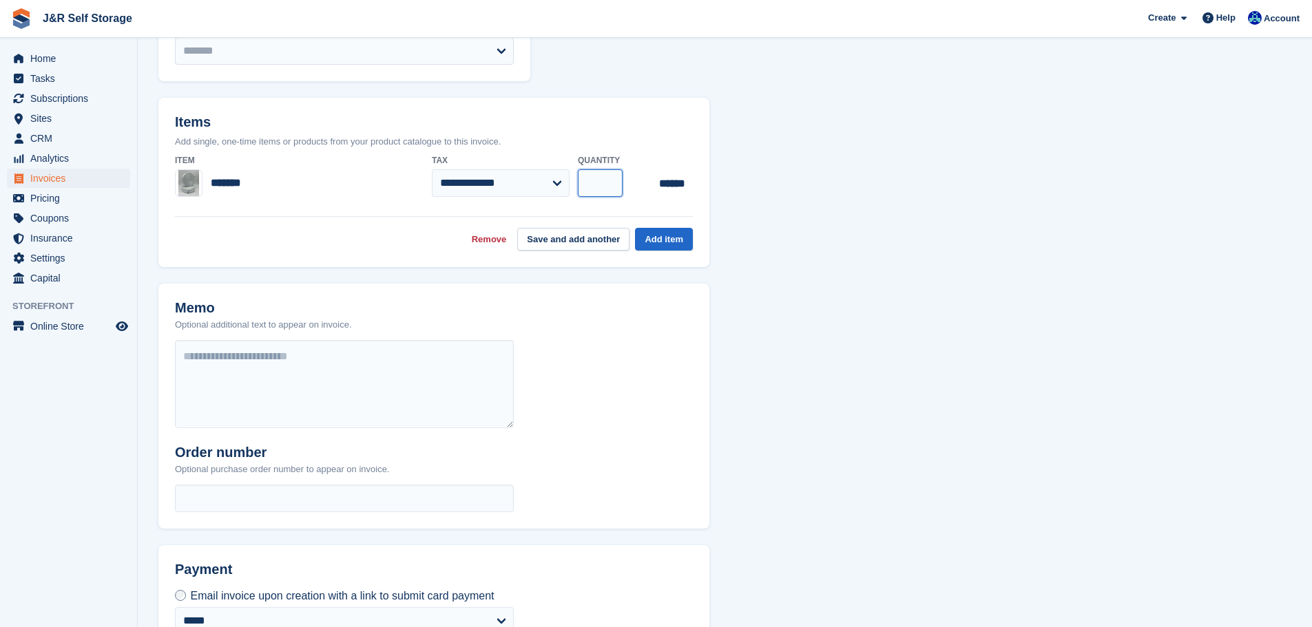
type input "*"
click at [609, 180] on input "*" at bounding box center [600, 183] width 45 height 28
click at [560, 240] on button "Save and add another" at bounding box center [573, 239] width 112 height 23
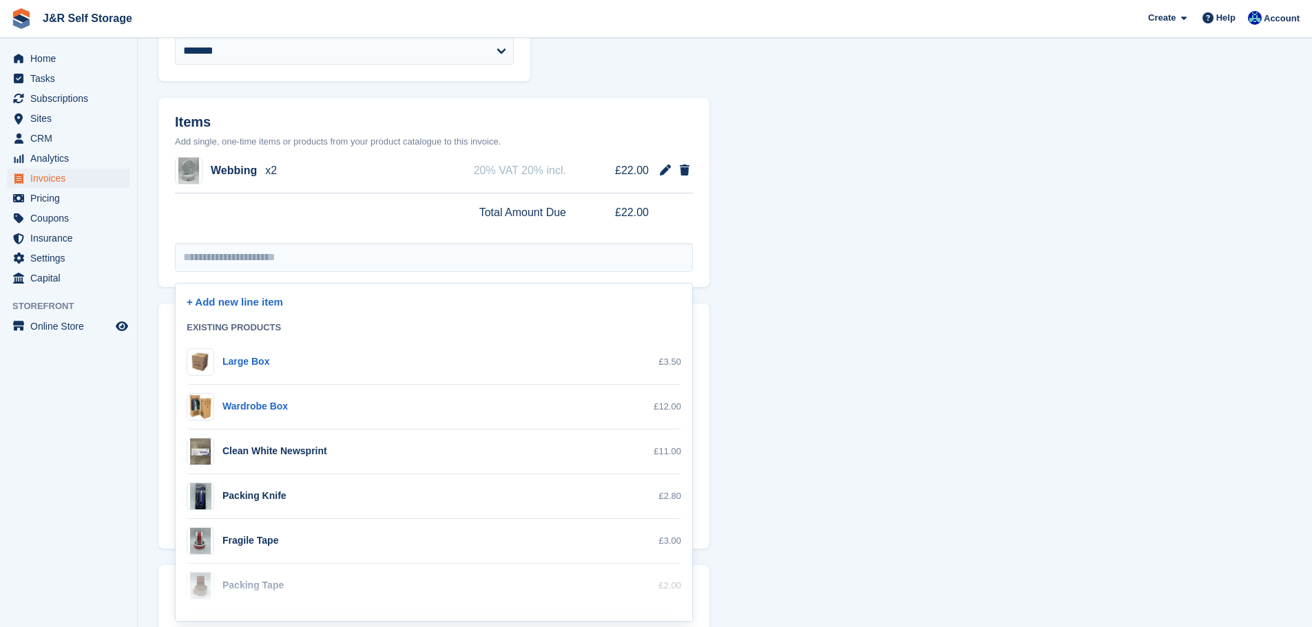
click at [253, 404] on div "Wardrobe Box" at bounding box center [254, 406] width 65 height 14
select select "***"
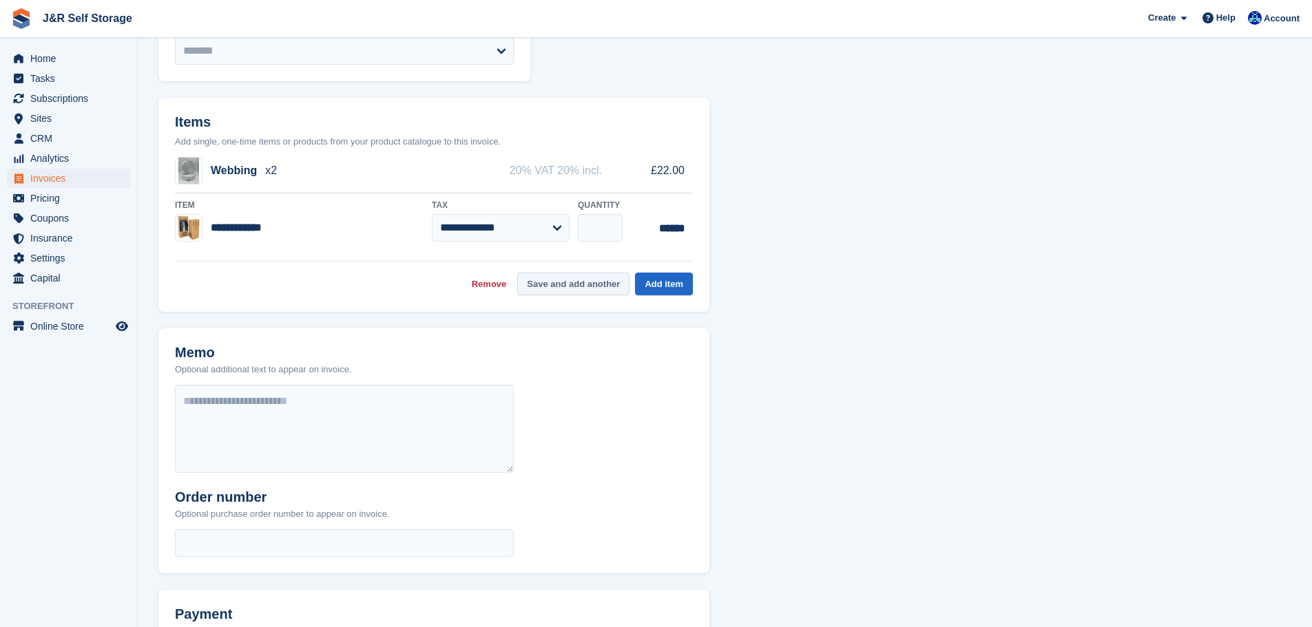
click at [597, 281] on button "Save and add another" at bounding box center [573, 284] width 112 height 23
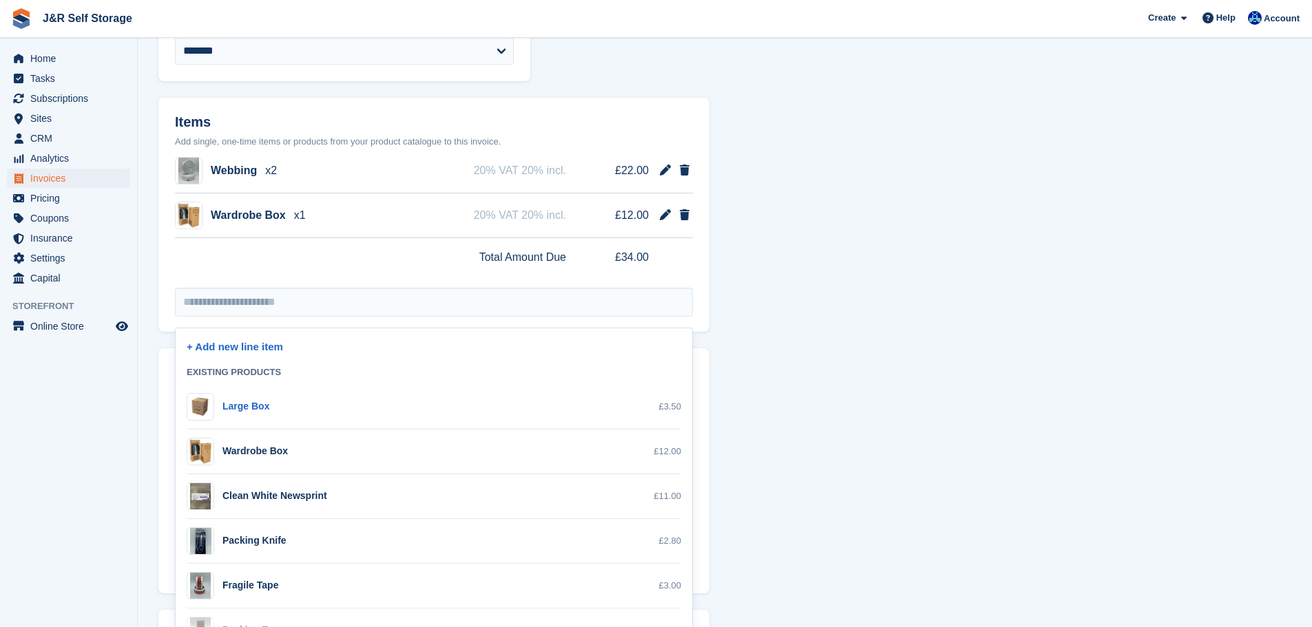
click at [785, 192] on form "**********" at bounding box center [724, 314] width 1133 height 949
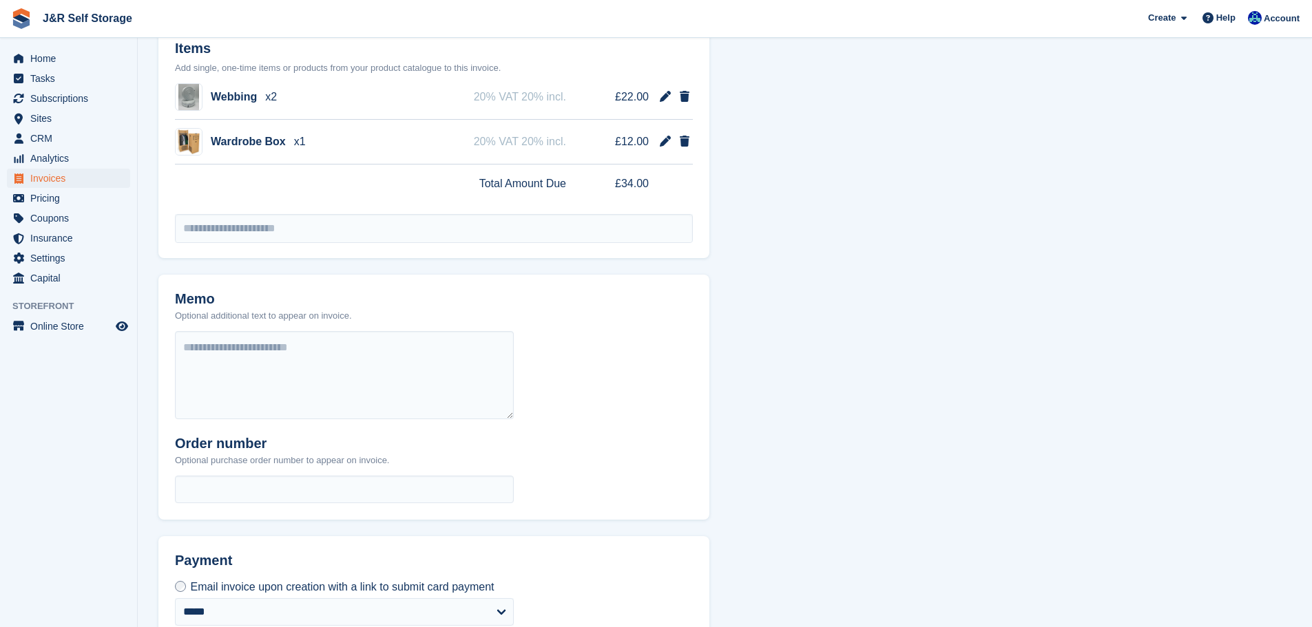
scroll to position [457, 0]
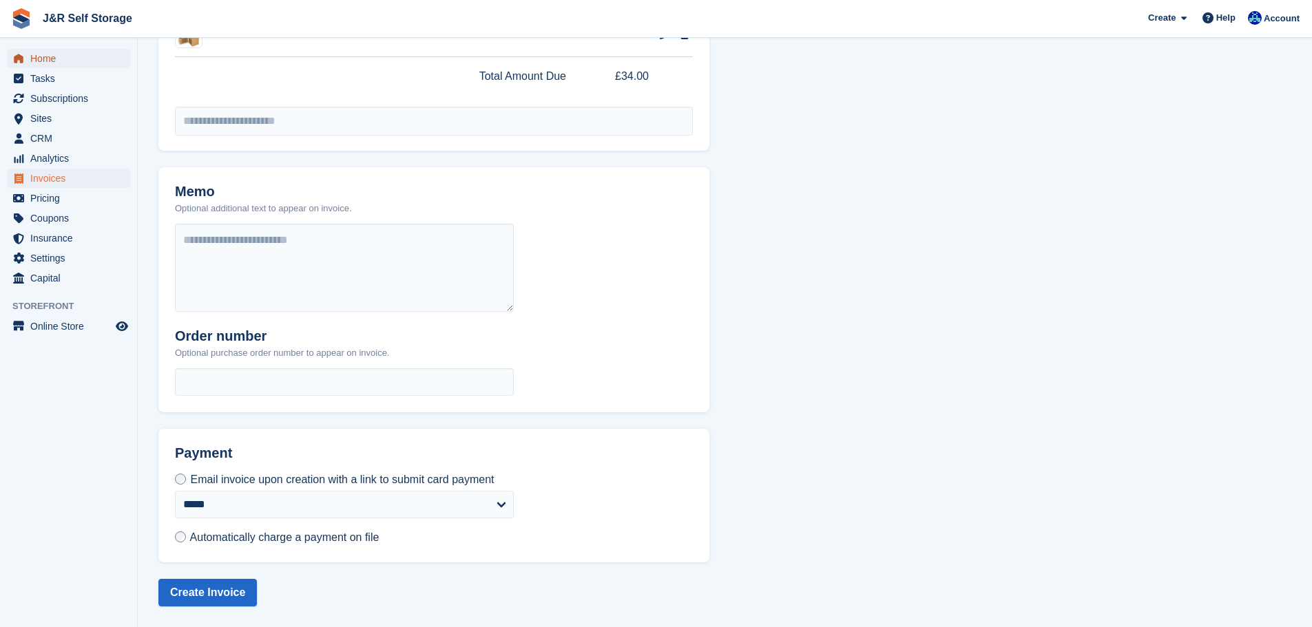
click at [55, 59] on span "Home" at bounding box center [71, 58] width 83 height 19
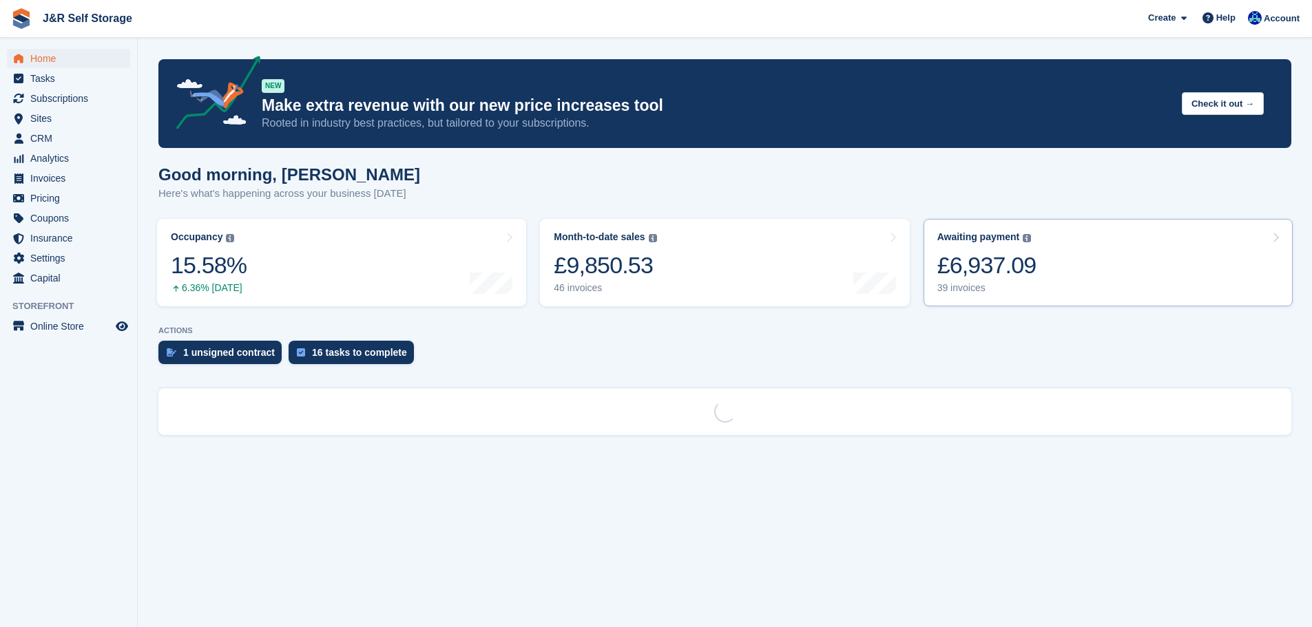
click at [1037, 258] on link "Awaiting payment The total outstanding balance on all open invoices. £6,937.09 …" at bounding box center [1107, 262] width 369 height 87
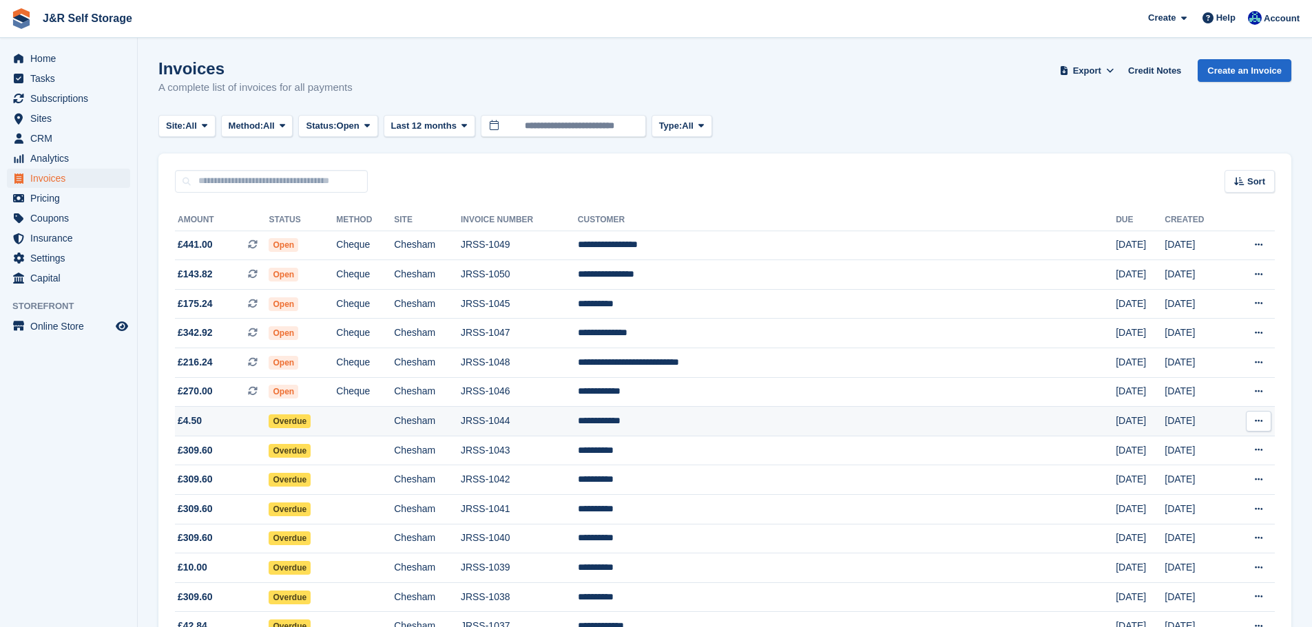
click at [269, 420] on span "£4.50" at bounding box center [222, 421] width 94 height 14
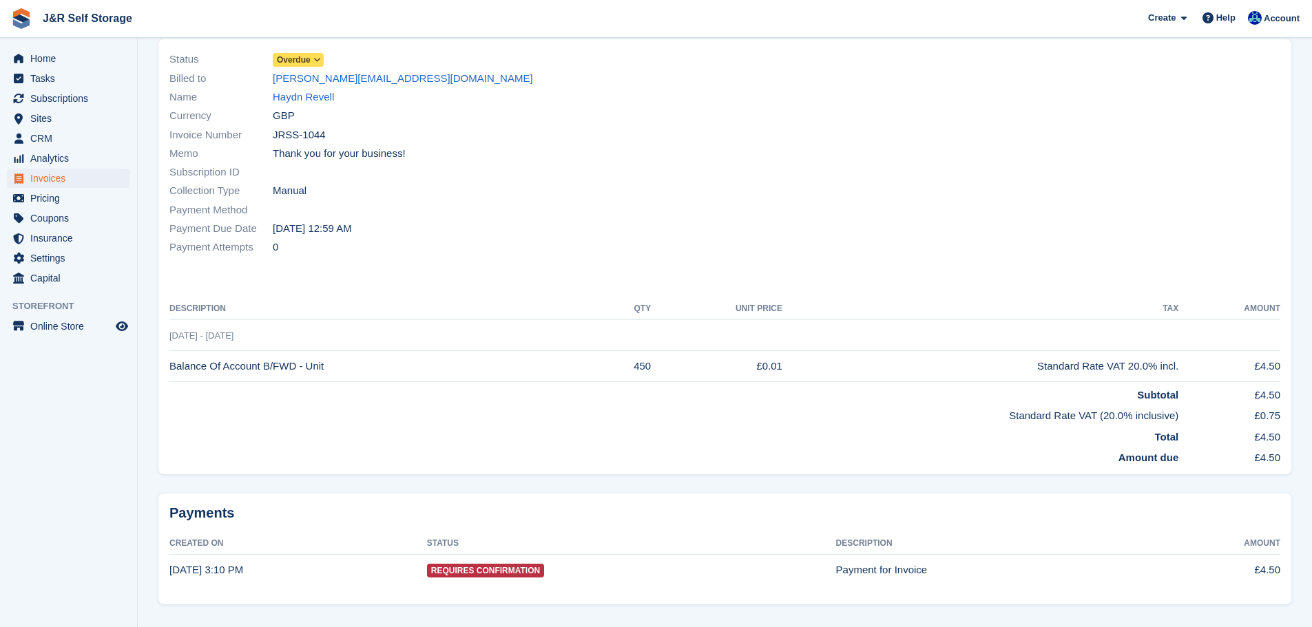
scroll to position [123, 0]
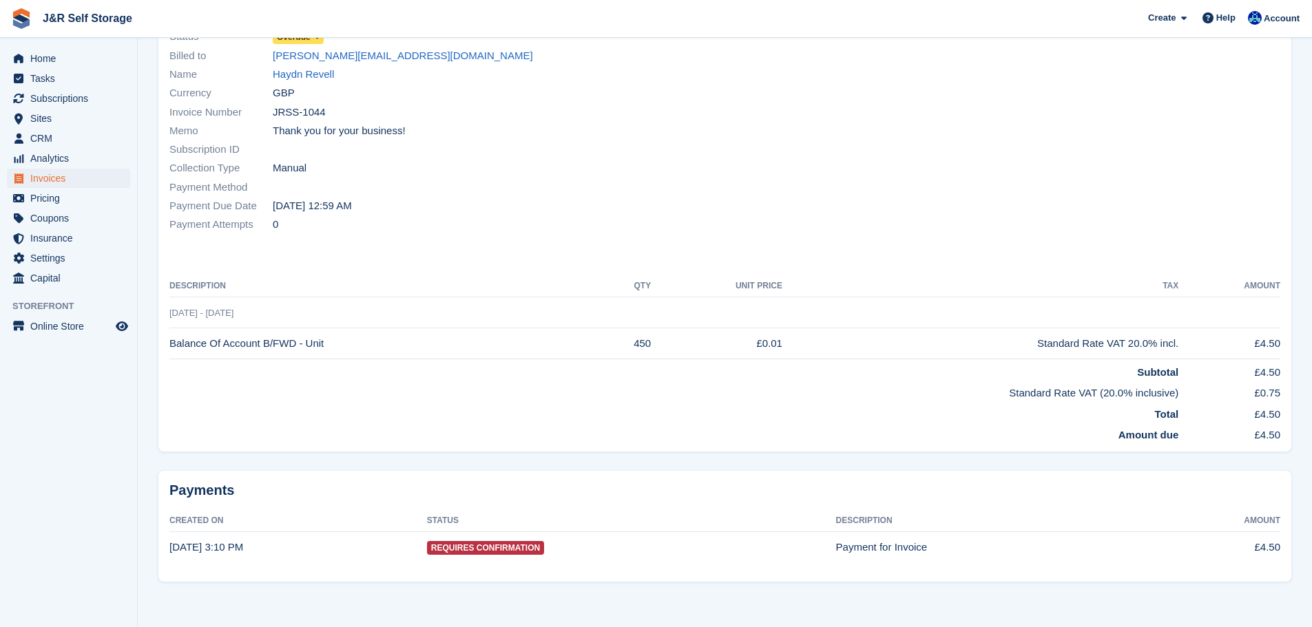
drag, startPoint x: 173, startPoint y: 344, endPoint x: 321, endPoint y: 347, distance: 148.1
click at [321, 347] on td "Balance Of Account B/FWD - Unit" at bounding box center [385, 343] width 433 height 31
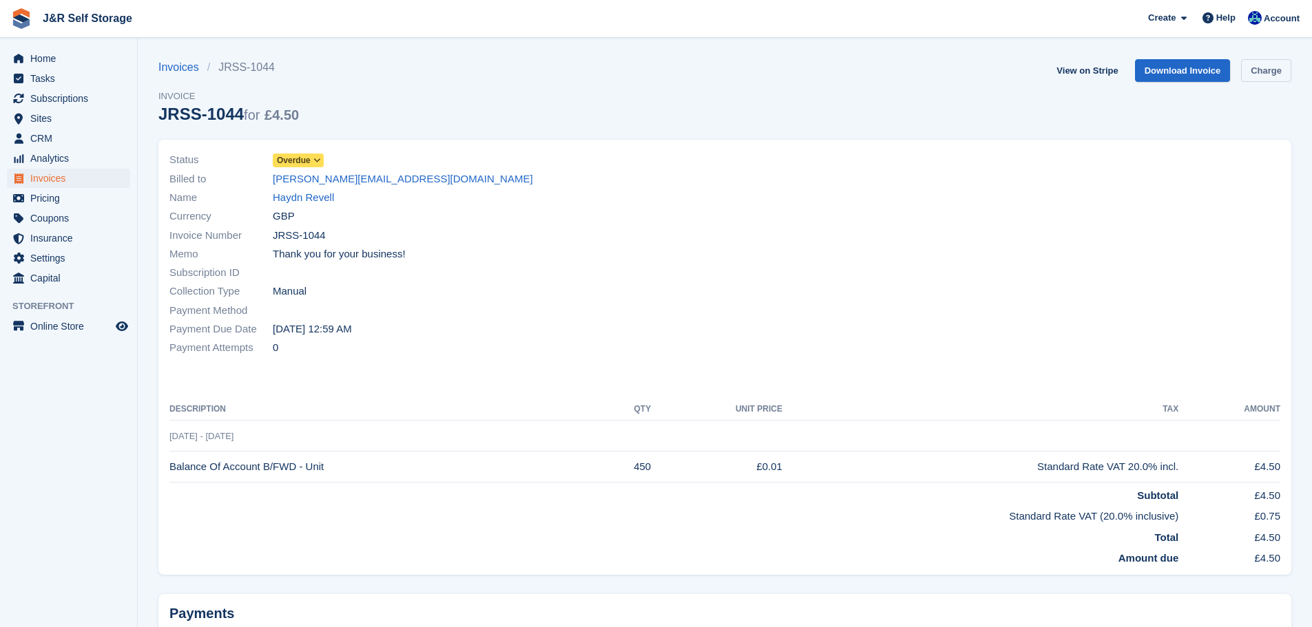
click at [1260, 72] on link "Charge" at bounding box center [1266, 70] width 50 height 23
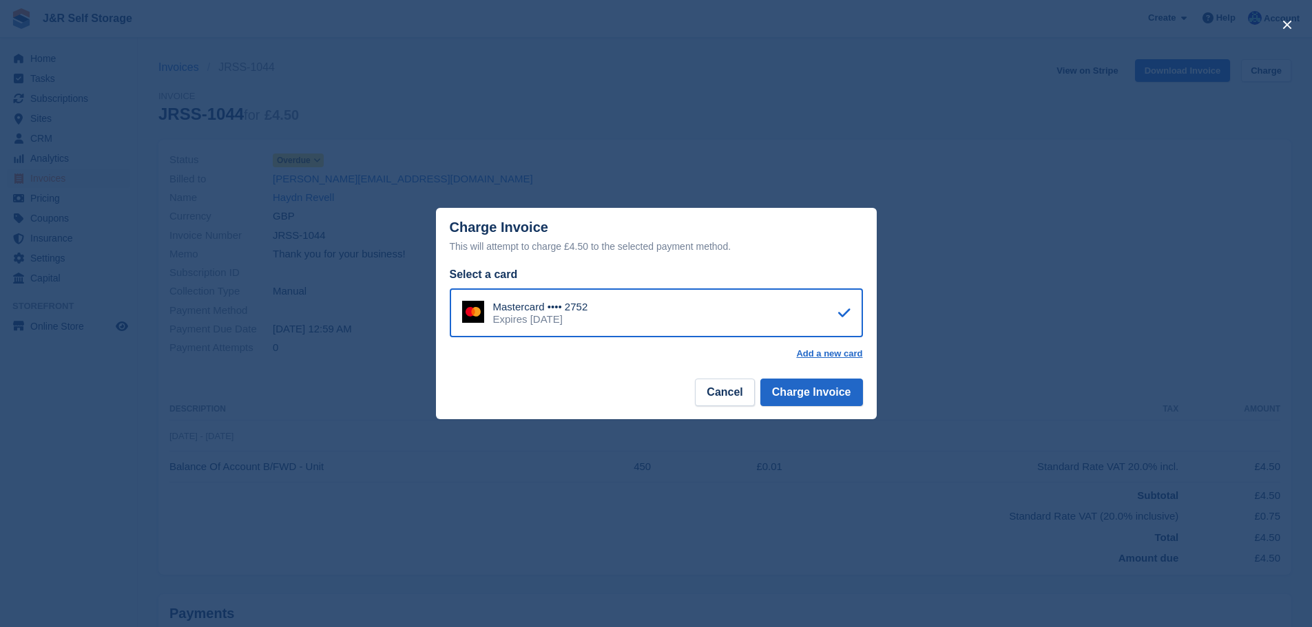
click at [645, 309] on div "Mastercard •••• 2752 Expires [DATE]" at bounding box center [656, 314] width 413 height 50
click at [839, 404] on button "Charge Invoice" at bounding box center [811, 393] width 103 height 28
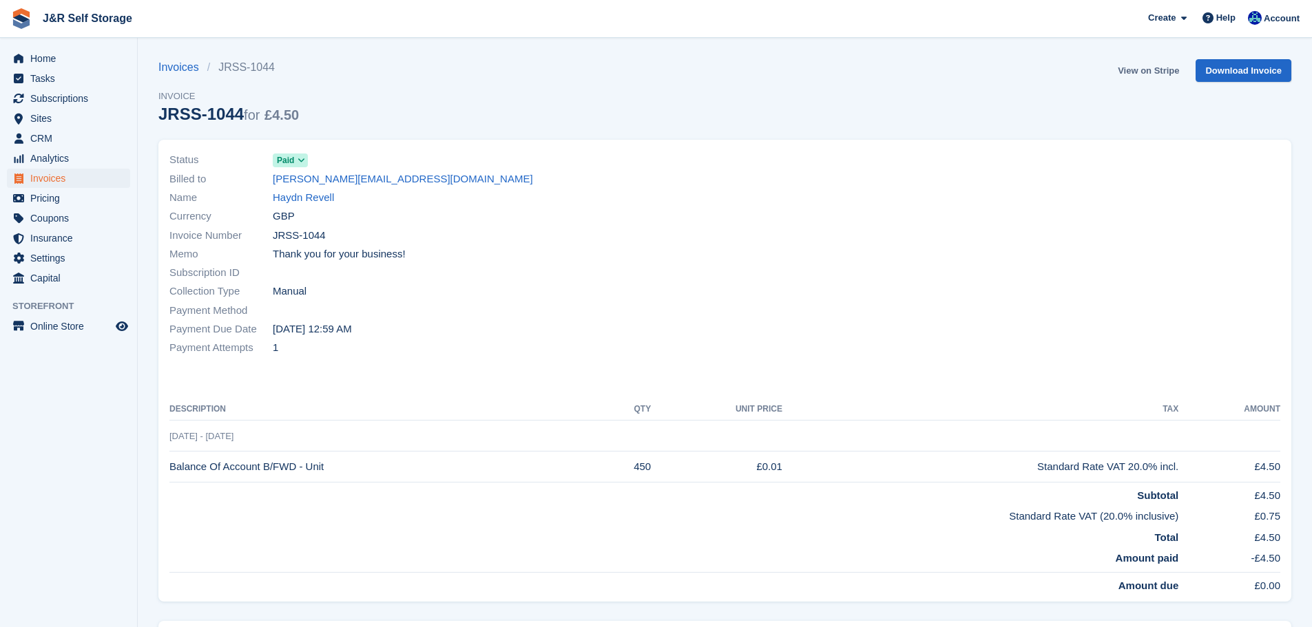
click at [1172, 69] on link "View on Stripe" at bounding box center [1148, 70] width 72 height 23
click at [43, 178] on span "Invoices" at bounding box center [71, 178] width 83 height 19
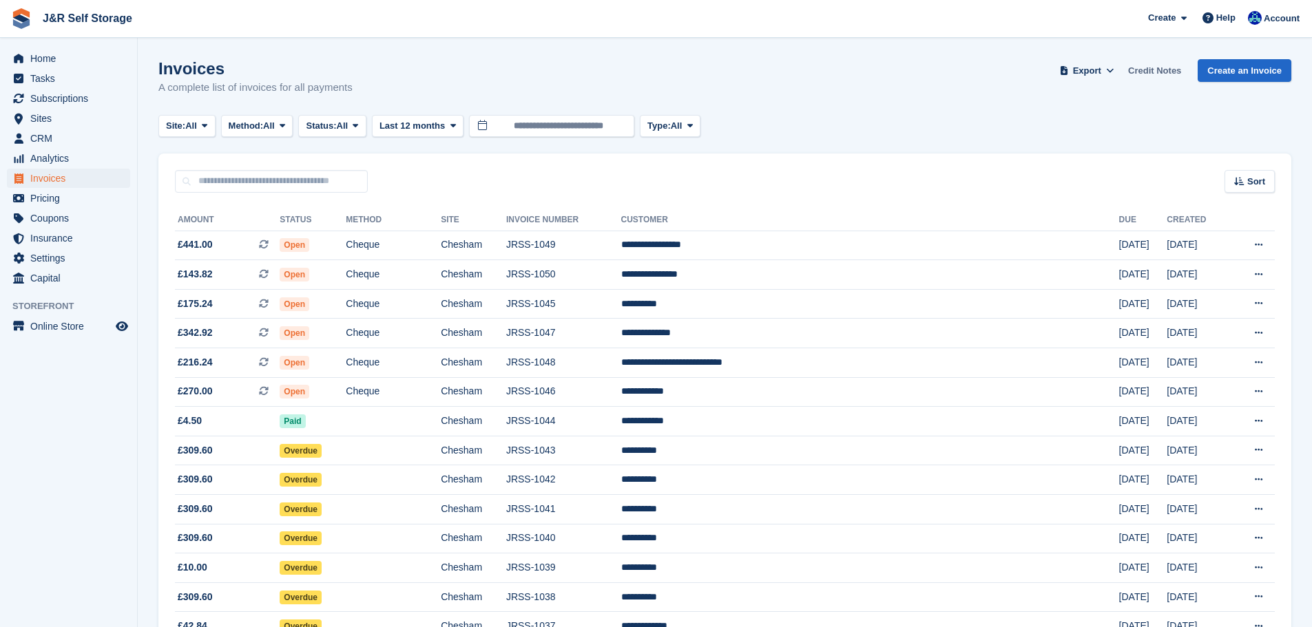
click at [1167, 71] on link "Credit Notes" at bounding box center [1154, 70] width 64 height 23
click at [621, 425] on td "JRSS-1044" at bounding box center [563, 422] width 115 height 30
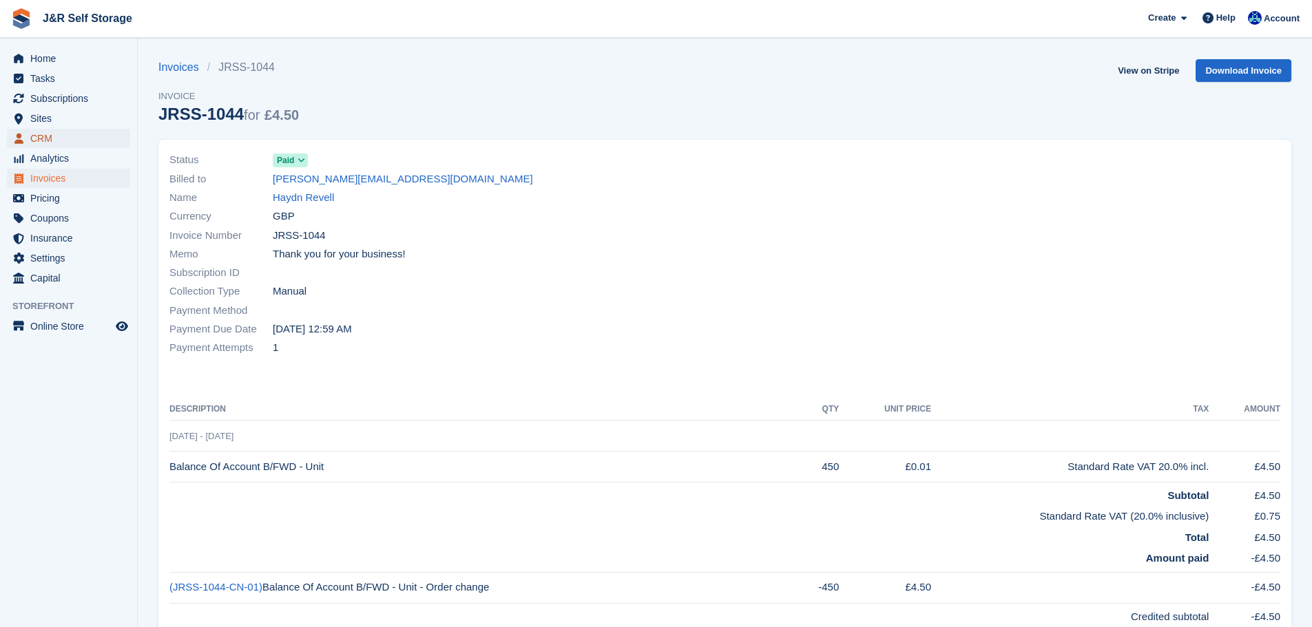
click at [36, 137] on span "CRM" at bounding box center [71, 138] width 83 height 19
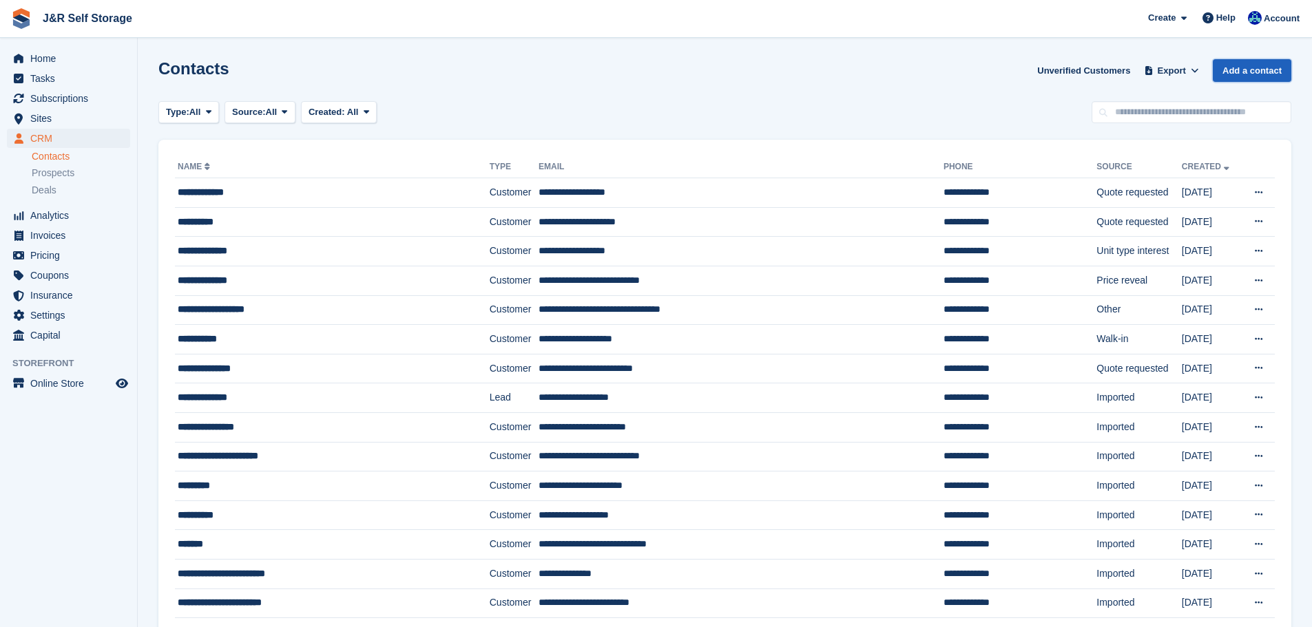
click at [1261, 71] on link "Add a contact" at bounding box center [1252, 70] width 79 height 23
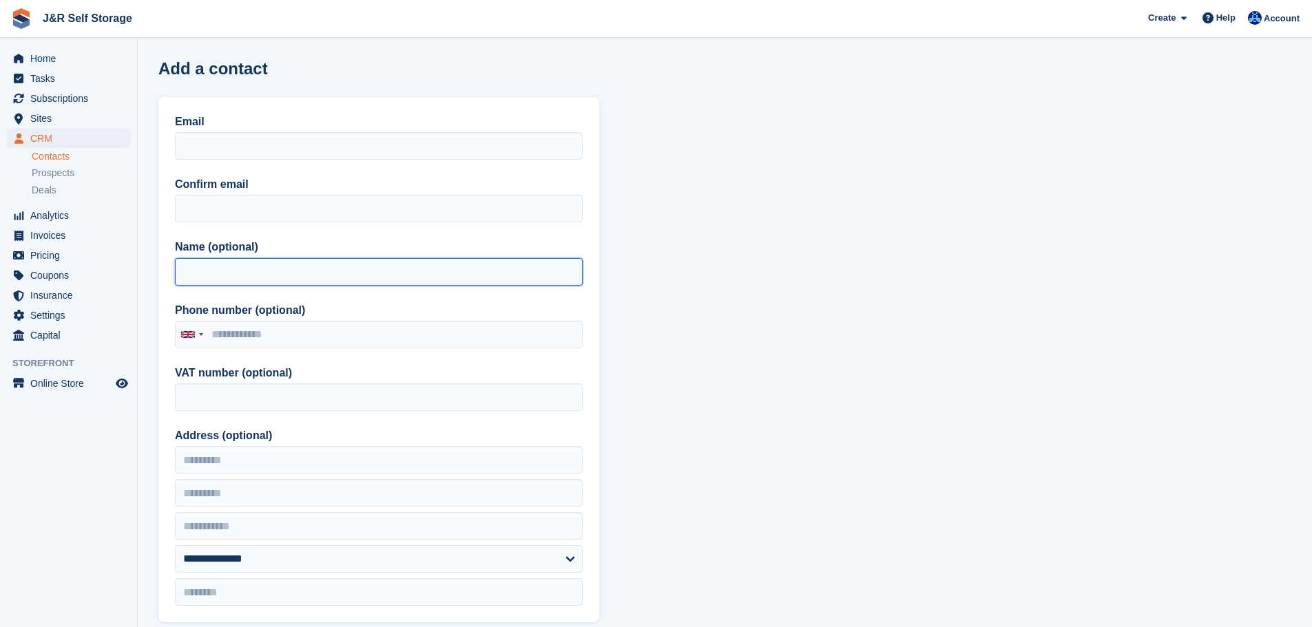
click at [238, 272] on input "Name (optional)" at bounding box center [379, 272] width 408 height 28
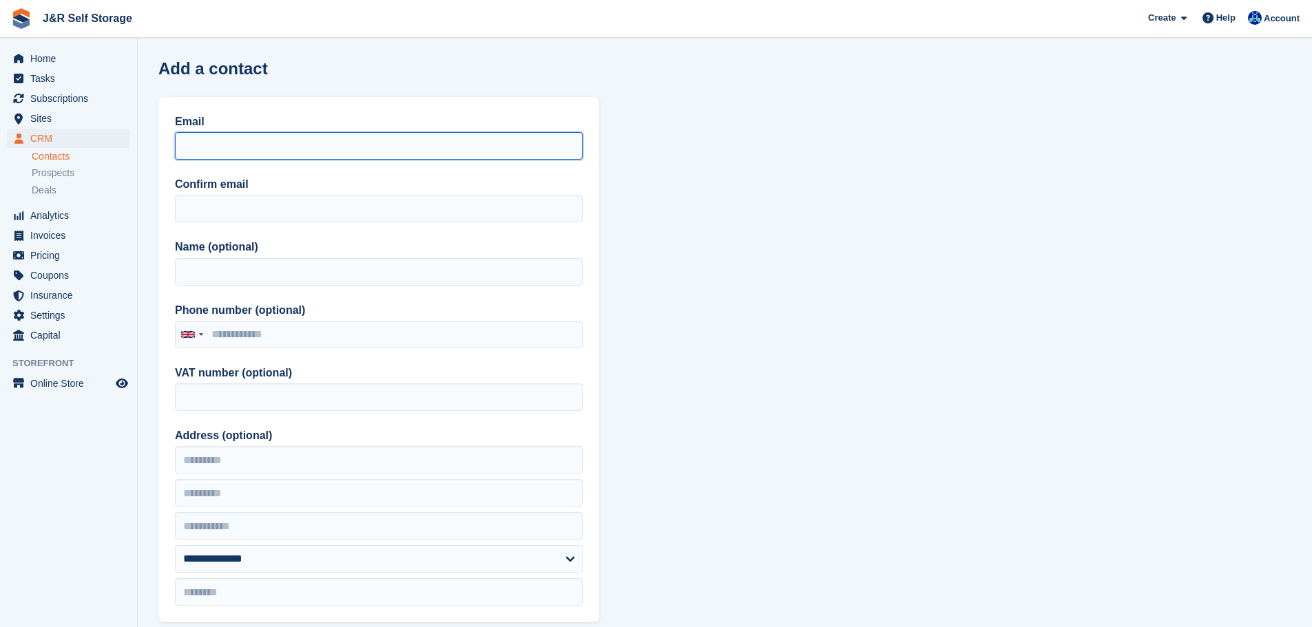
click at [279, 152] on input "Email" at bounding box center [379, 146] width 408 height 28
click at [363, 139] on input "Email" at bounding box center [379, 146] width 408 height 28
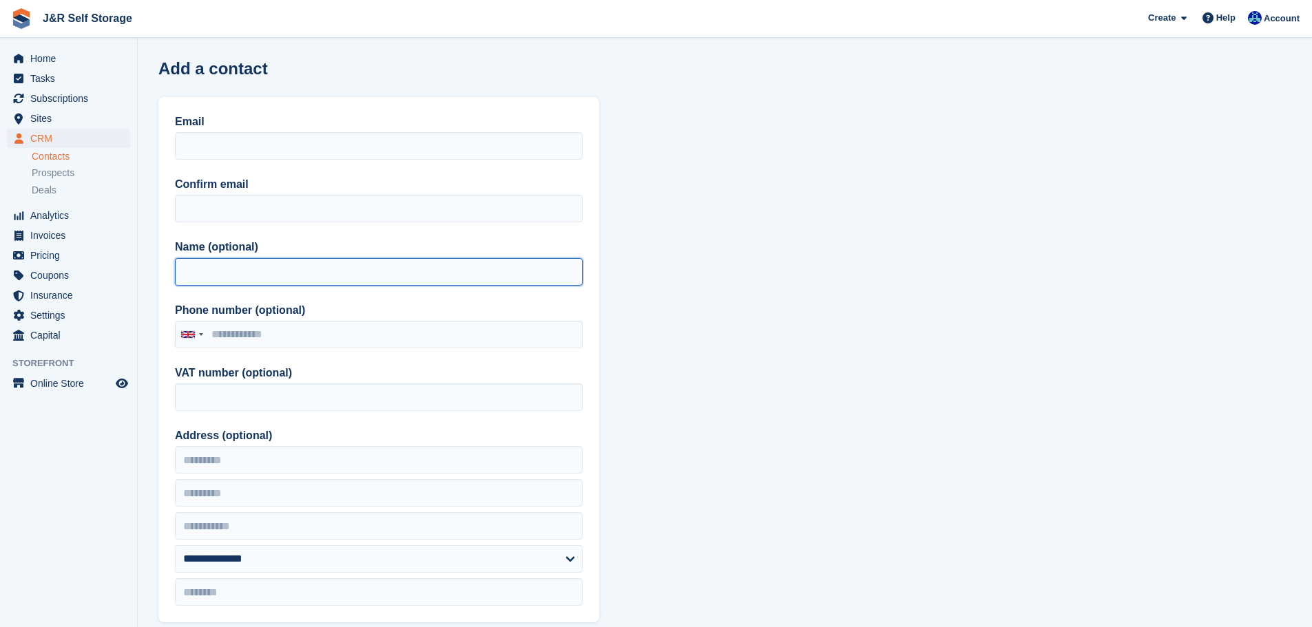
click at [180, 264] on input "Name (optional)" at bounding box center [379, 272] width 408 height 28
click at [682, 354] on section "Add a contact Email Confirm email Name (optional) Phone number (optional) Unite…" at bounding box center [725, 607] width 1174 height 1214
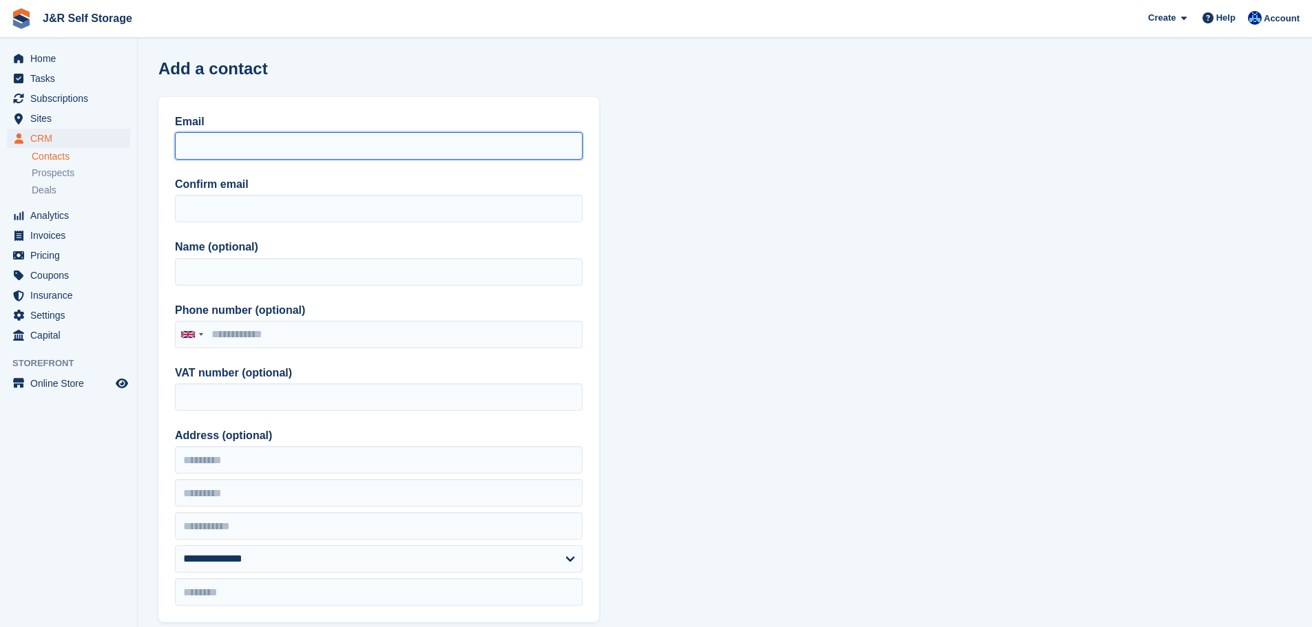
click at [240, 143] on input "Email" at bounding box center [379, 146] width 408 height 28
click at [770, 180] on section "Add a contact Email Confirm email Name (optional) Phone number (optional) Unite…" at bounding box center [725, 607] width 1174 height 1214
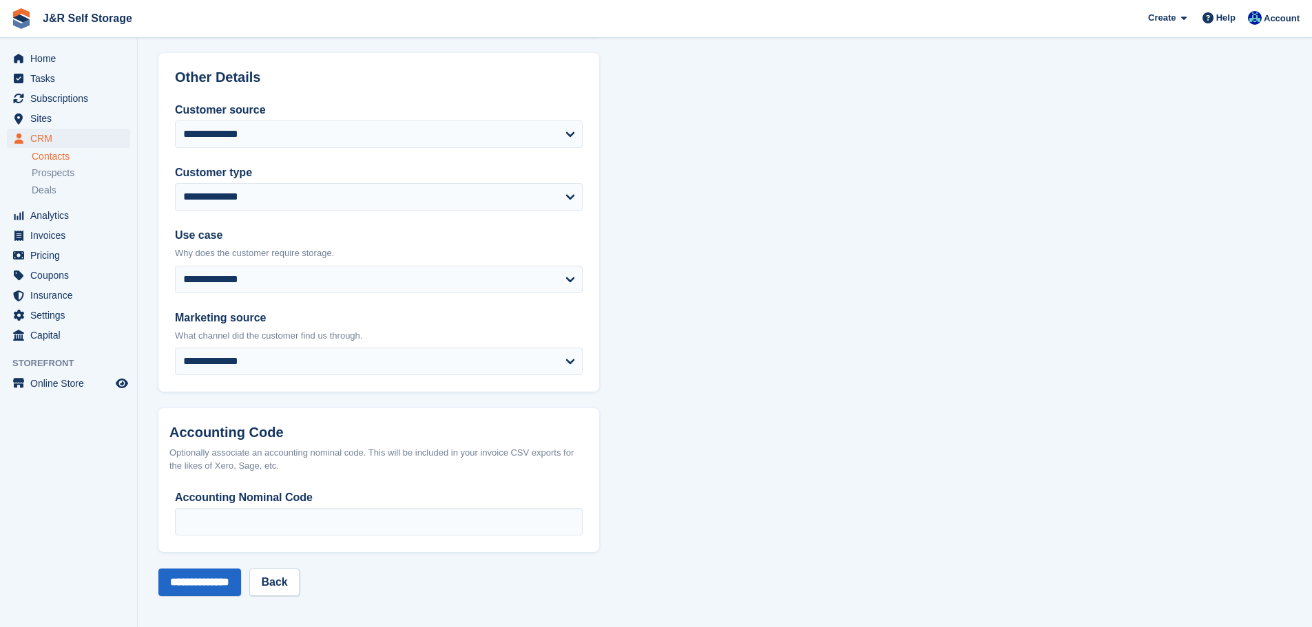
scroll to position [587, 0]
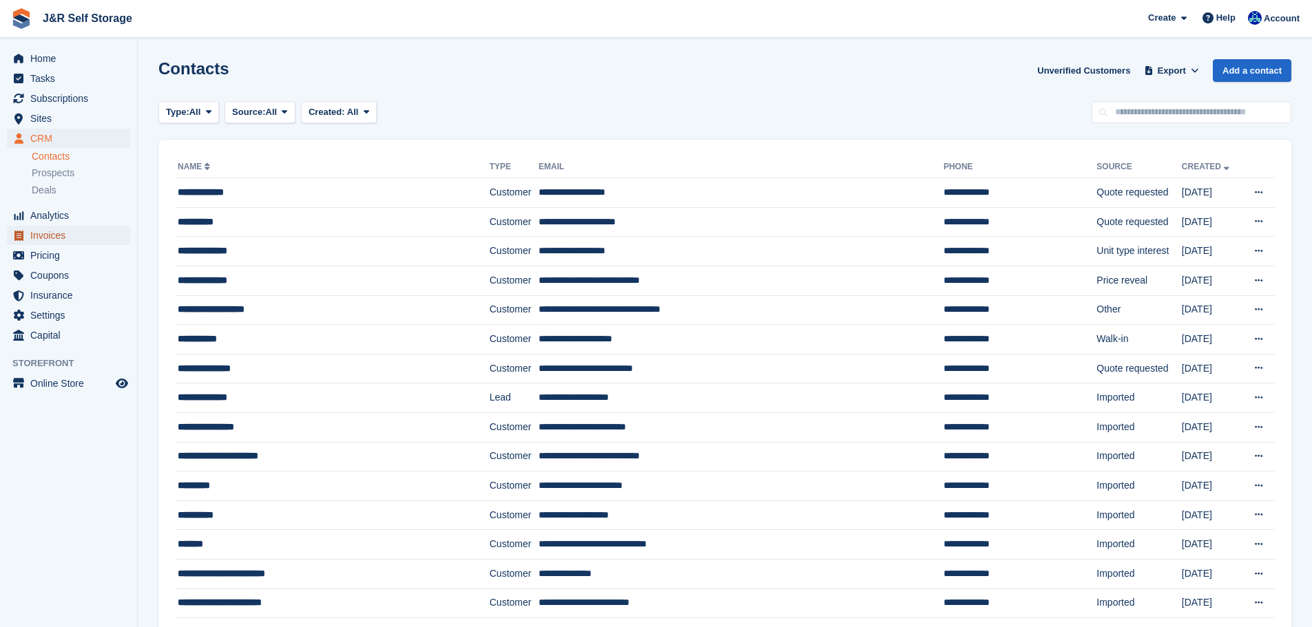
click at [45, 238] on span "Invoices" at bounding box center [71, 235] width 83 height 19
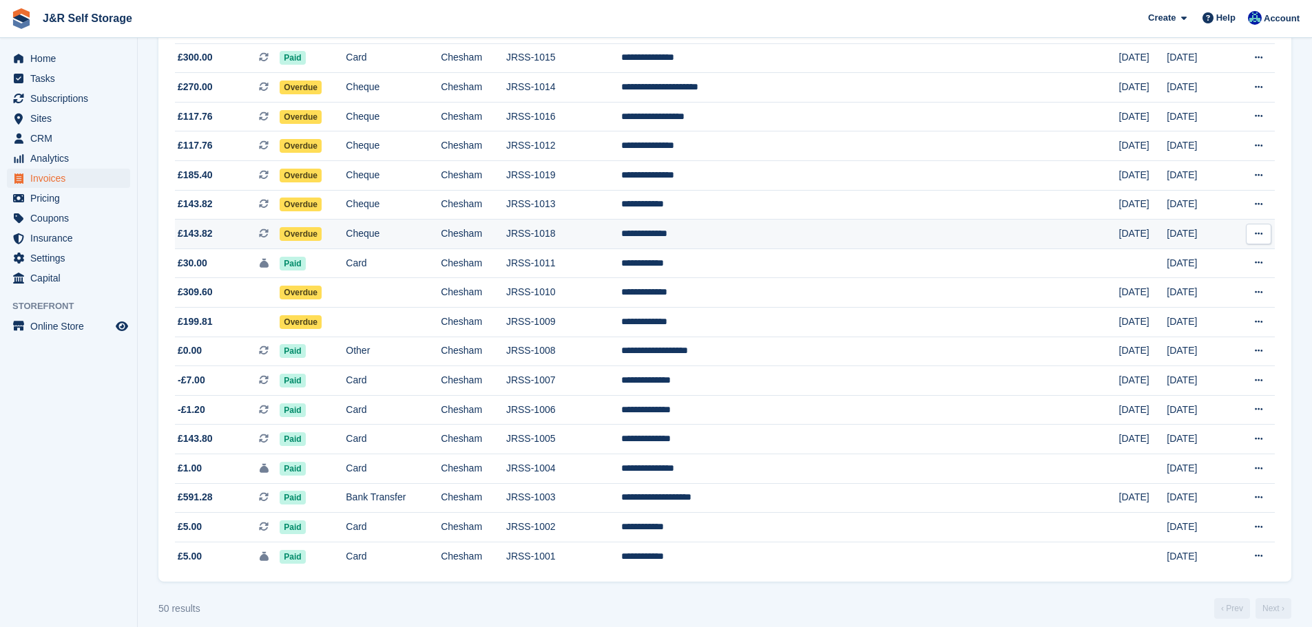
scroll to position [1138, 0]
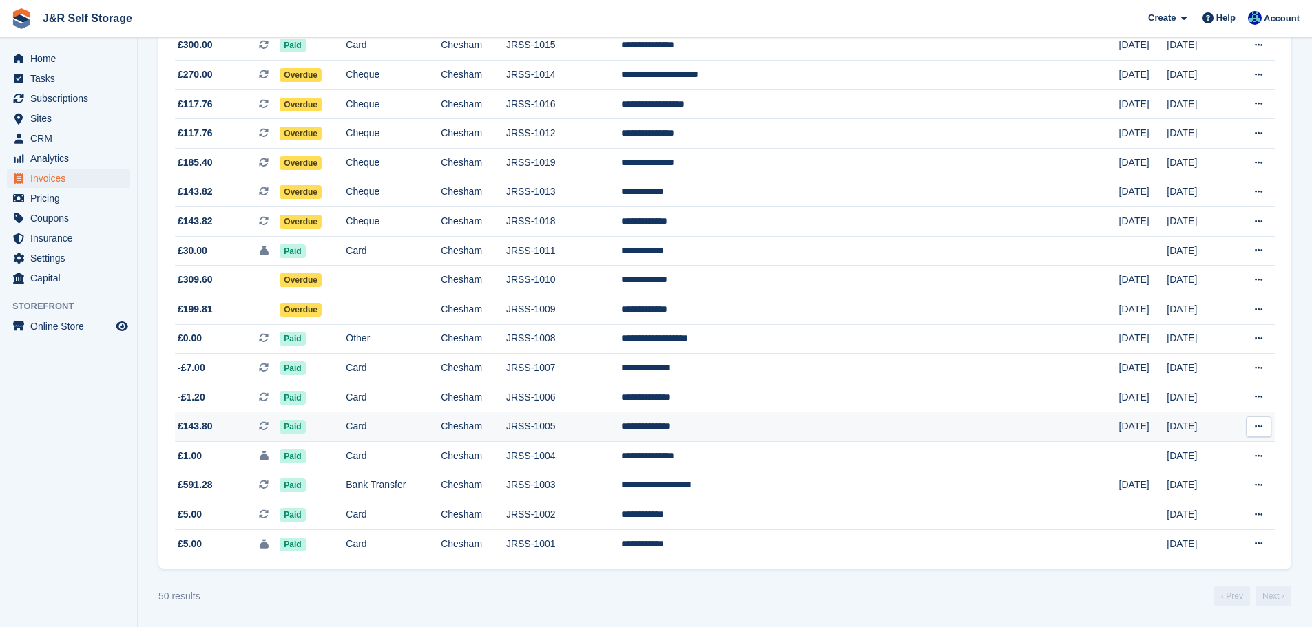
click at [346, 429] on td "Paid" at bounding box center [313, 427] width 66 height 30
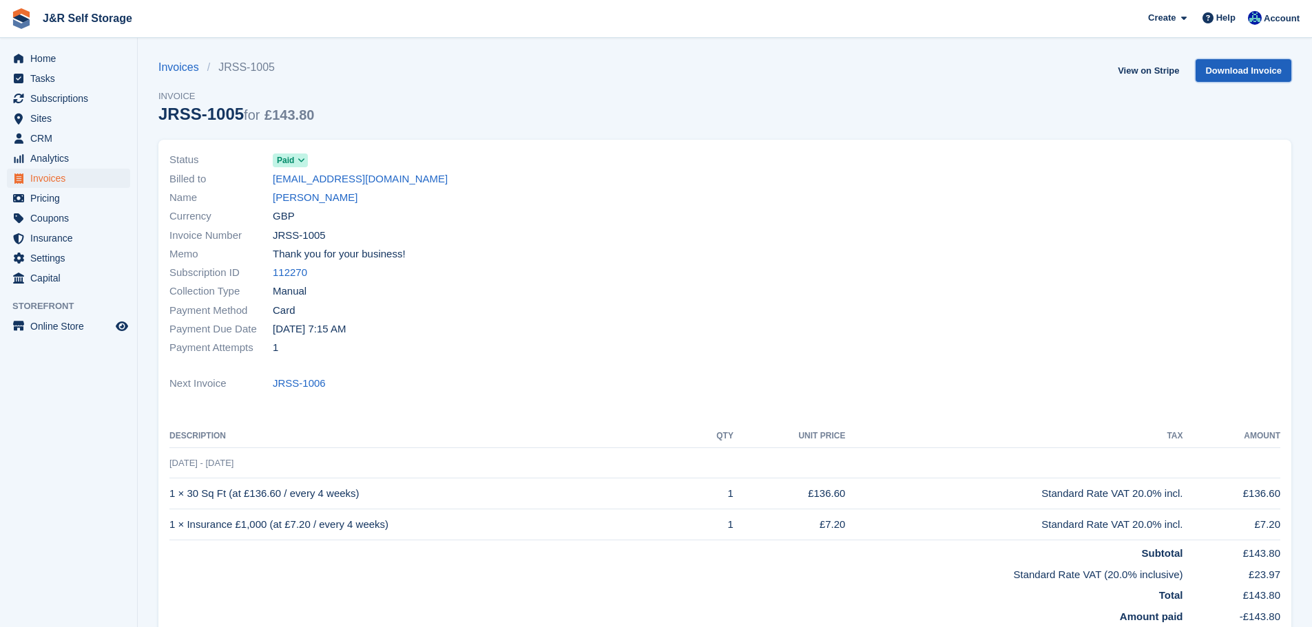
click at [1241, 70] on link "Download Invoice" at bounding box center [1243, 70] width 96 height 23
click at [41, 179] on span "Invoices" at bounding box center [71, 178] width 83 height 19
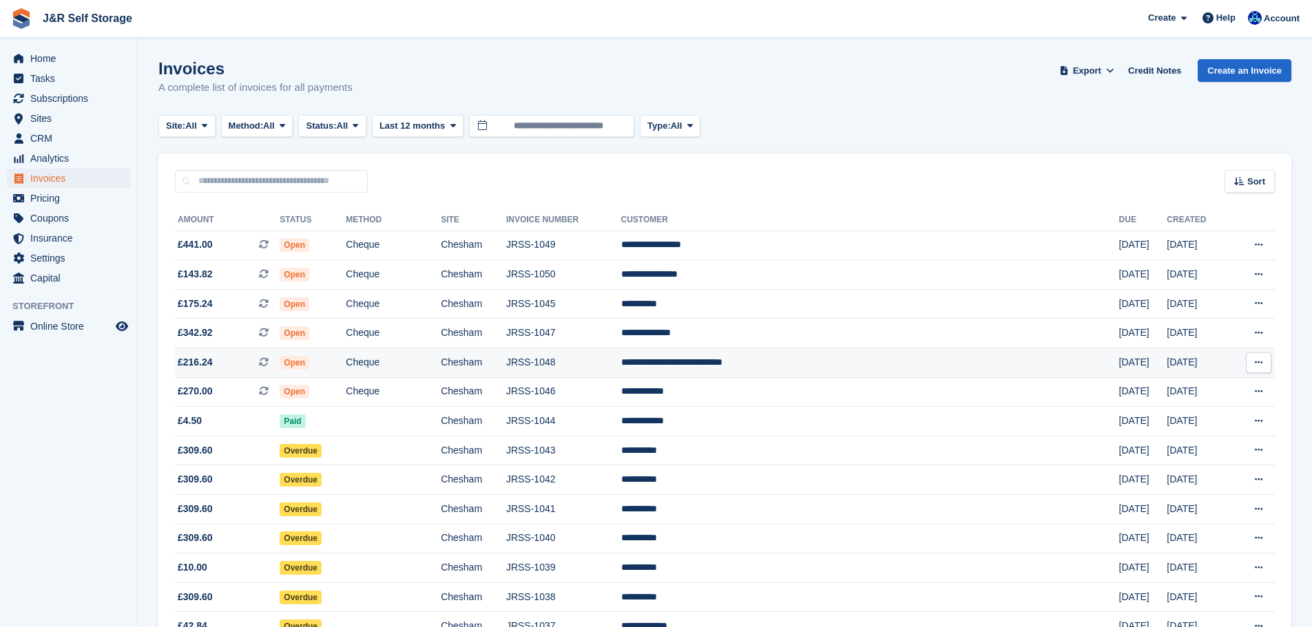
click at [999, 361] on td "**********" at bounding box center [870, 363] width 498 height 30
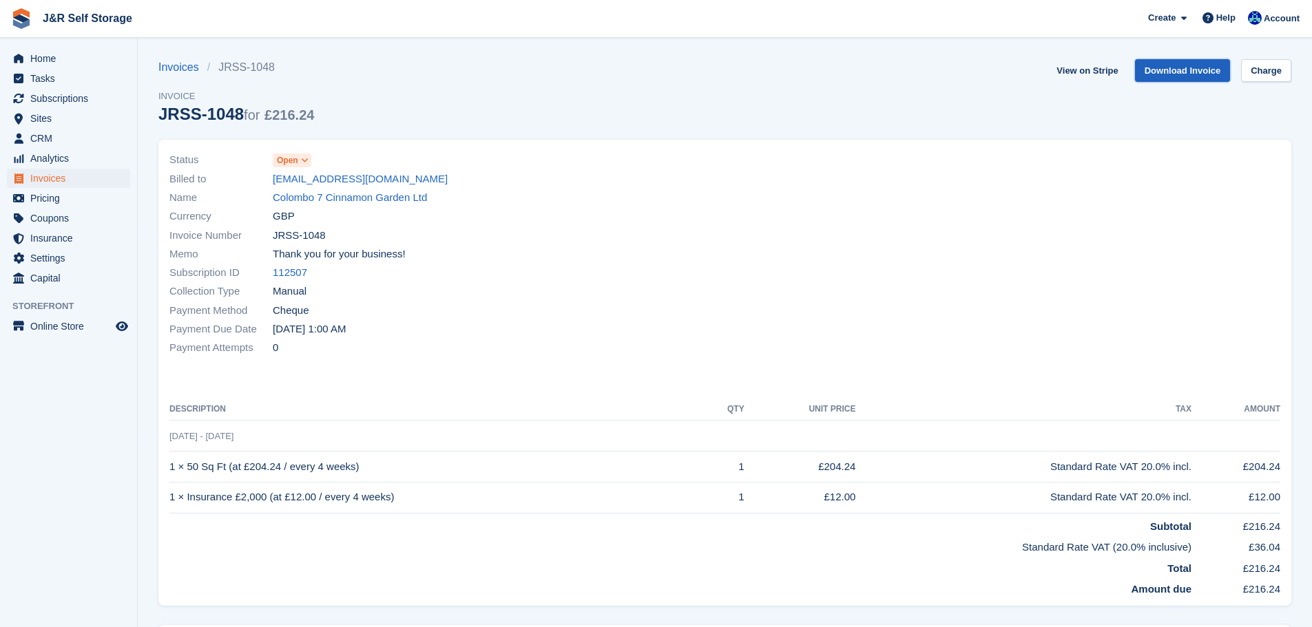
click at [1164, 72] on link "Download Invoice" at bounding box center [1183, 70] width 96 height 23
click at [43, 181] on span "Invoices" at bounding box center [71, 178] width 83 height 19
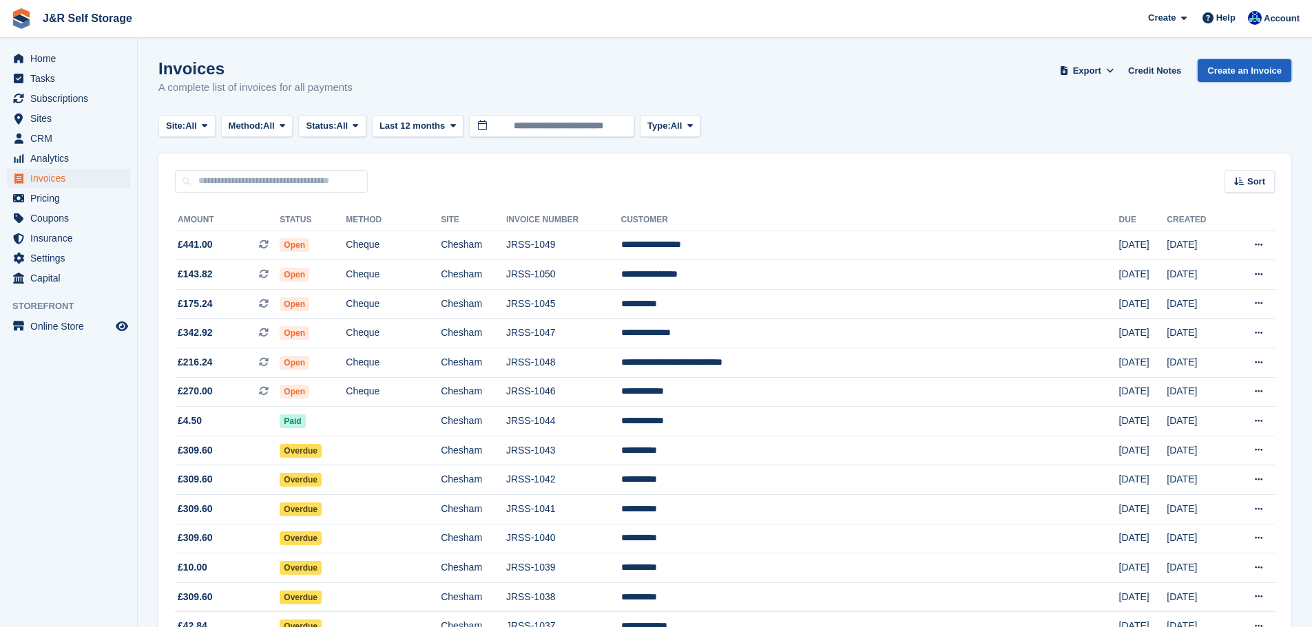
click at [1235, 74] on link "Create an Invoice" at bounding box center [1244, 70] width 94 height 23
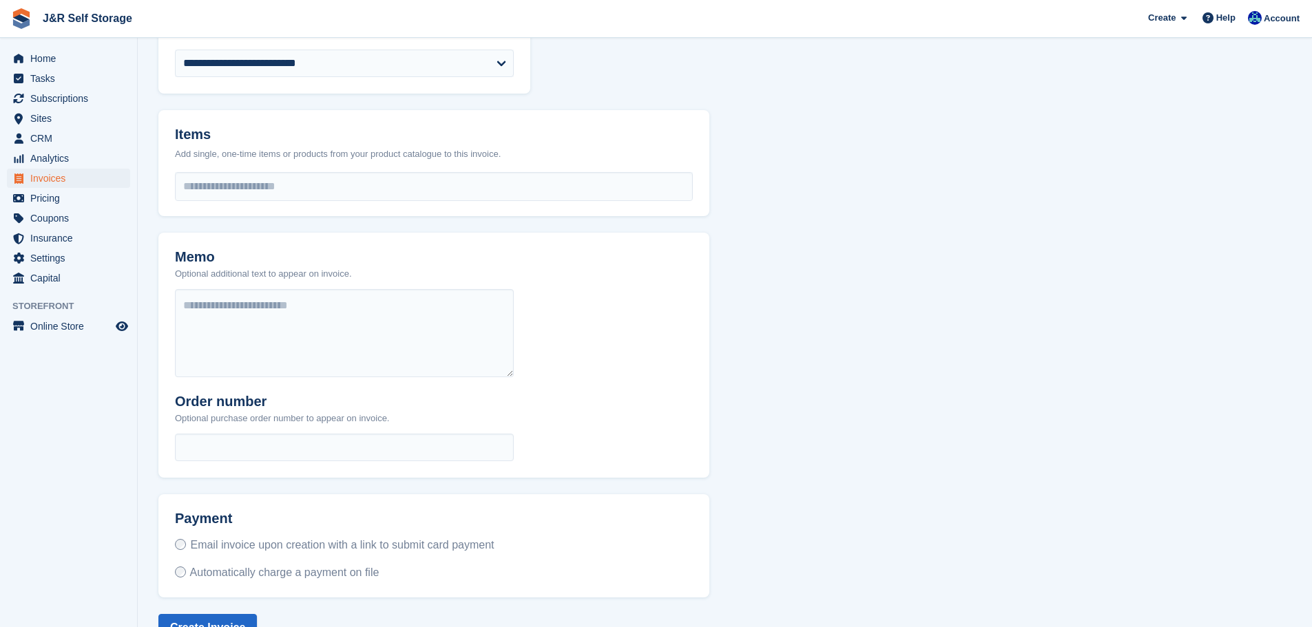
scroll to position [242, 0]
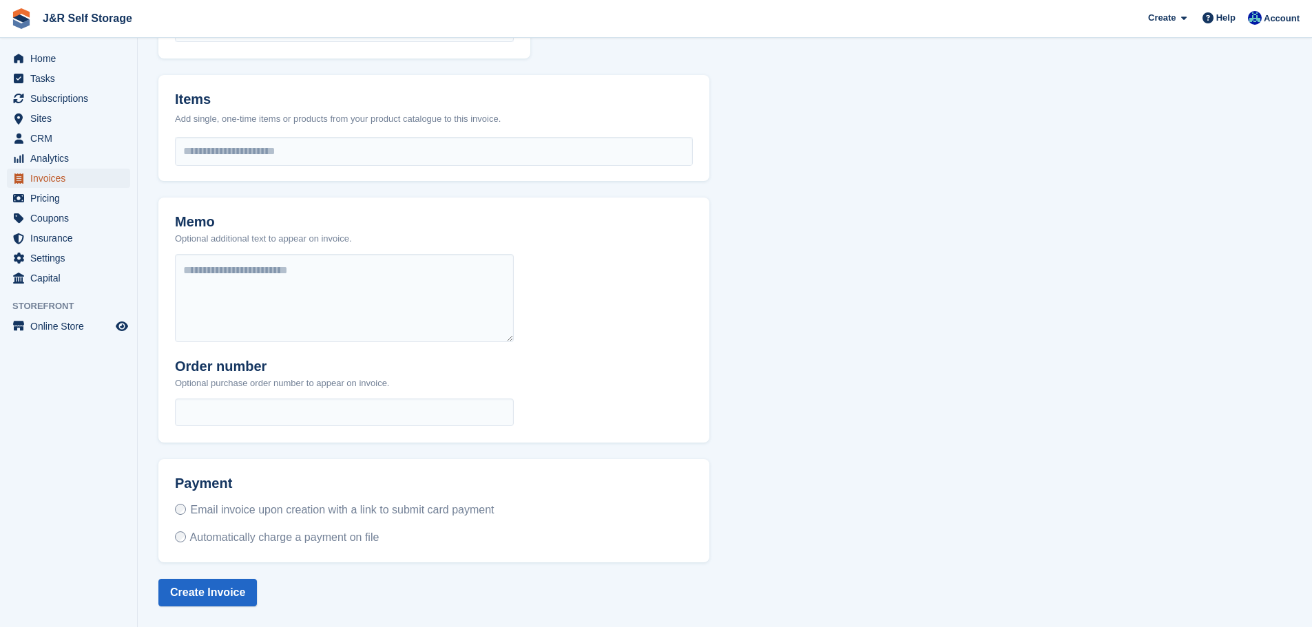
click at [54, 178] on span "Invoices" at bounding box center [71, 178] width 83 height 19
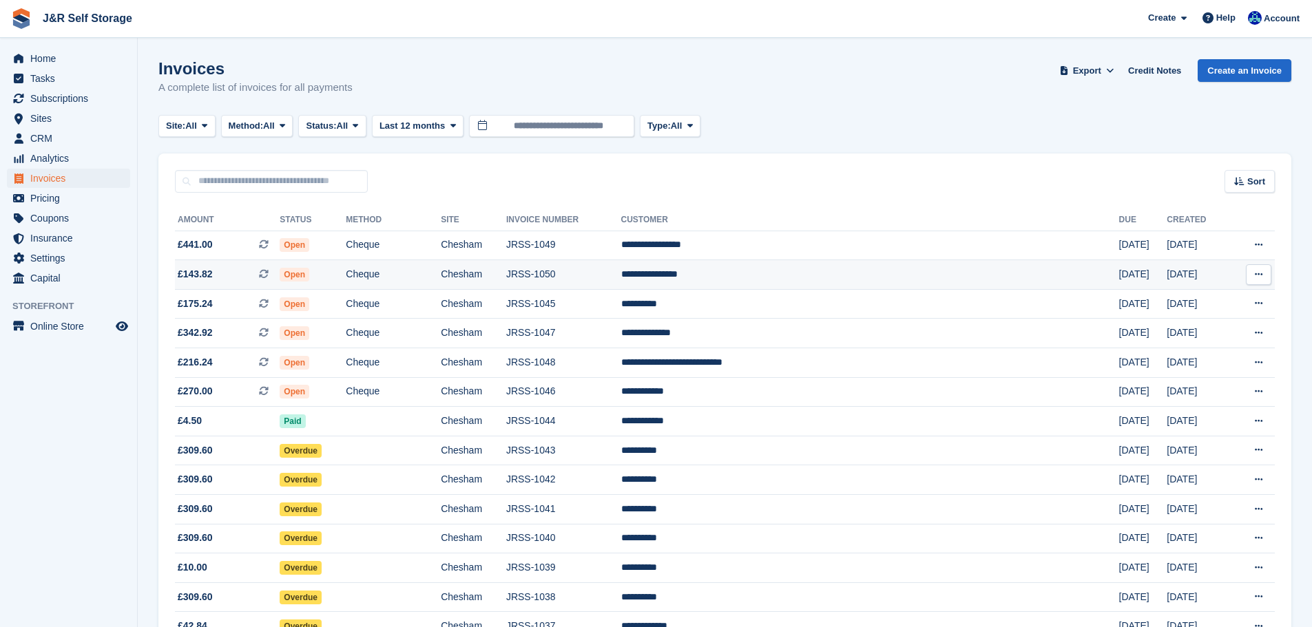
click at [838, 276] on td "**********" at bounding box center [870, 275] width 498 height 30
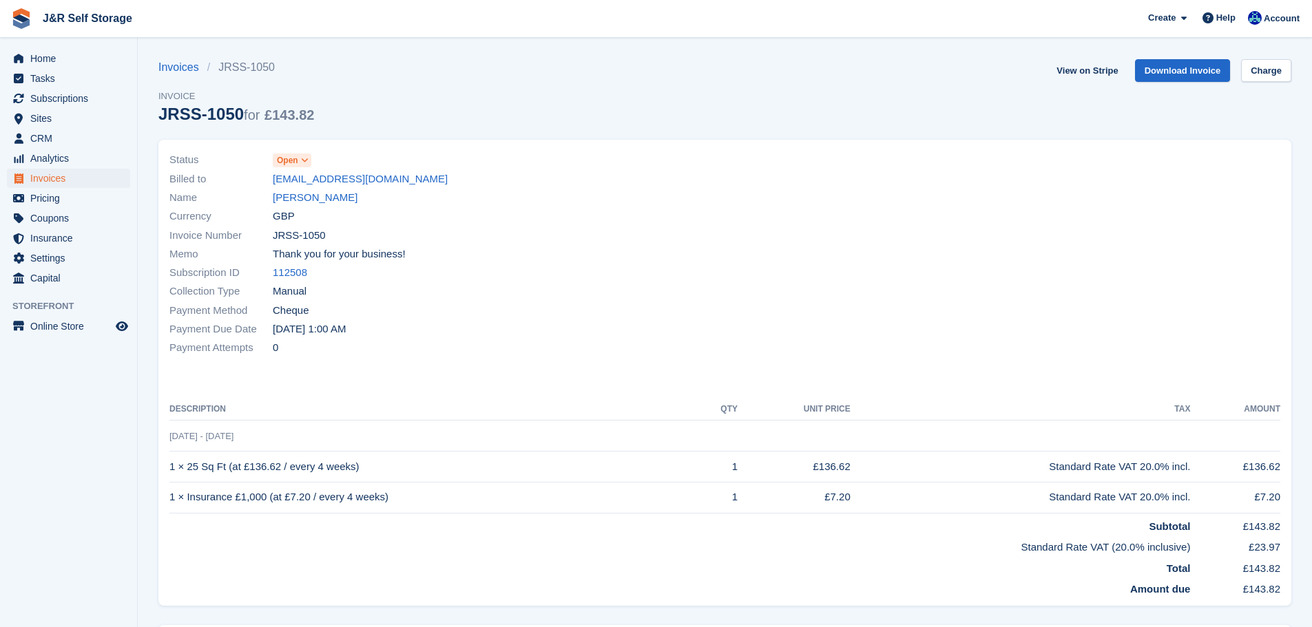
click at [300, 161] on span at bounding box center [305, 160] width 11 height 11
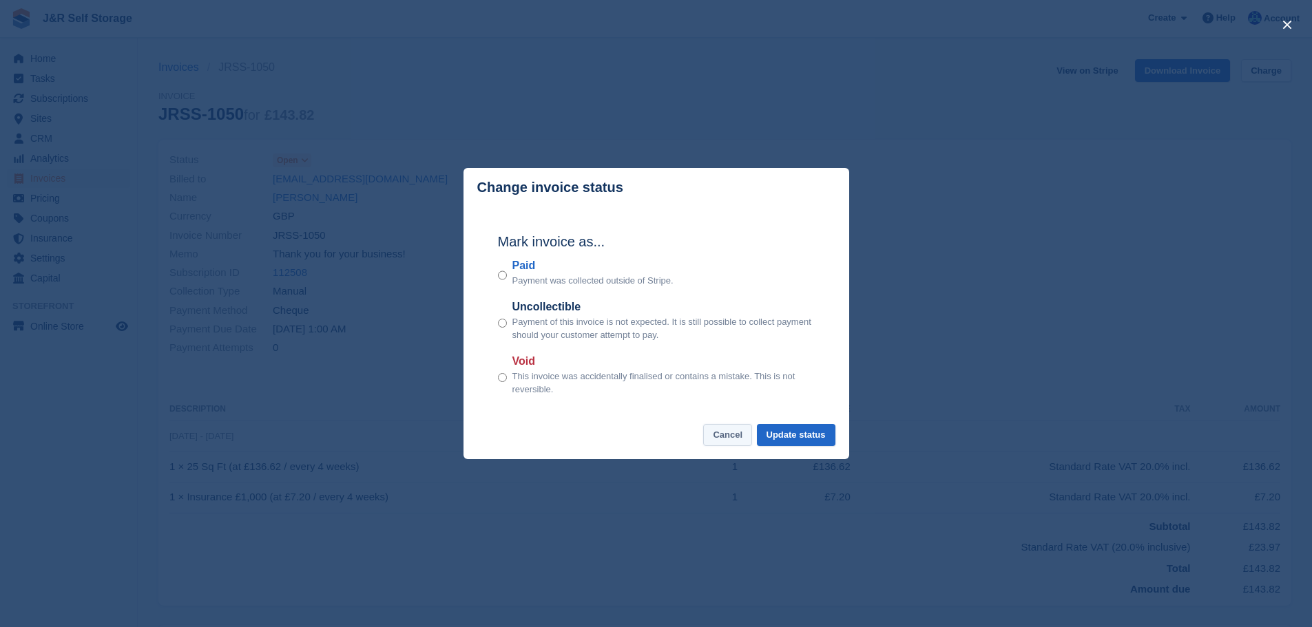
click at [732, 432] on button "Cancel" at bounding box center [727, 435] width 49 height 23
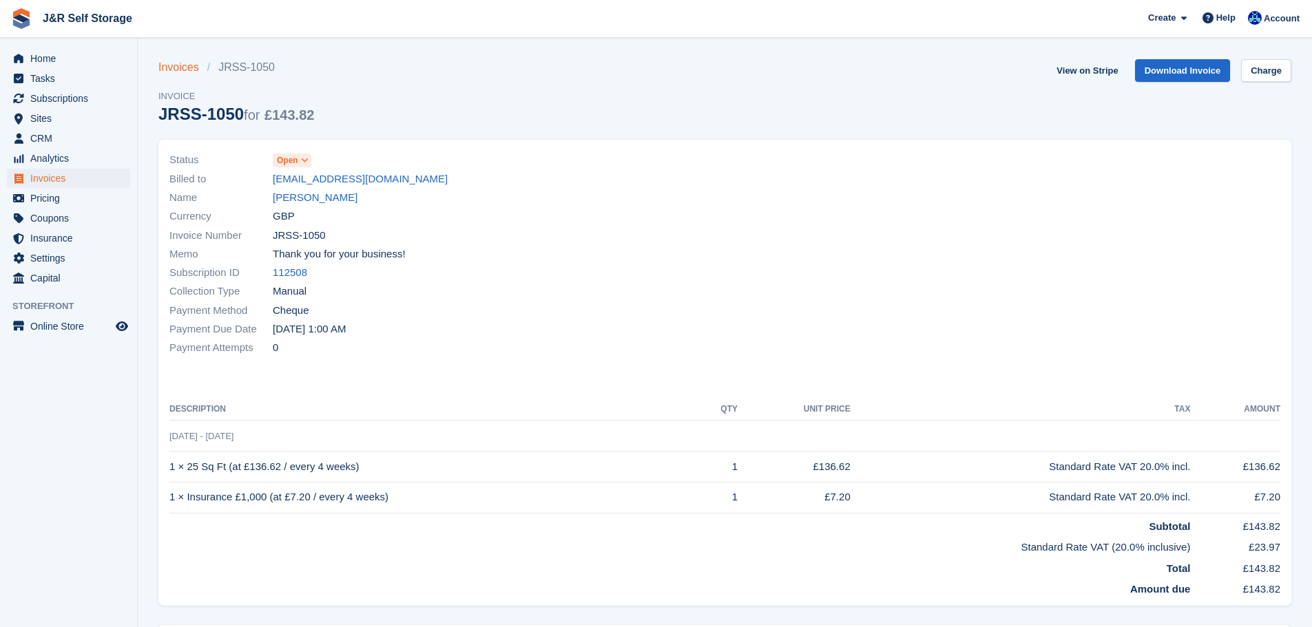
click at [173, 65] on link "Invoices" at bounding box center [182, 67] width 49 height 17
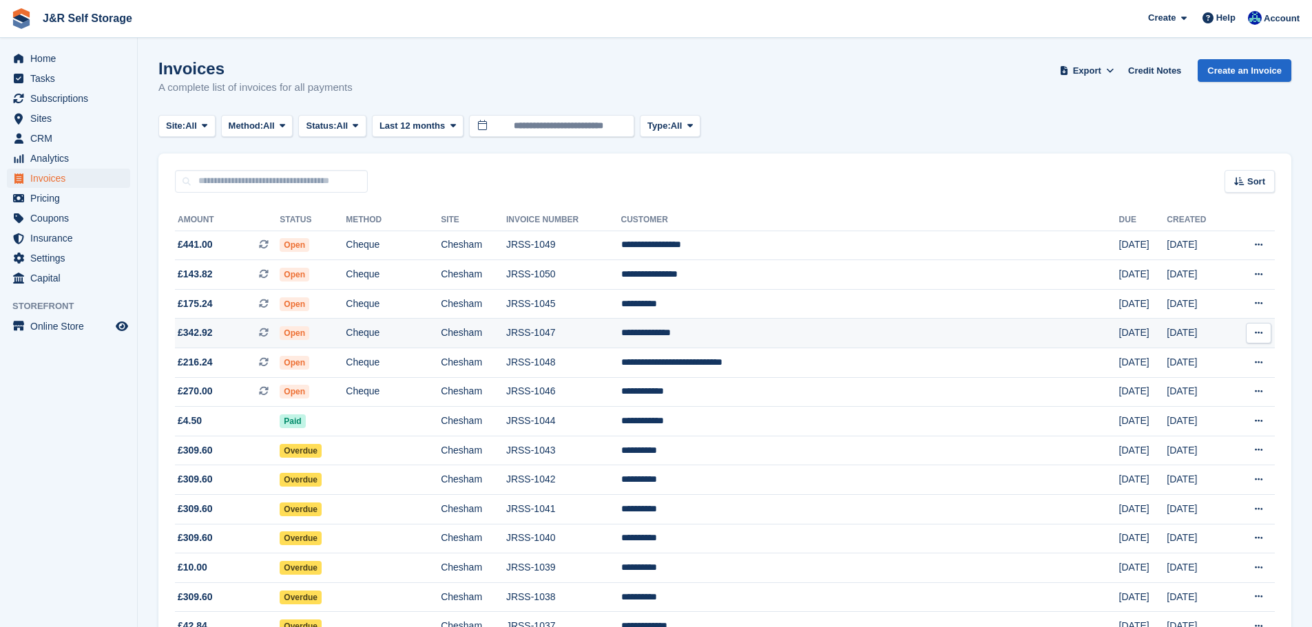
click at [621, 337] on td "JRSS-1047" at bounding box center [563, 334] width 115 height 30
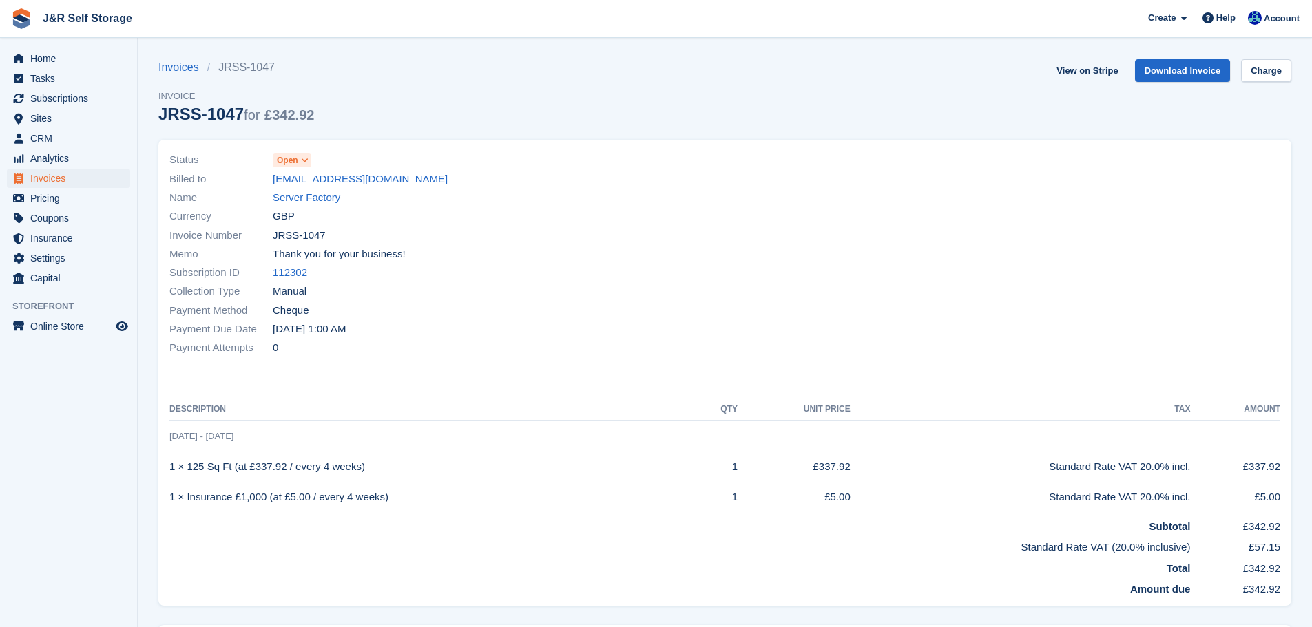
drag, startPoint x: 231, startPoint y: 113, endPoint x: 159, endPoint y: 118, distance: 72.5
click at [159, 118] on div "JRSS-1047 for £342.92" at bounding box center [236, 114] width 156 height 19
copy div "JRSS-1047"
click at [328, 197] on link "Server Factory" at bounding box center [306, 198] width 67 height 16
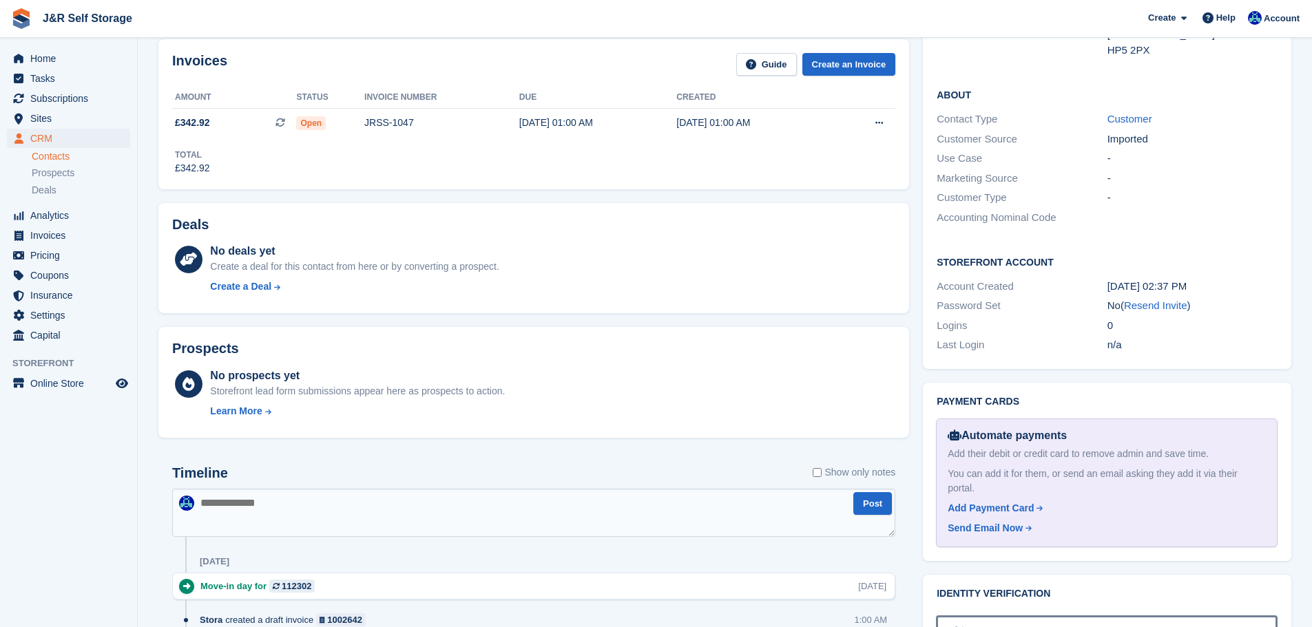
scroll to position [551, 0]
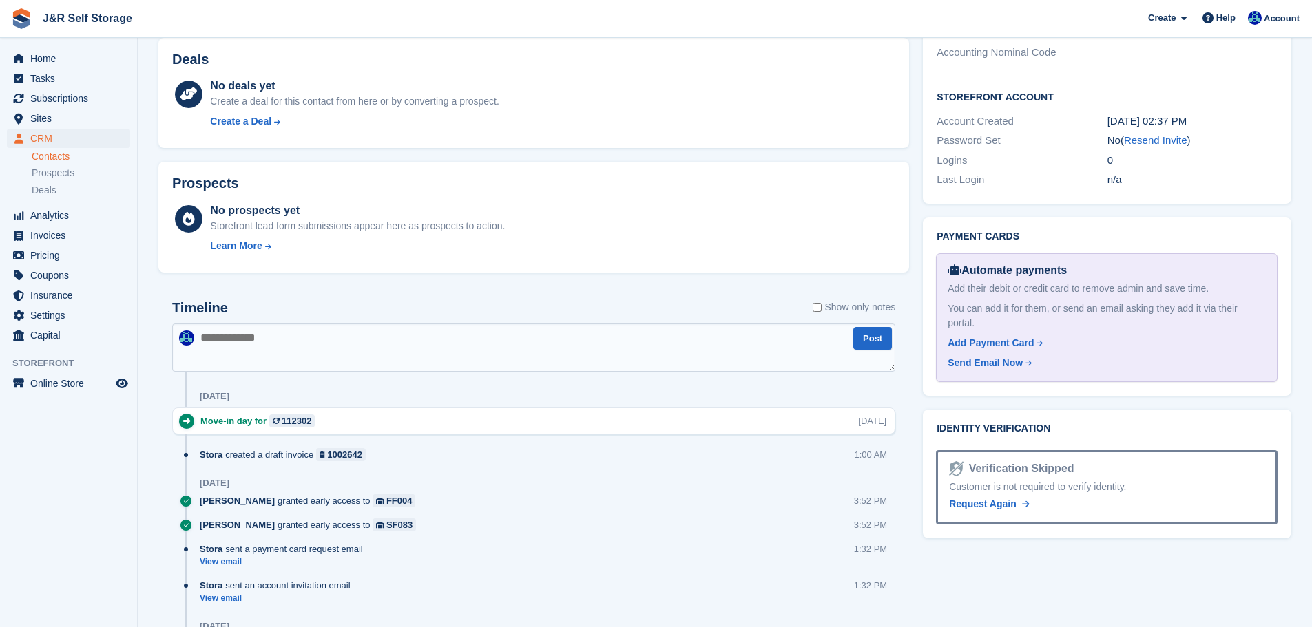
click at [303, 344] on textarea at bounding box center [533, 348] width 723 height 48
paste textarea "*********"
type textarea "**********"
click at [118, 384] on icon "Preview store" at bounding box center [122, 383] width 12 height 11
